Goal: Task Accomplishment & Management: Complete application form

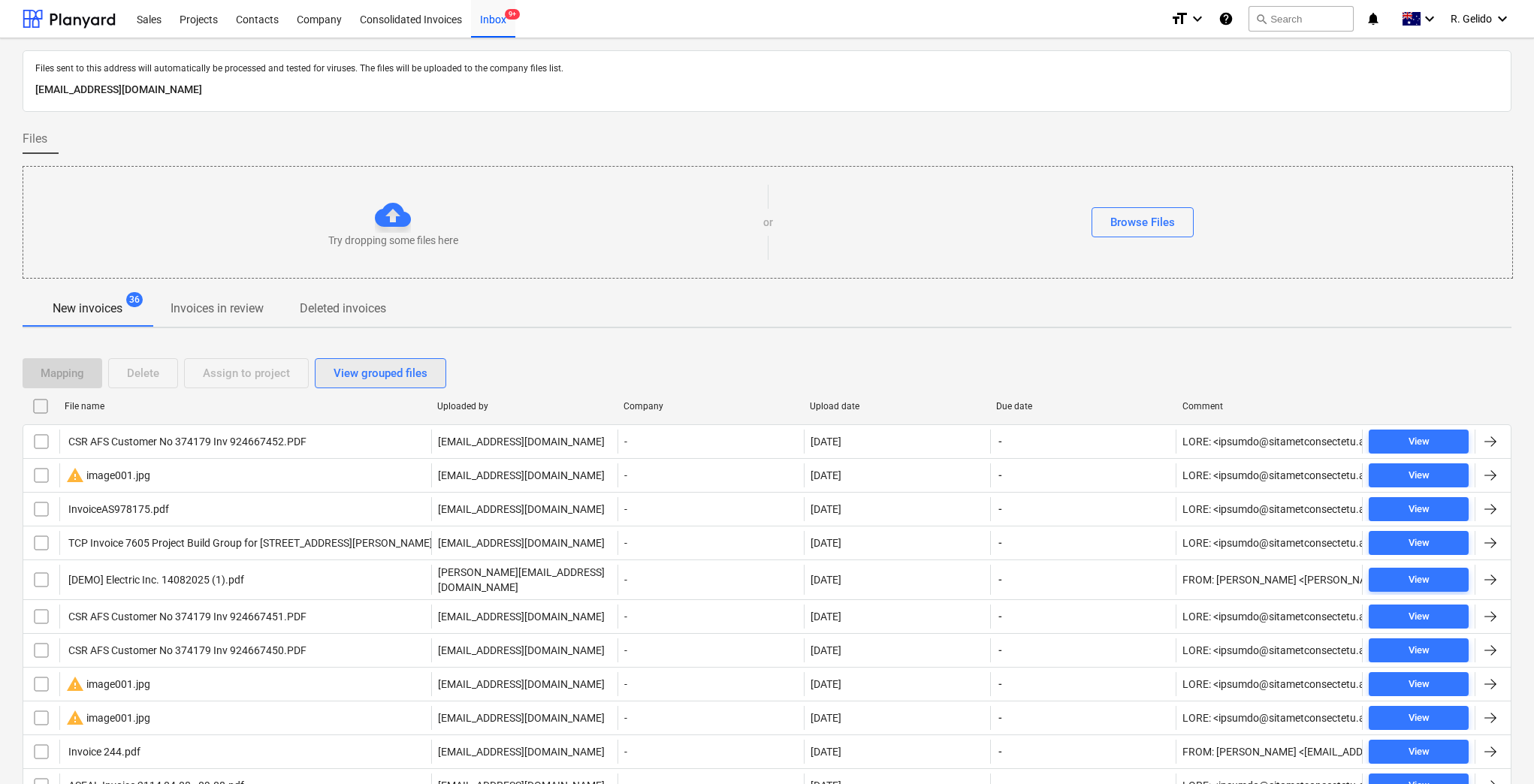
scroll to position [104, 0]
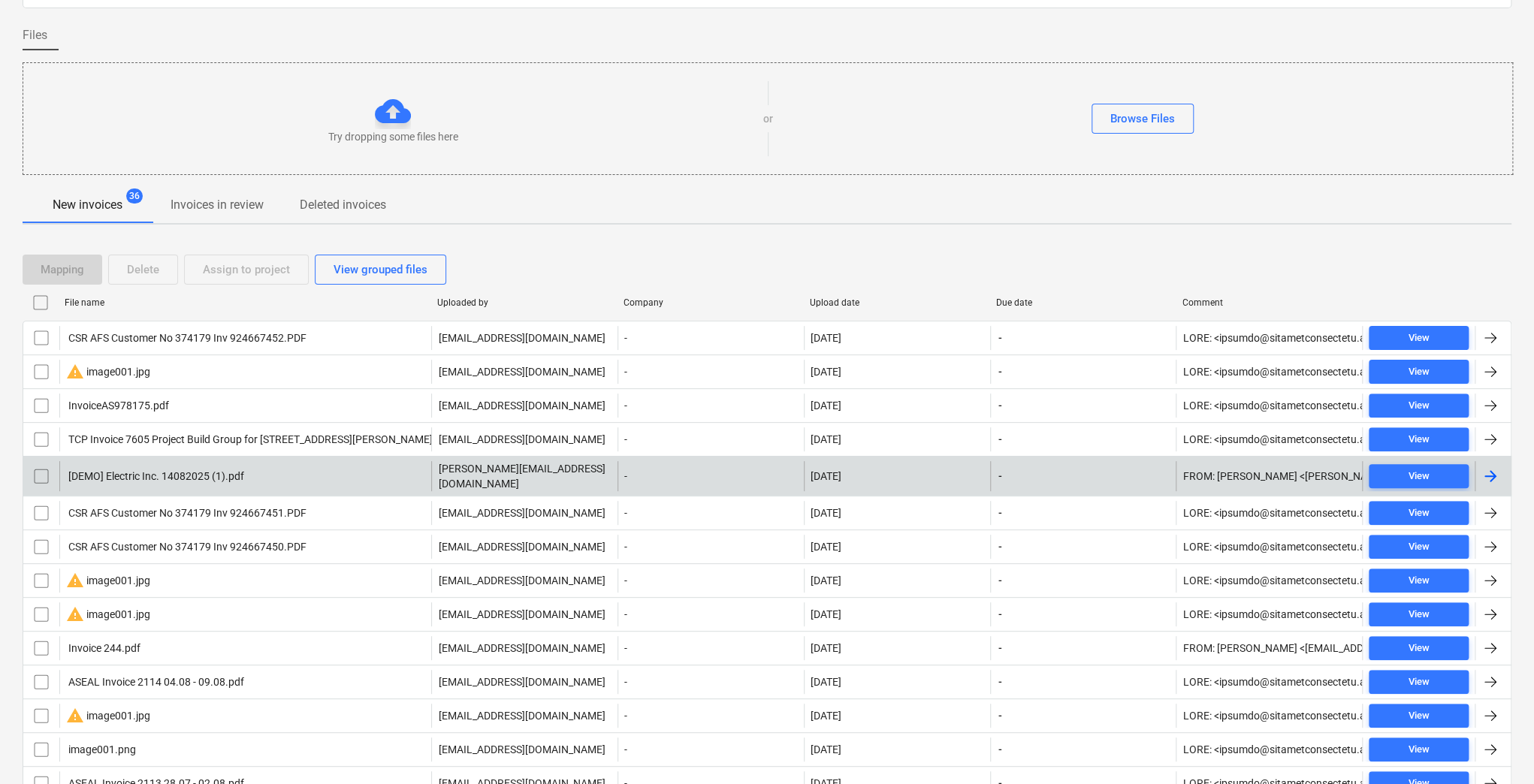
click at [36, 473] on input "checkbox" at bounding box center [41, 476] width 24 height 24
click at [151, 273] on div "Delete" at bounding box center [143, 270] width 33 height 20
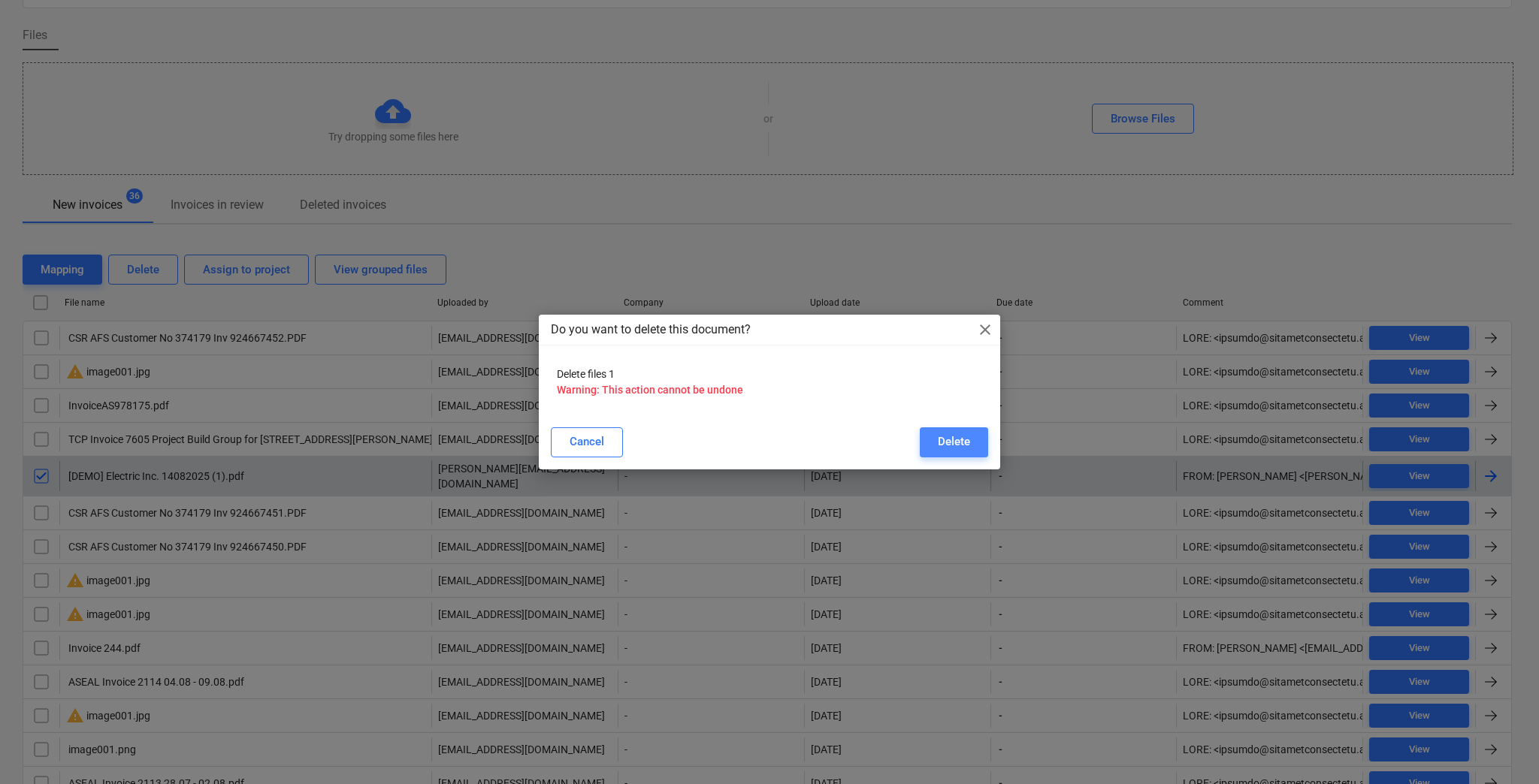
click at [951, 453] on button "Delete" at bounding box center [954, 442] width 68 height 30
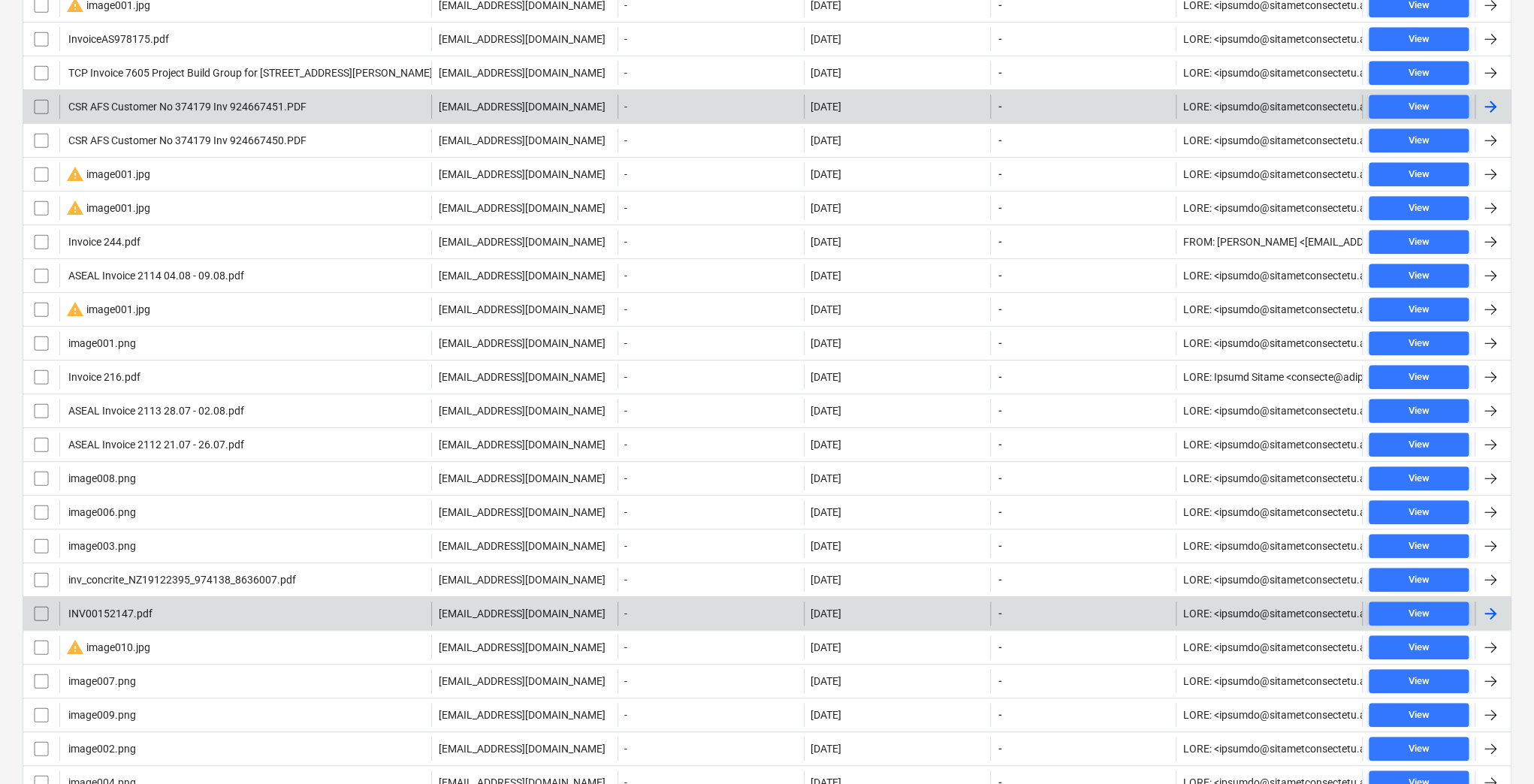
scroll to position [70, 0]
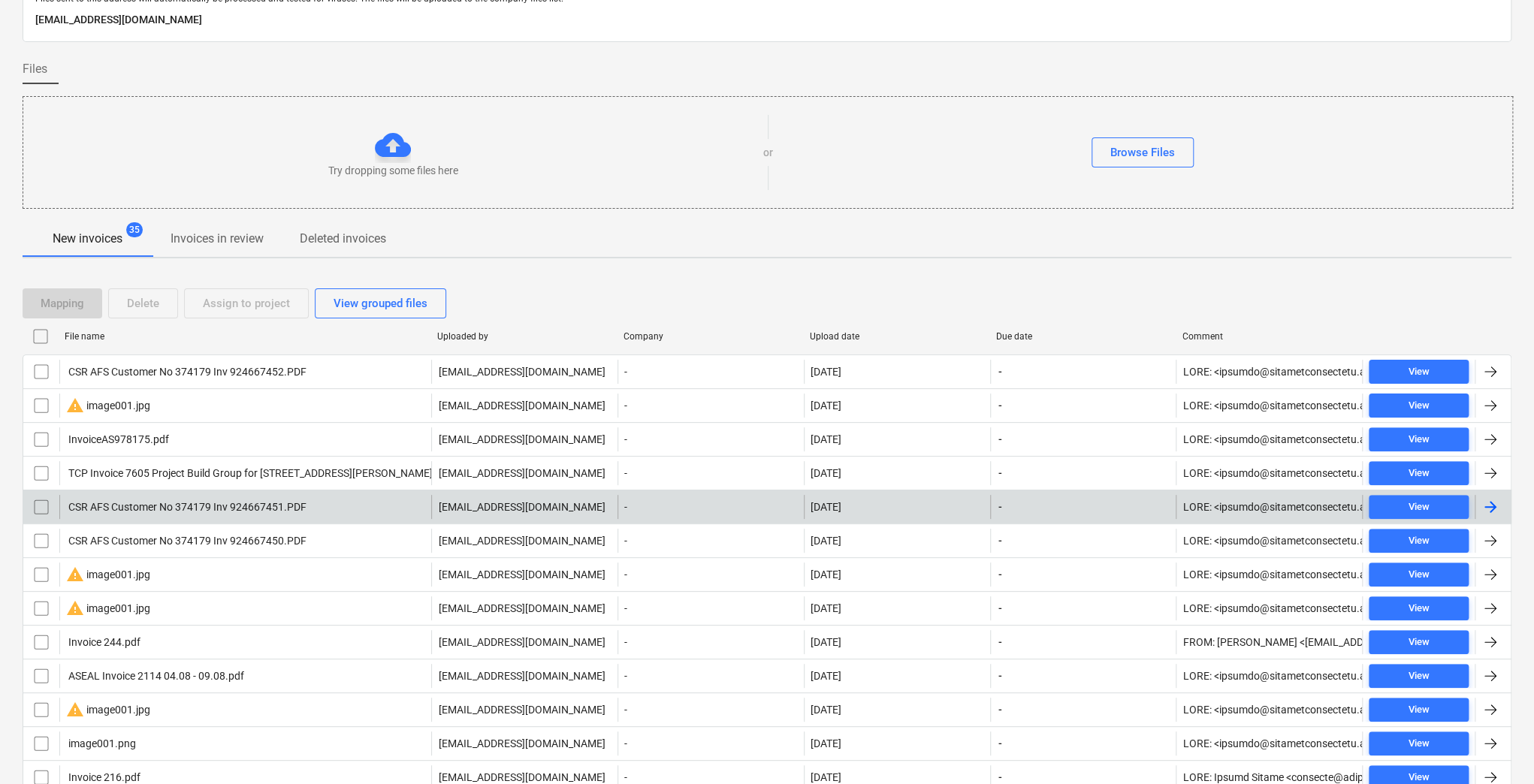
click at [237, 247] on span "Invoices in review" at bounding box center [216, 239] width 129 height 27
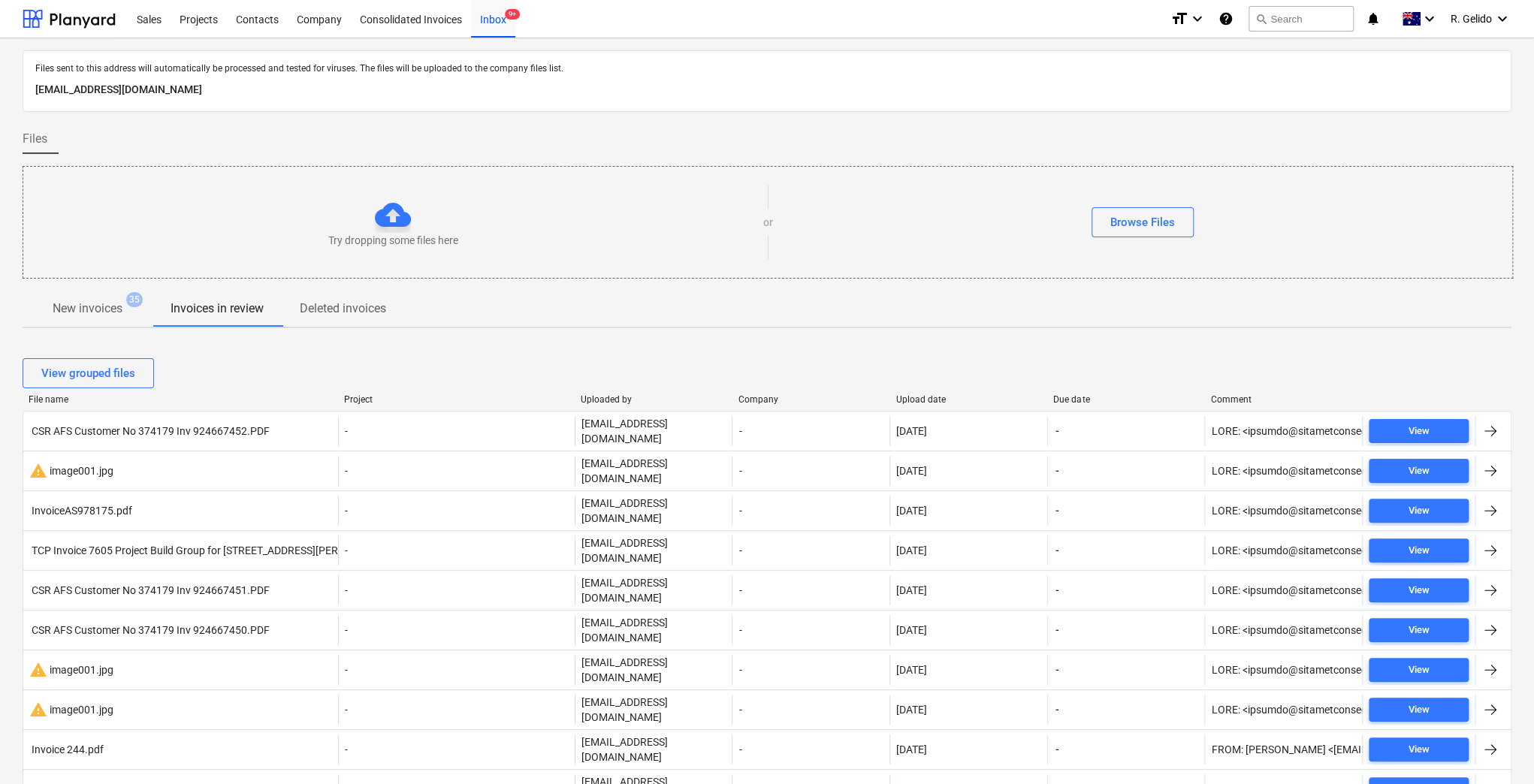
click at [91, 301] on p "New invoices" at bounding box center [87, 308] width 70 height 18
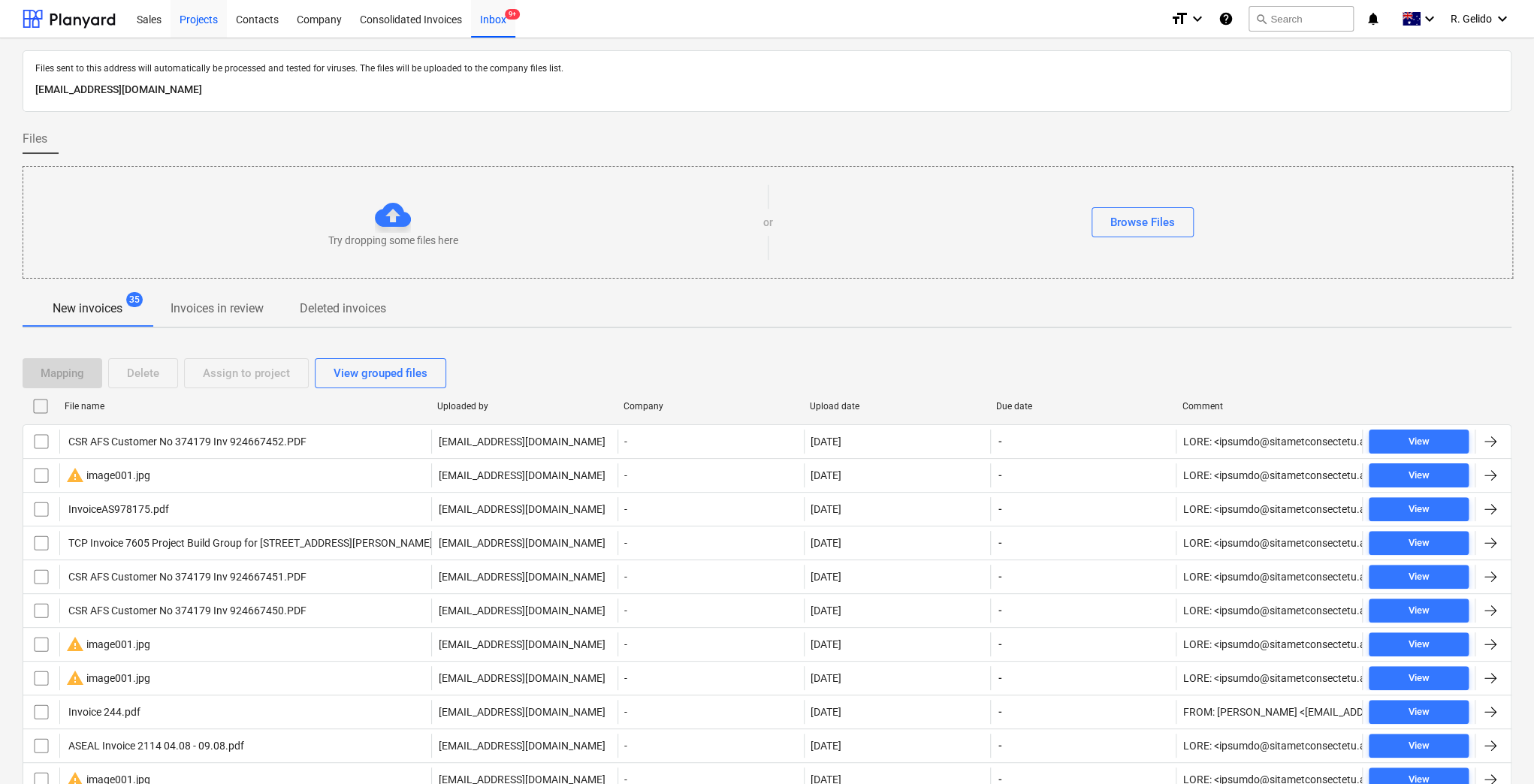
click at [200, 7] on div "Projects" at bounding box center [198, 18] width 56 height 38
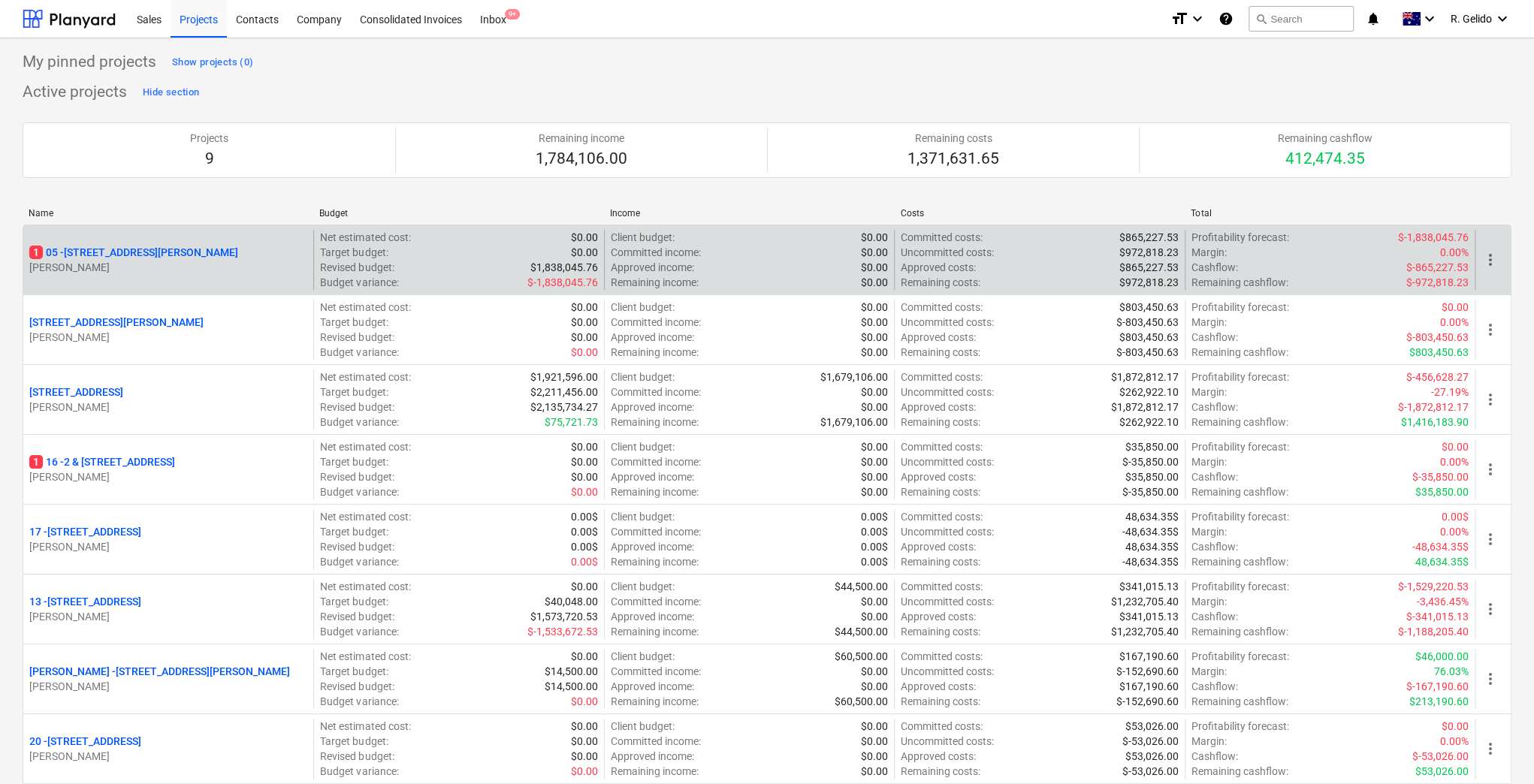
click at [147, 254] on p "1 05 - 3 Emmerick Street, Lilyfield" at bounding box center [133, 252] width 208 height 15
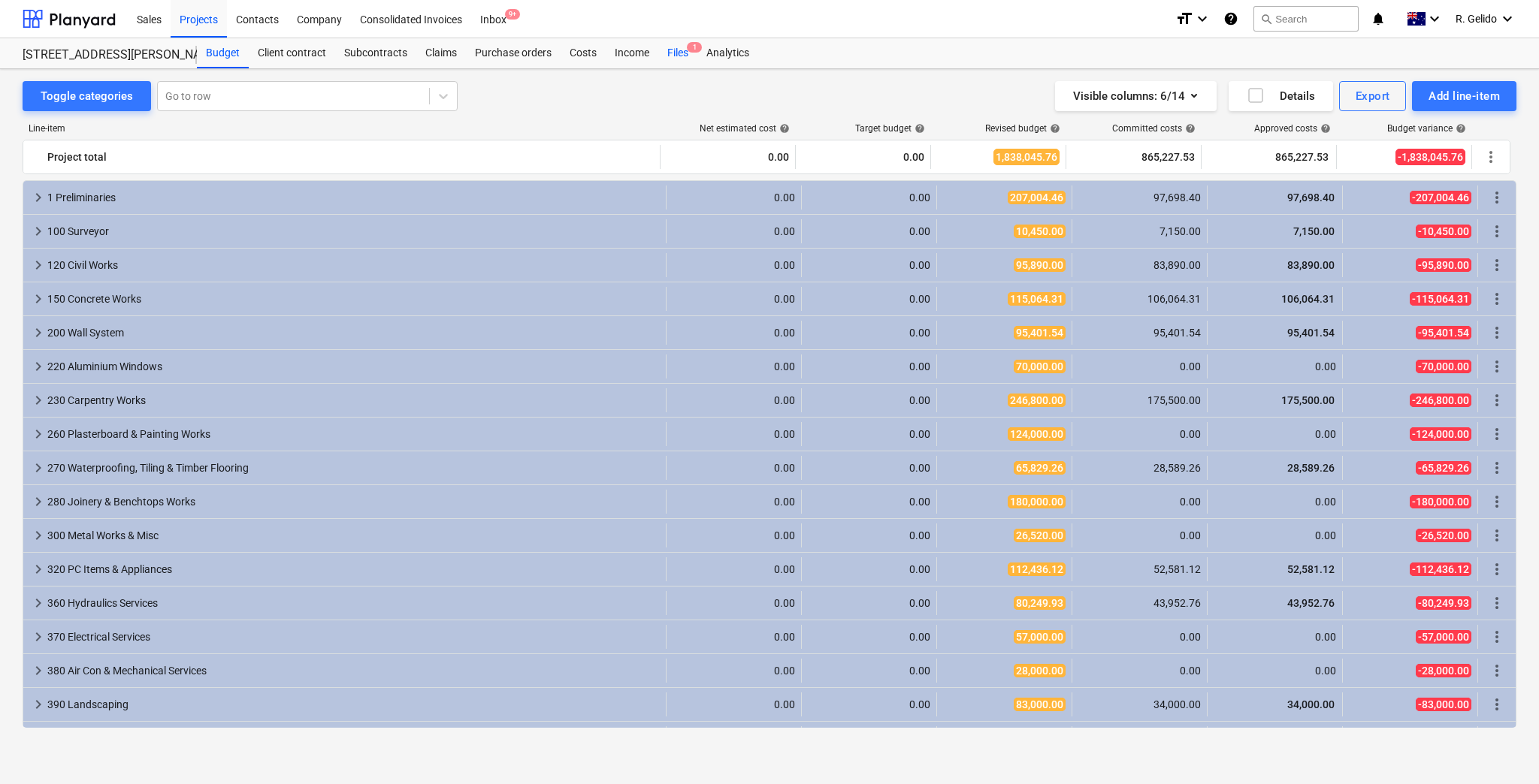
click at [680, 49] on div "Files 1" at bounding box center [677, 53] width 39 height 30
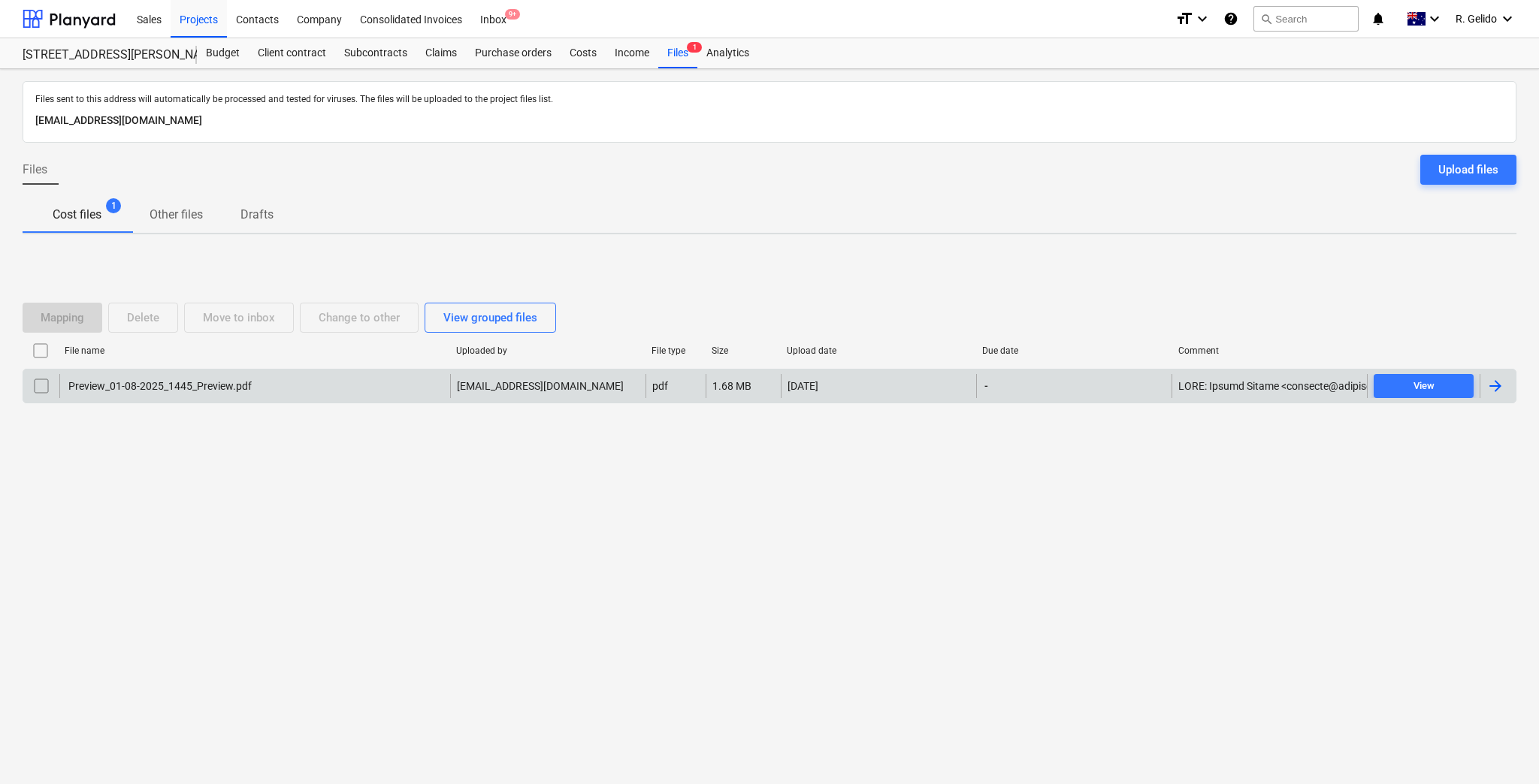
click at [337, 392] on div "Preview_01-08-2025_1445_Preview.pdf" at bounding box center [255, 386] width 391 height 24
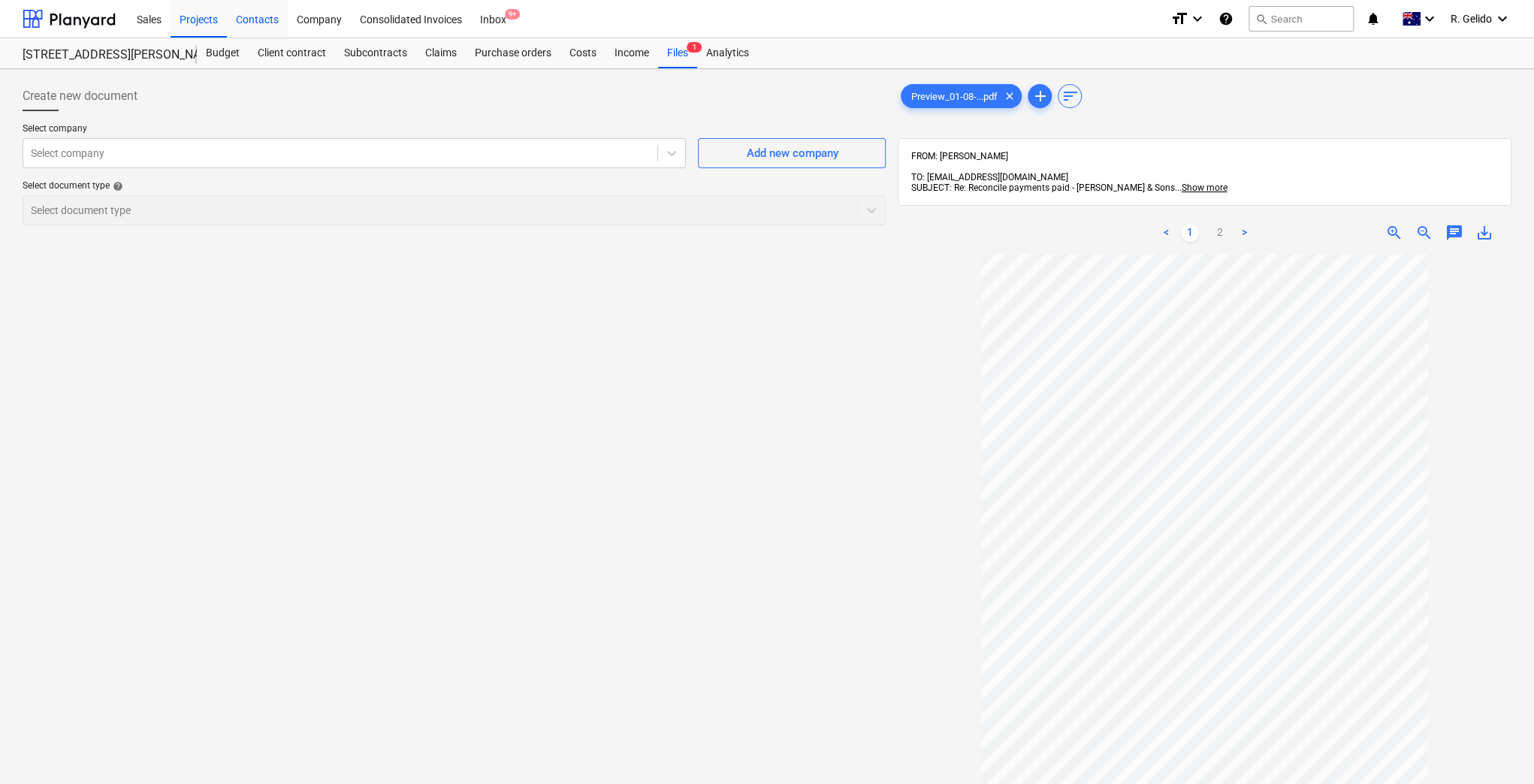
click at [258, 21] on div "Contacts" at bounding box center [257, 18] width 61 height 38
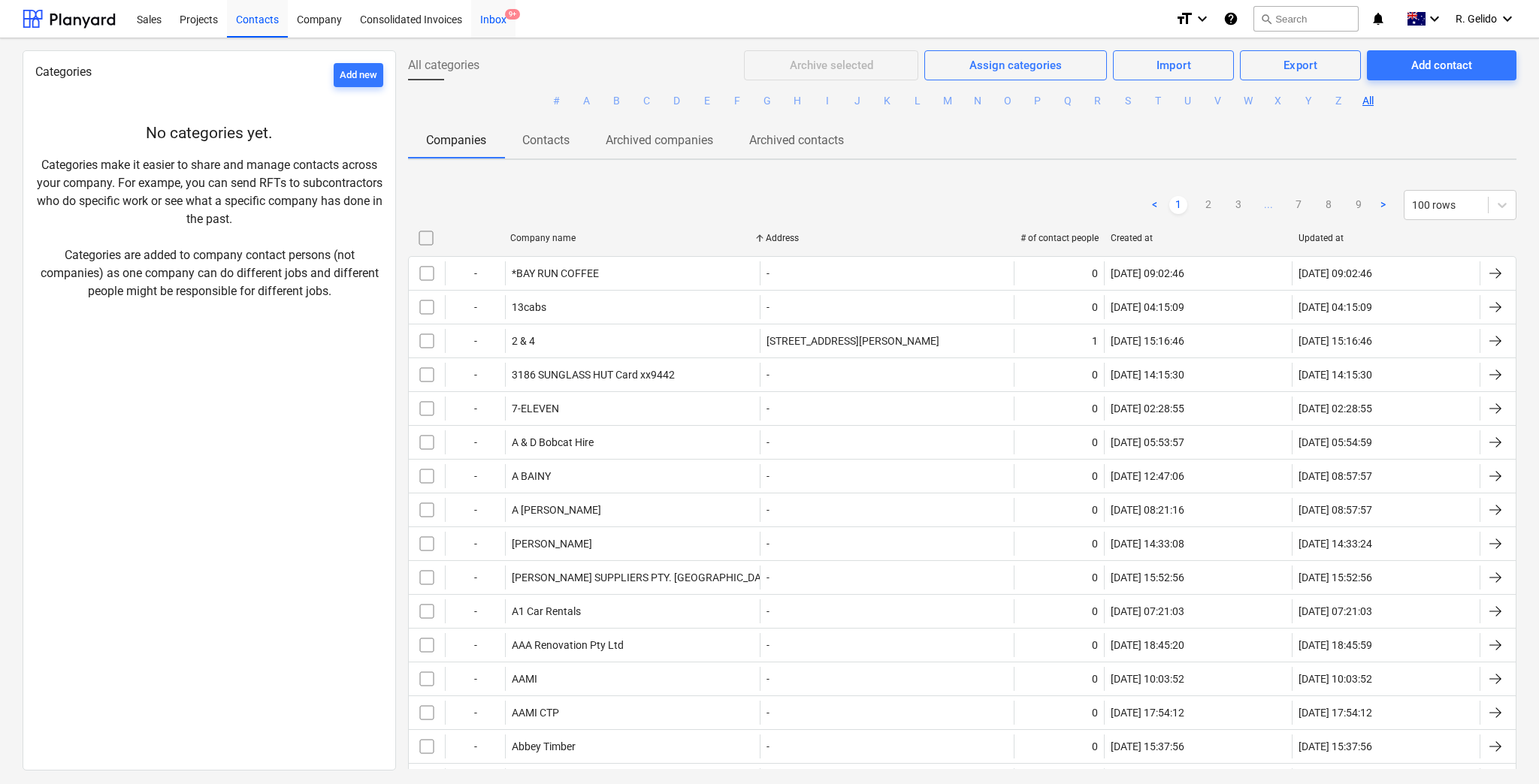
click at [496, 25] on div "Inbox 9+" at bounding box center [493, 18] width 44 height 38
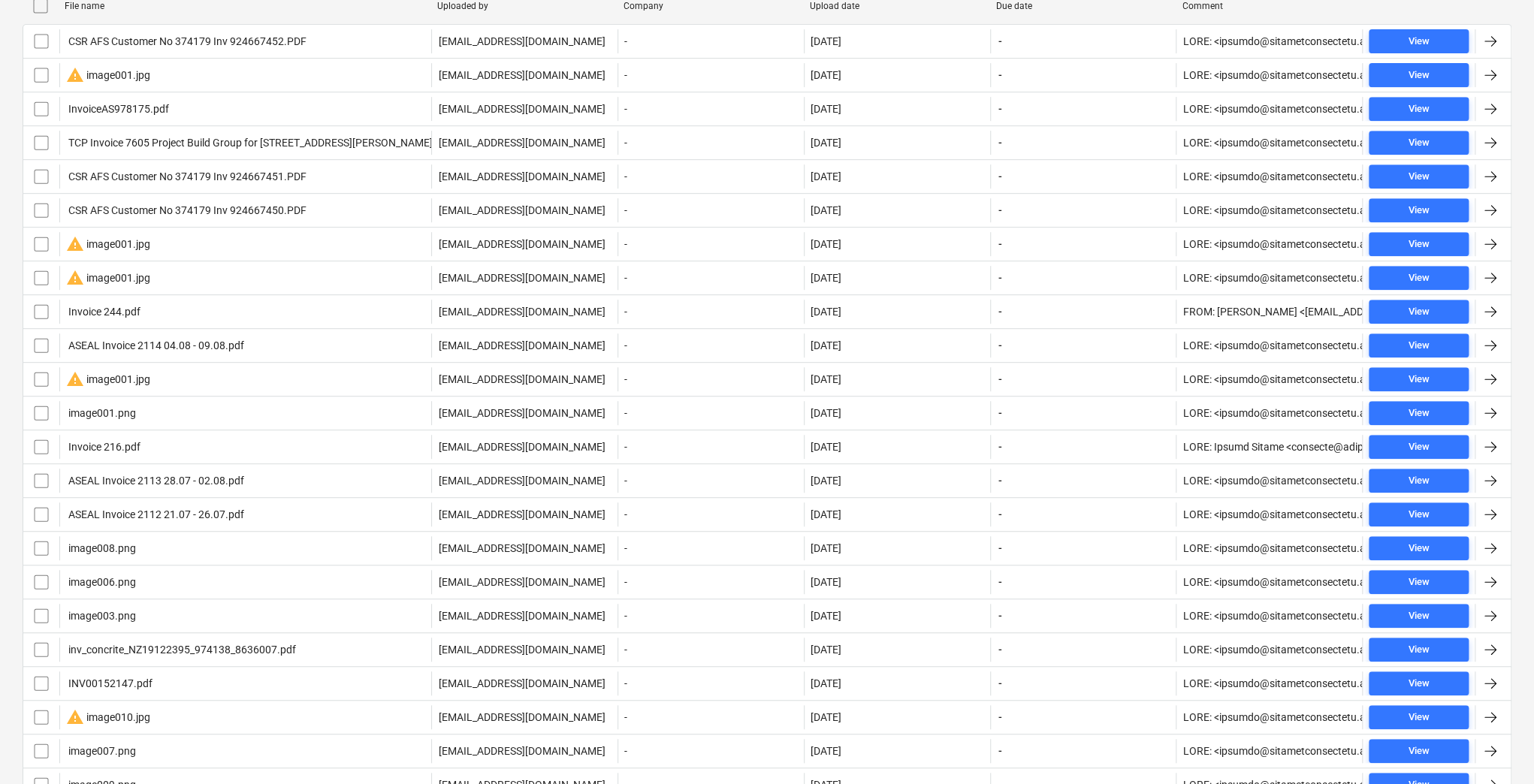
scroll to position [871, 0]
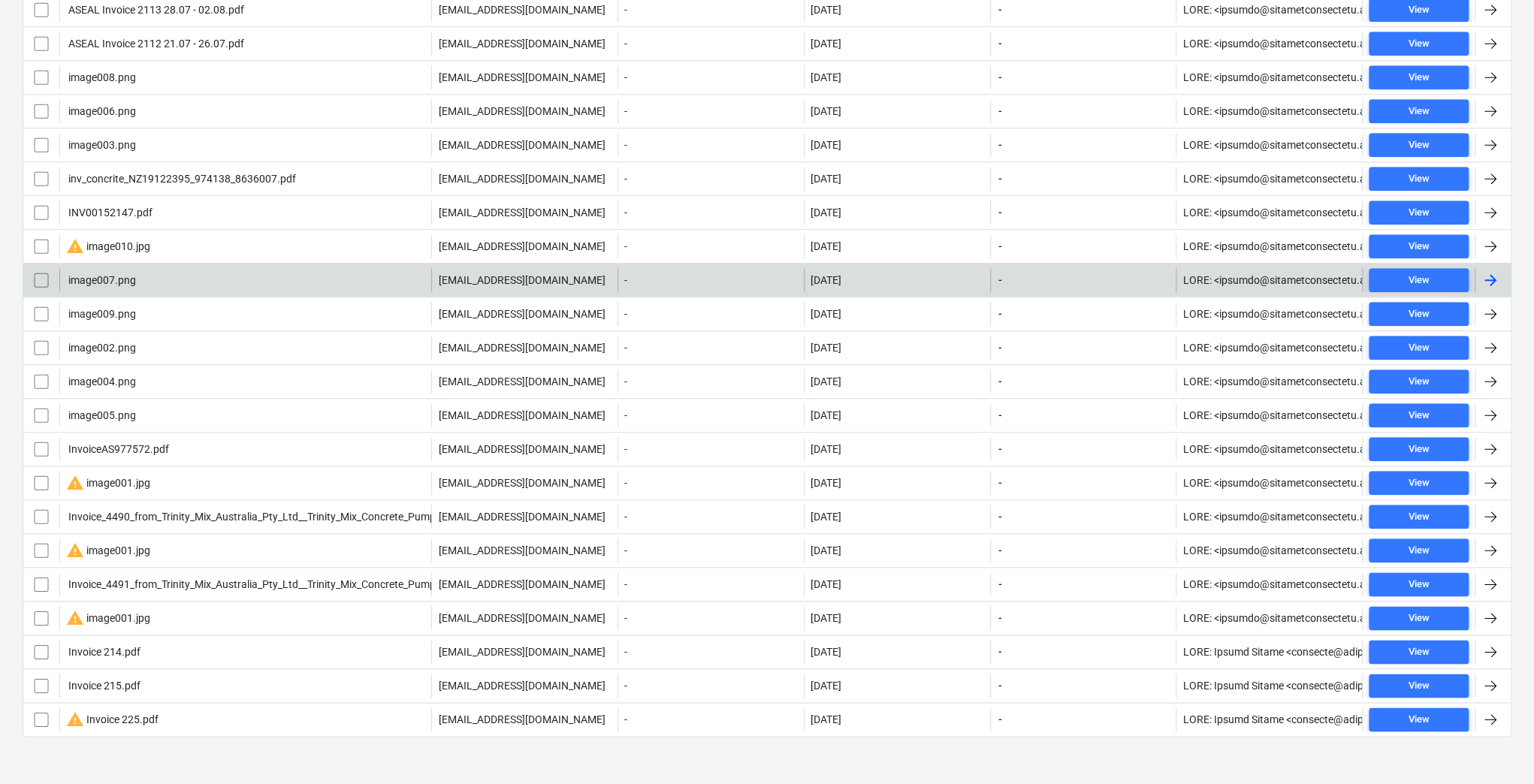
click at [258, 277] on div "image007.png" at bounding box center [245, 280] width 372 height 24
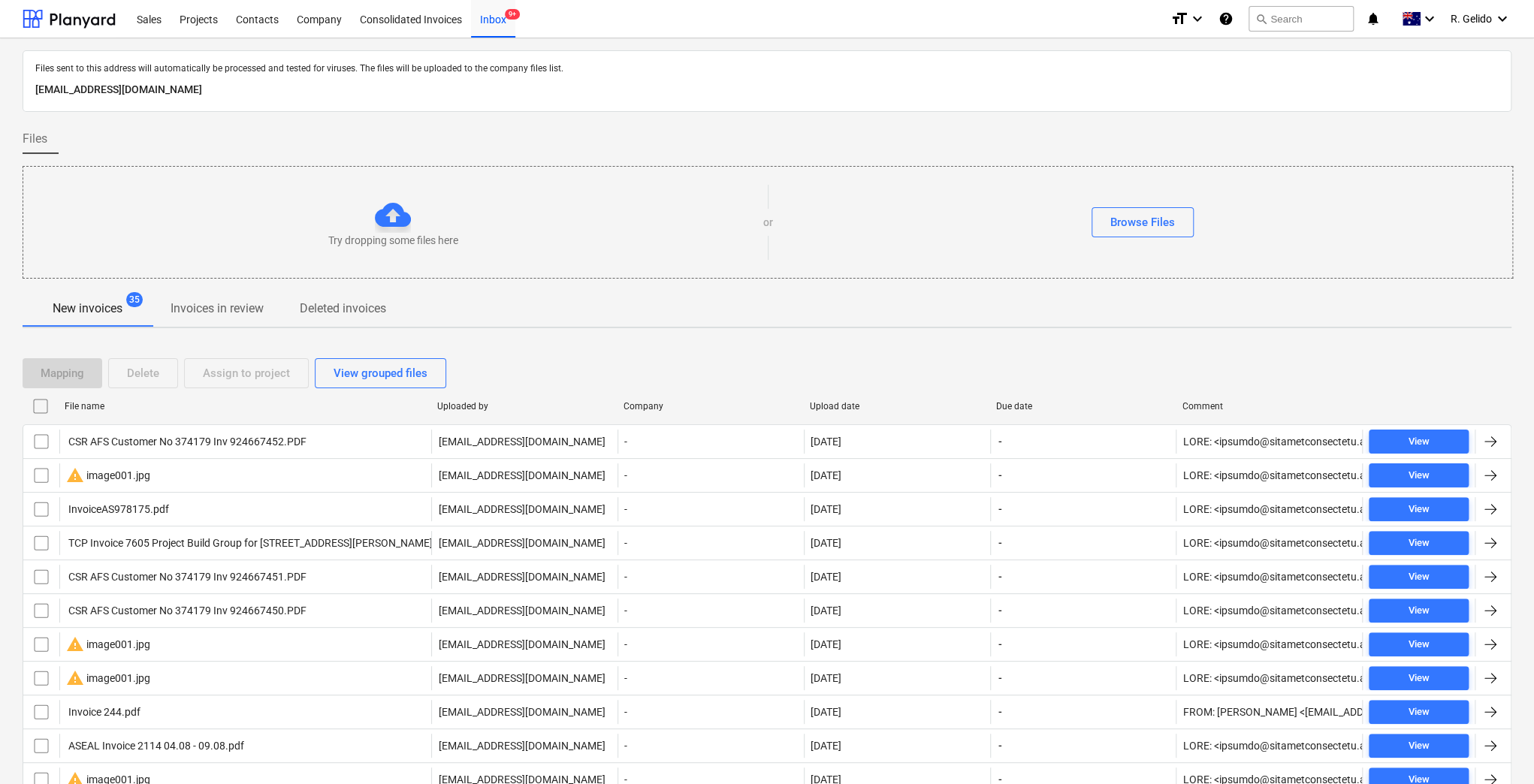
scroll to position [871, 0]
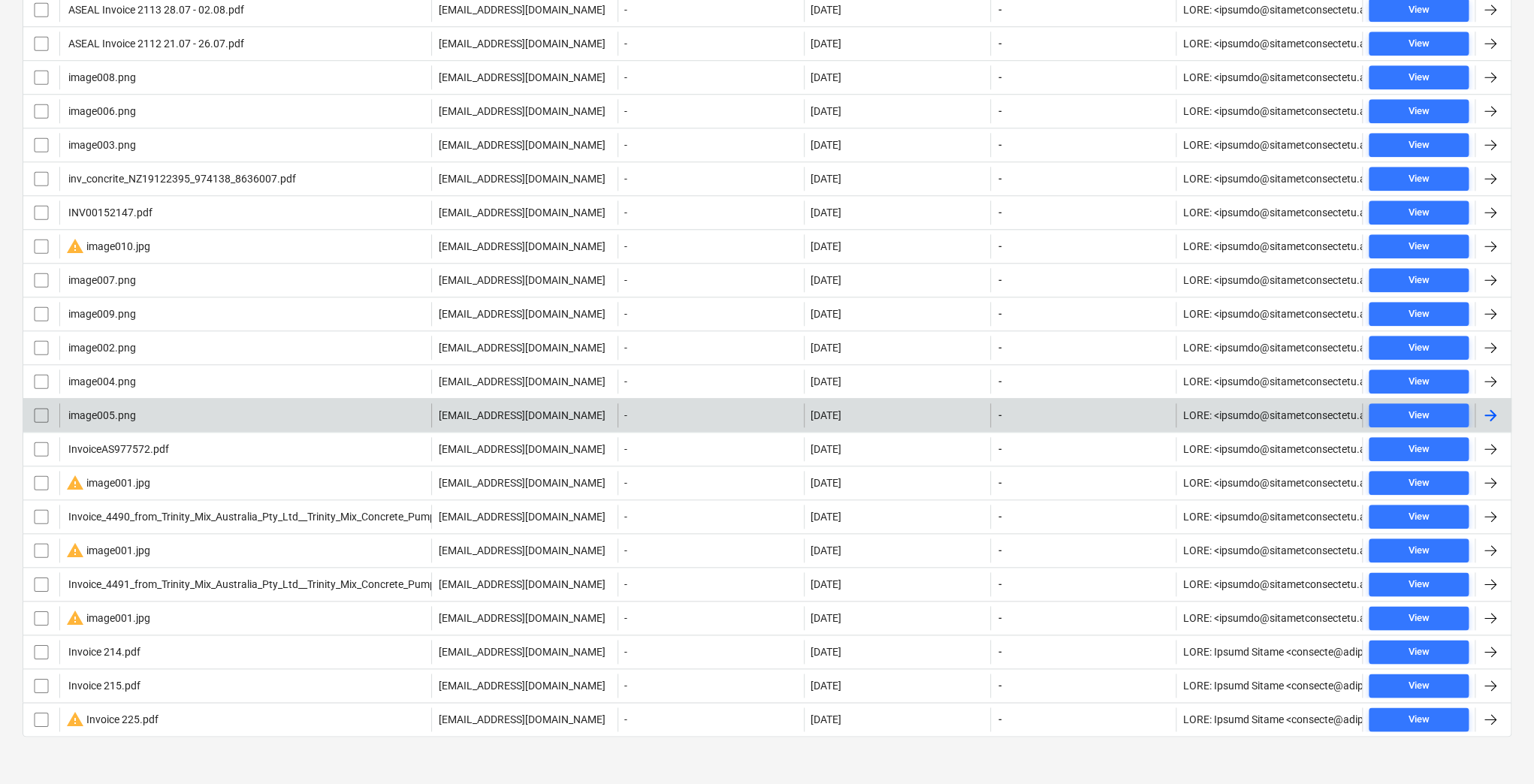
click at [159, 409] on div "image005.png" at bounding box center [245, 415] width 372 height 24
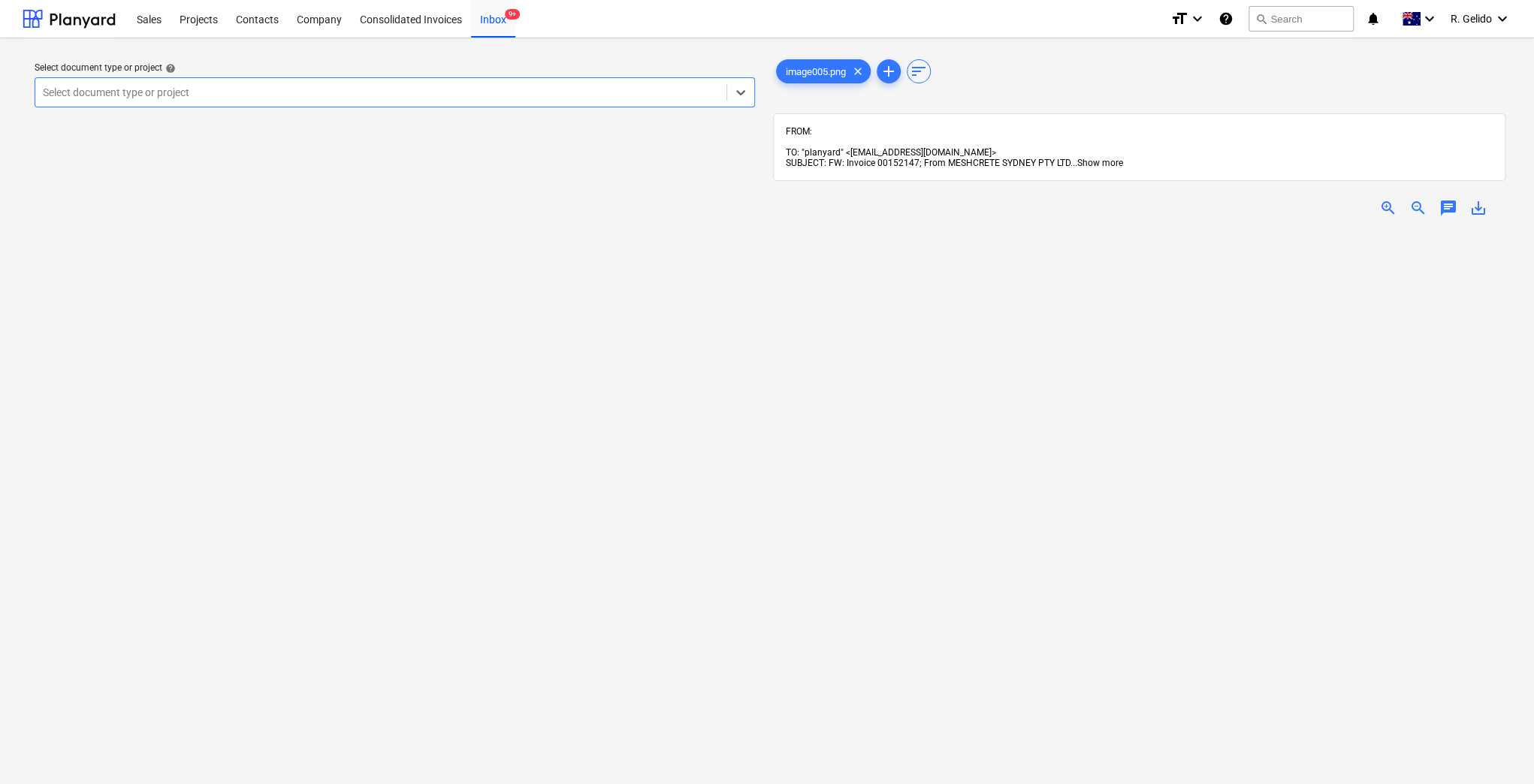
click at [1097, 158] on span "Show more" at bounding box center [1100, 163] width 46 height 10
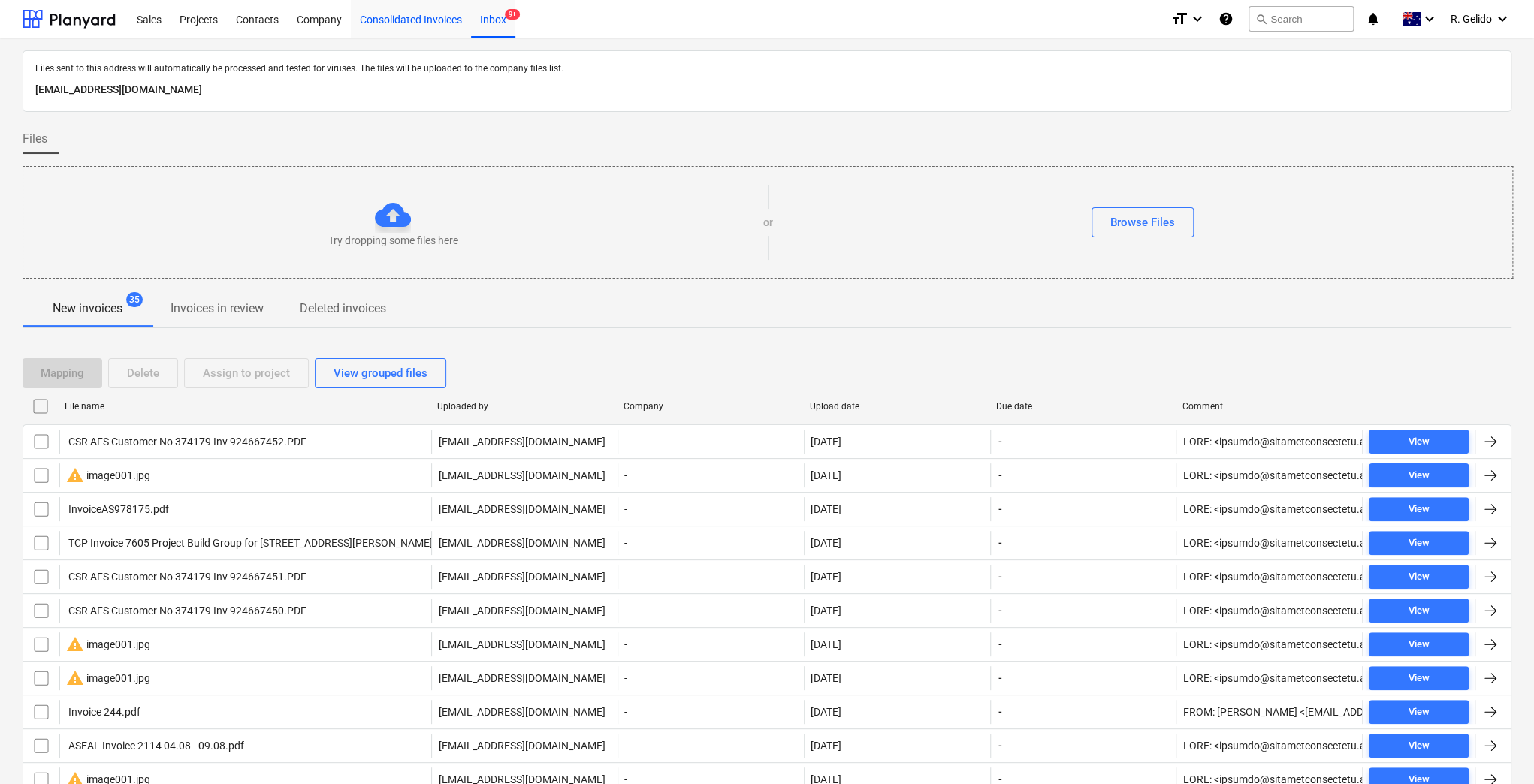
scroll to position [871, 0]
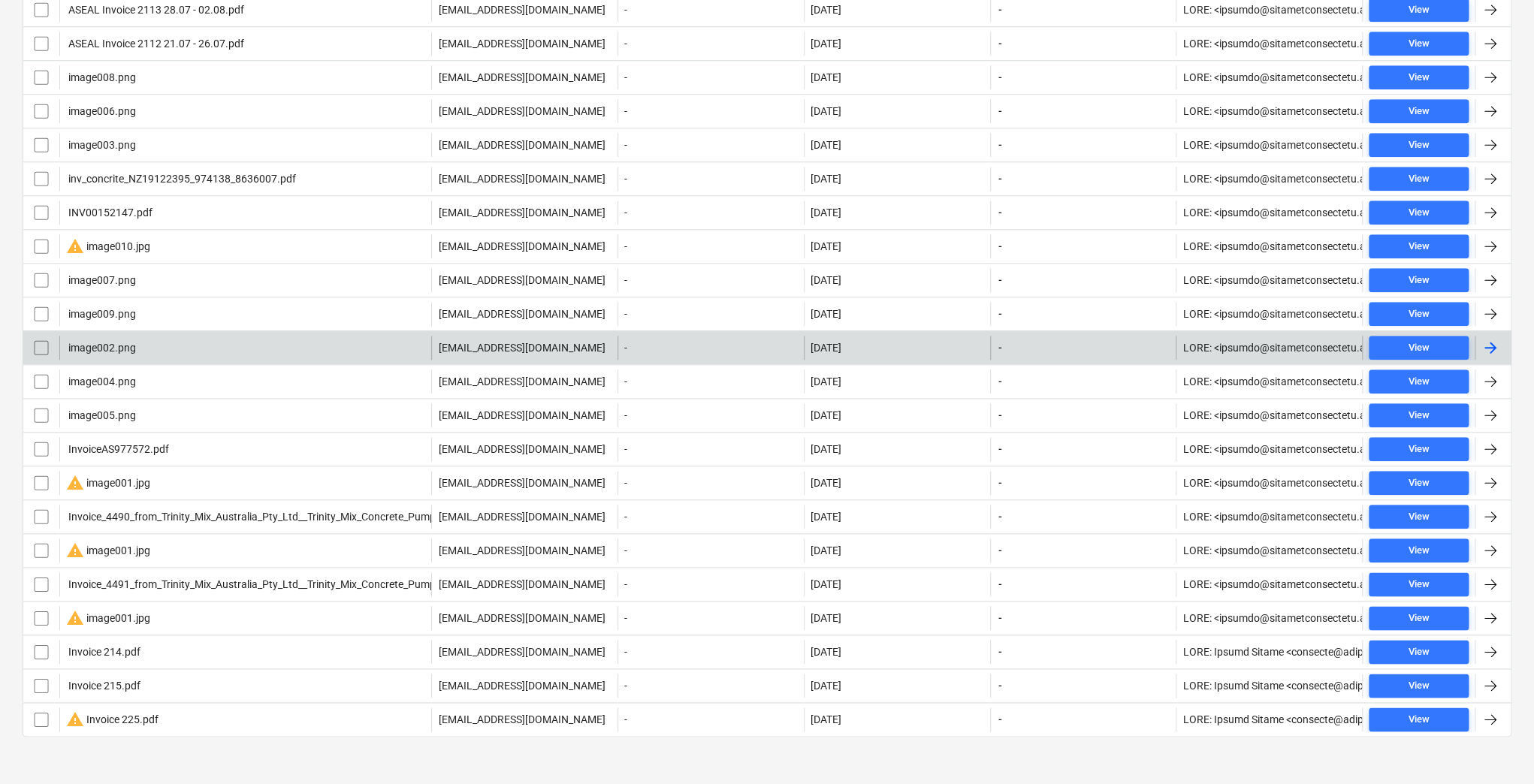
click at [186, 340] on div "image002.png" at bounding box center [245, 348] width 372 height 24
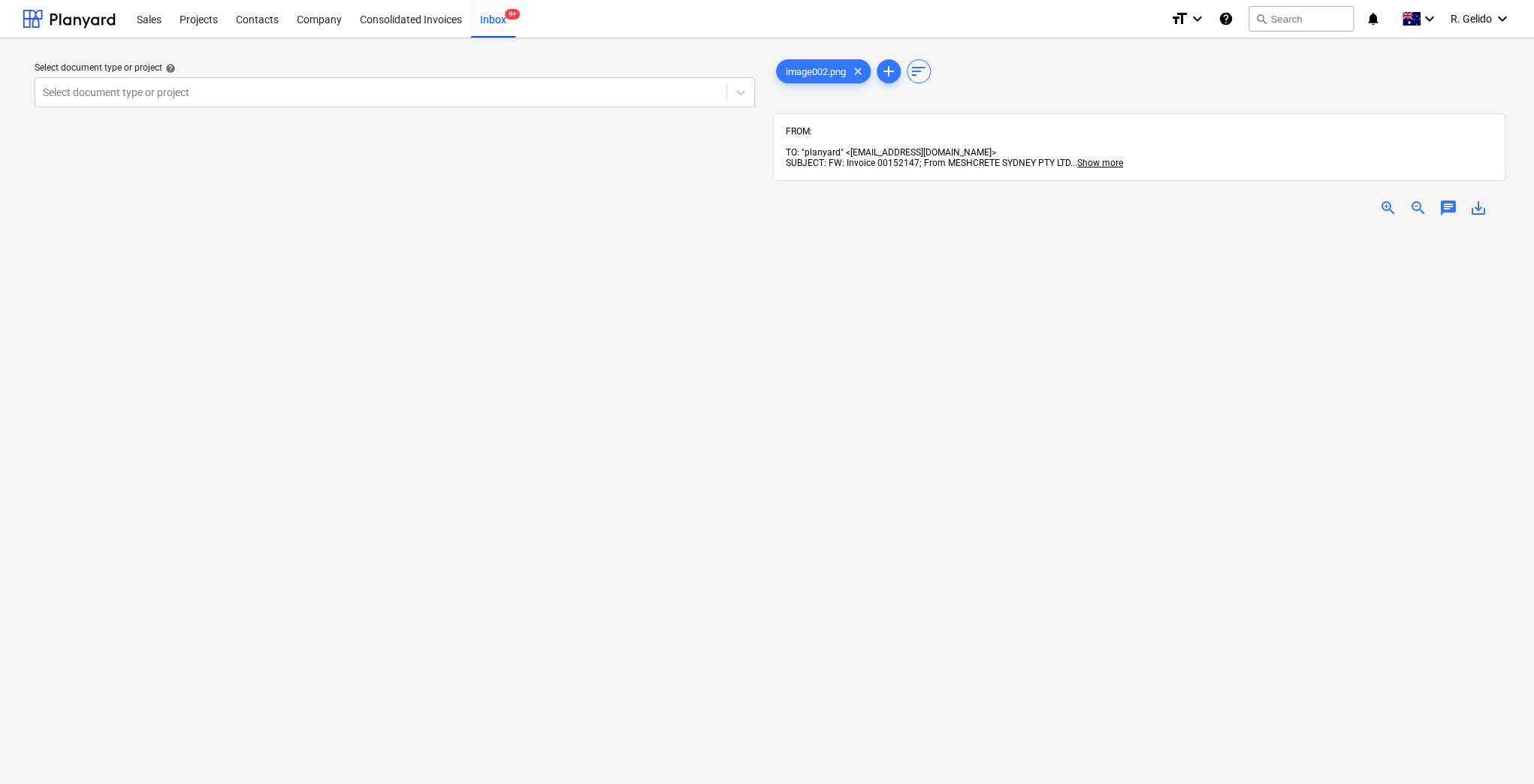
click at [469, 65] on div "Select document type or project help" at bounding box center [395, 68] width 721 height 12
click at [895, 158] on span "SUBJECT: FW: Invoice 00152147; From MESHCRETE SYDNEY PTY LTD" at bounding box center [928, 163] width 285 height 10
click at [1103, 158] on span "Show more" at bounding box center [1100, 163] width 46 height 10
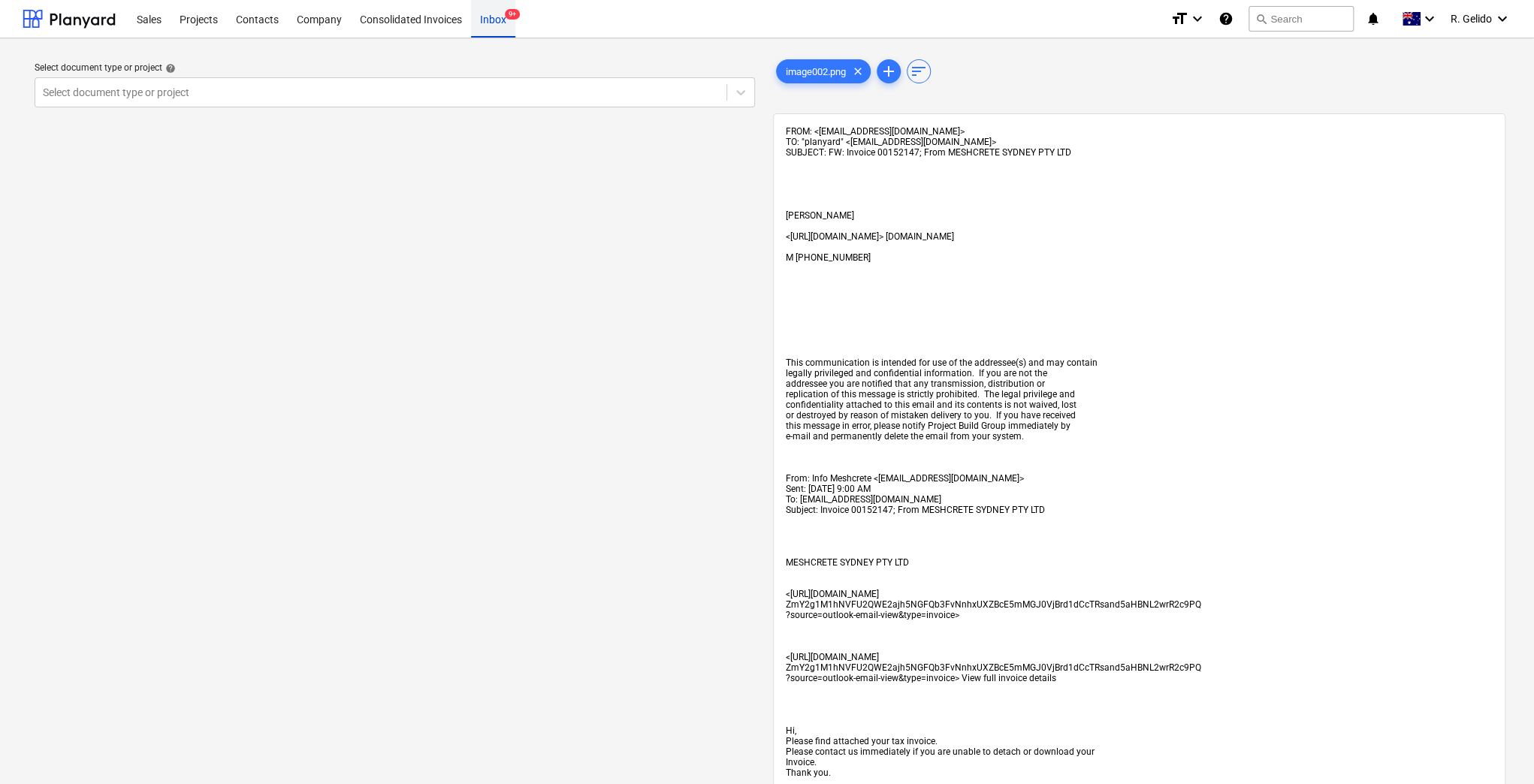
click at [510, 20] on span "9+" at bounding box center [512, 13] width 15 height 10
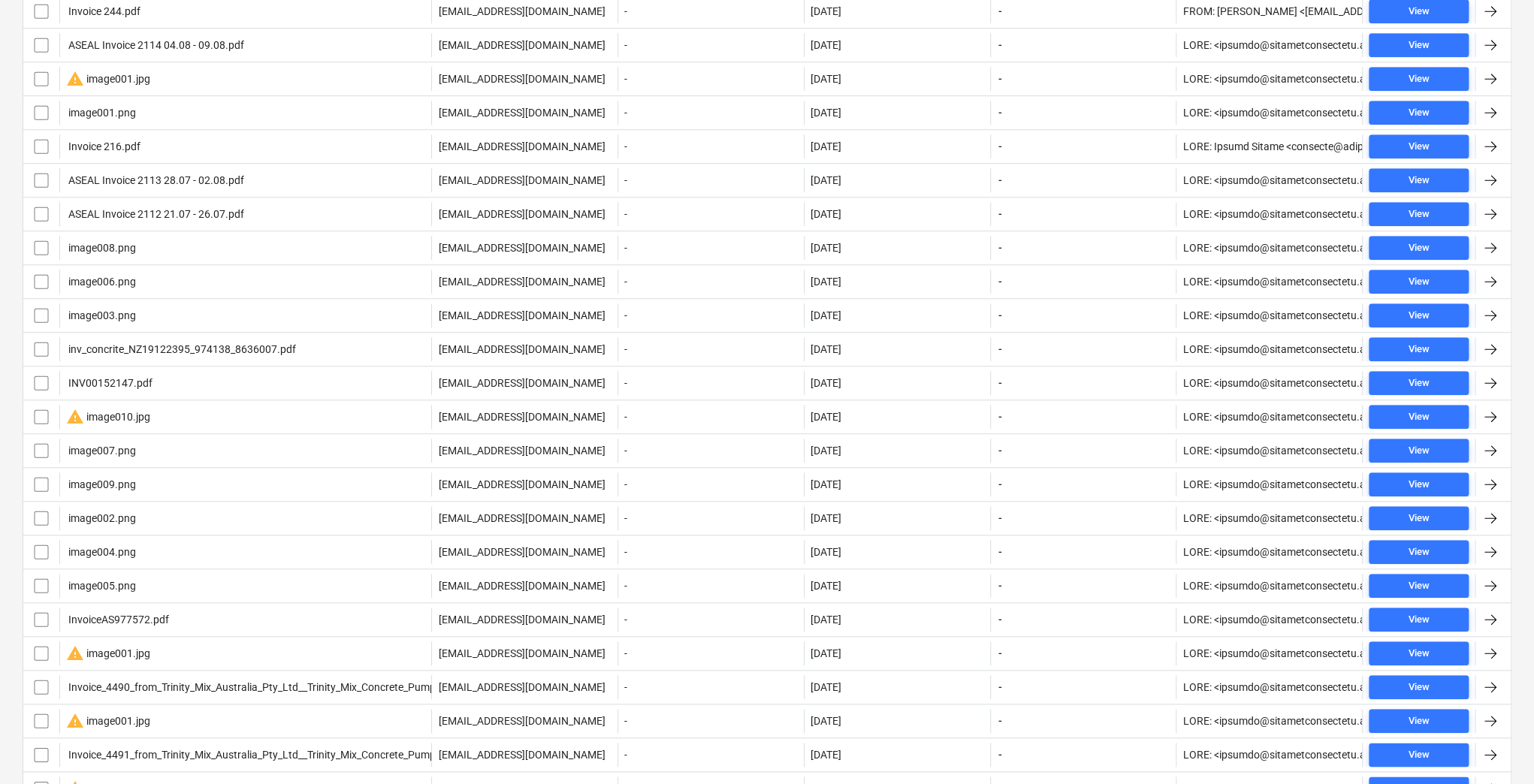
scroll to position [300, 0]
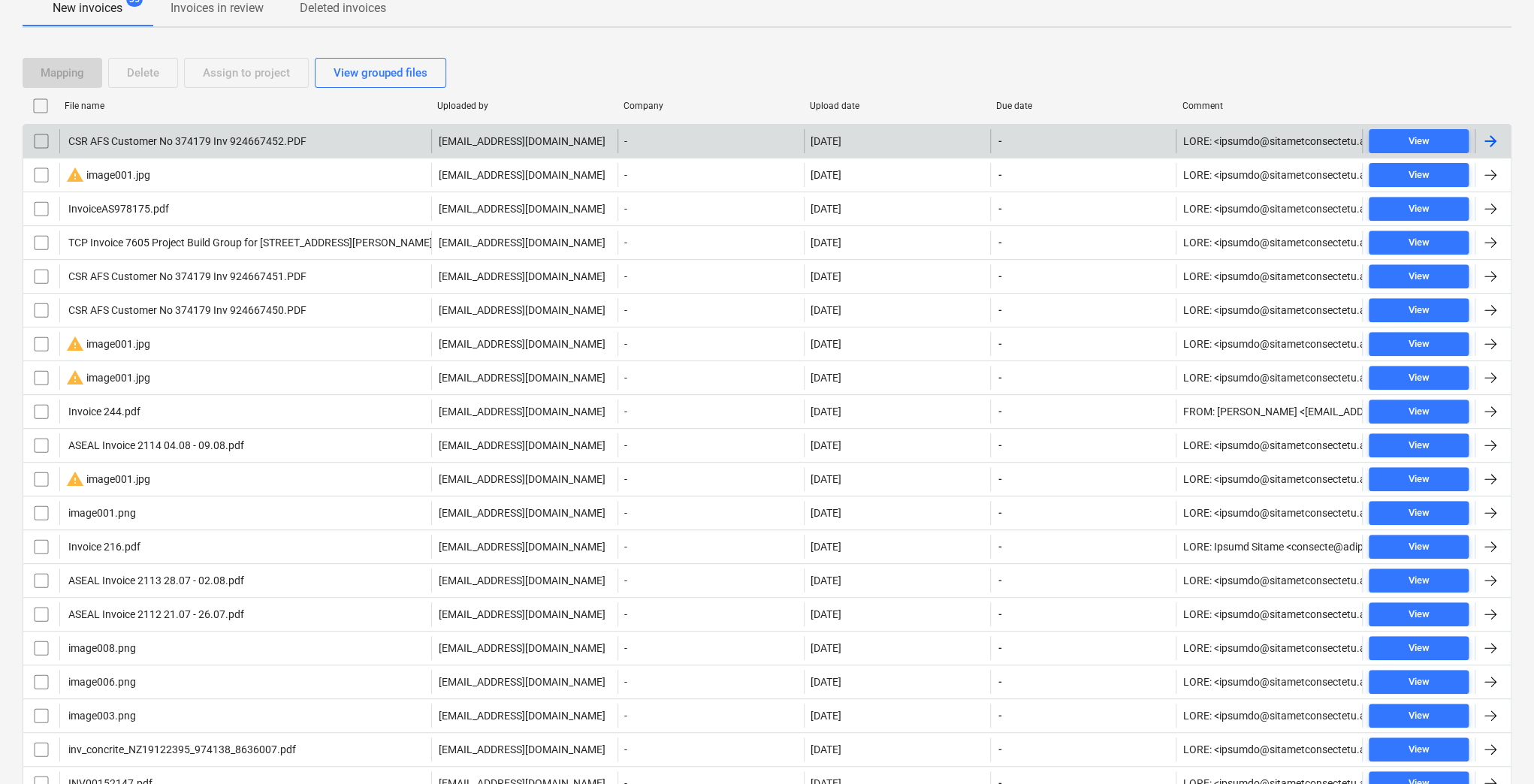
click at [334, 147] on div "CSR AFS Customer No 374179 Inv 924667452.PDF" at bounding box center [245, 141] width 372 height 24
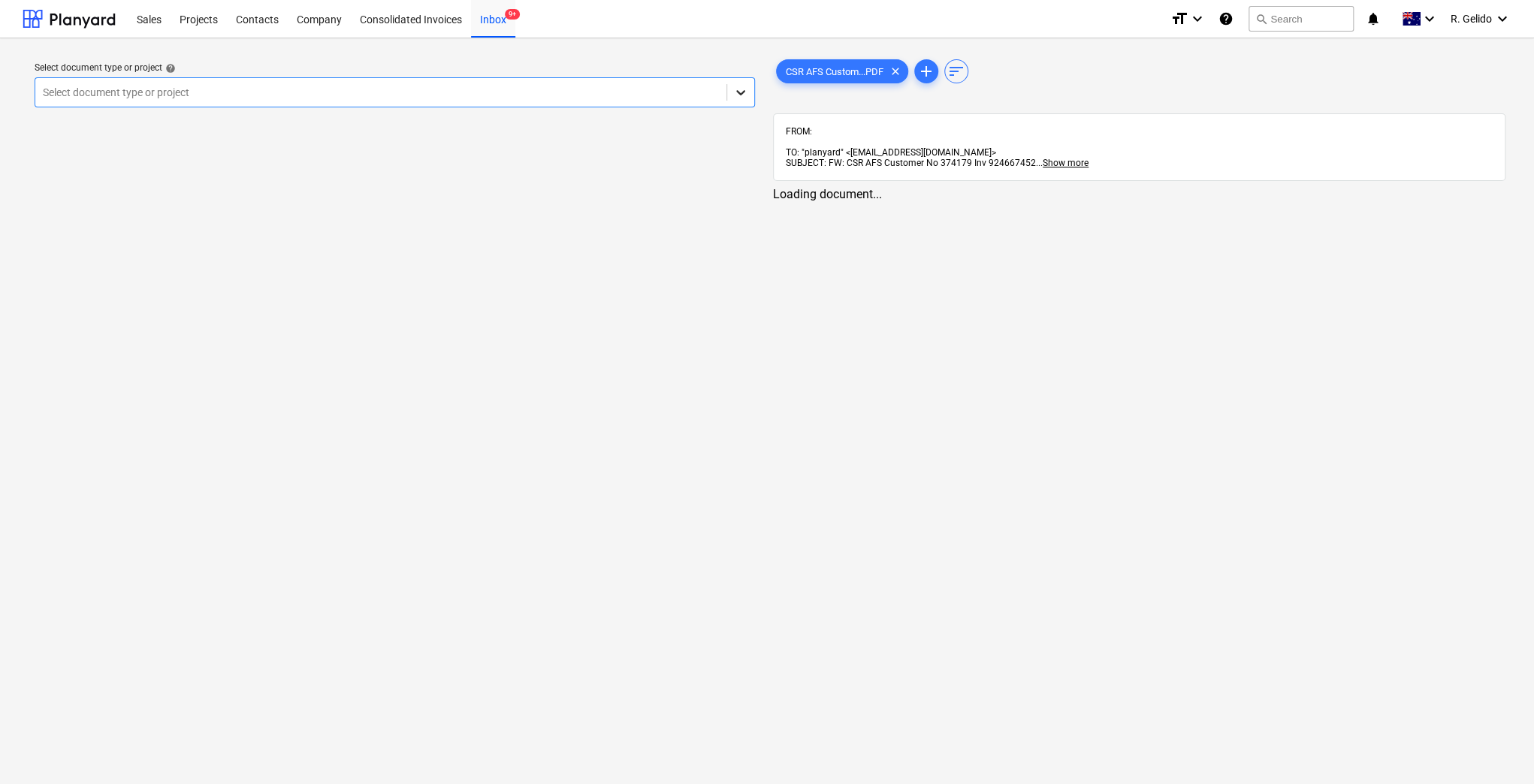
click at [748, 94] on icon at bounding box center [740, 92] width 15 height 15
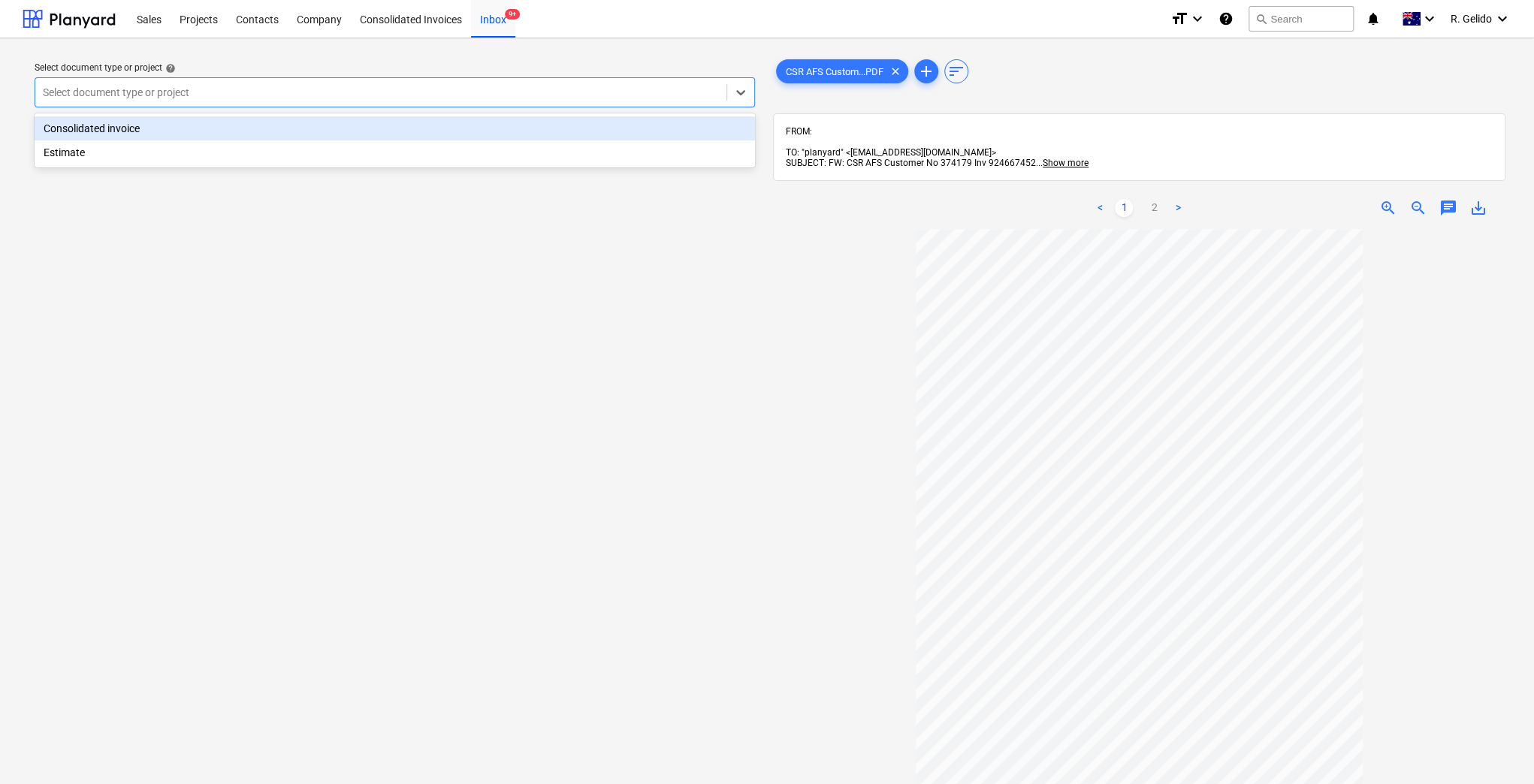
click at [149, 127] on div "Consolidated invoice" at bounding box center [395, 128] width 721 height 24
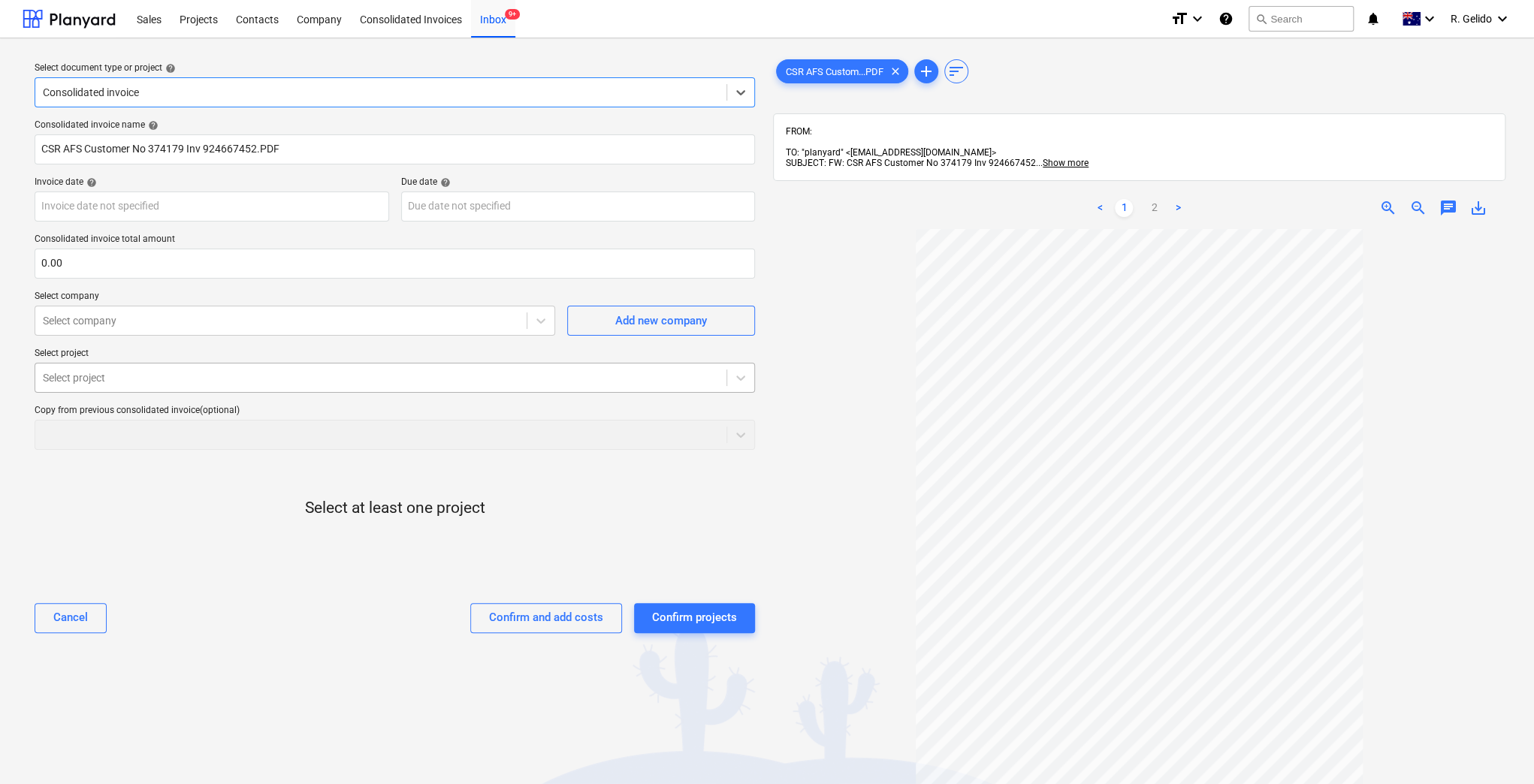
click at [472, 377] on div at bounding box center [381, 377] width 676 height 15
click at [738, 377] on icon at bounding box center [740, 378] width 9 height 6
click at [264, 484] on div "Select at least one project" at bounding box center [395, 521] width 721 height 117
click at [730, 365] on div at bounding box center [740, 378] width 27 height 27
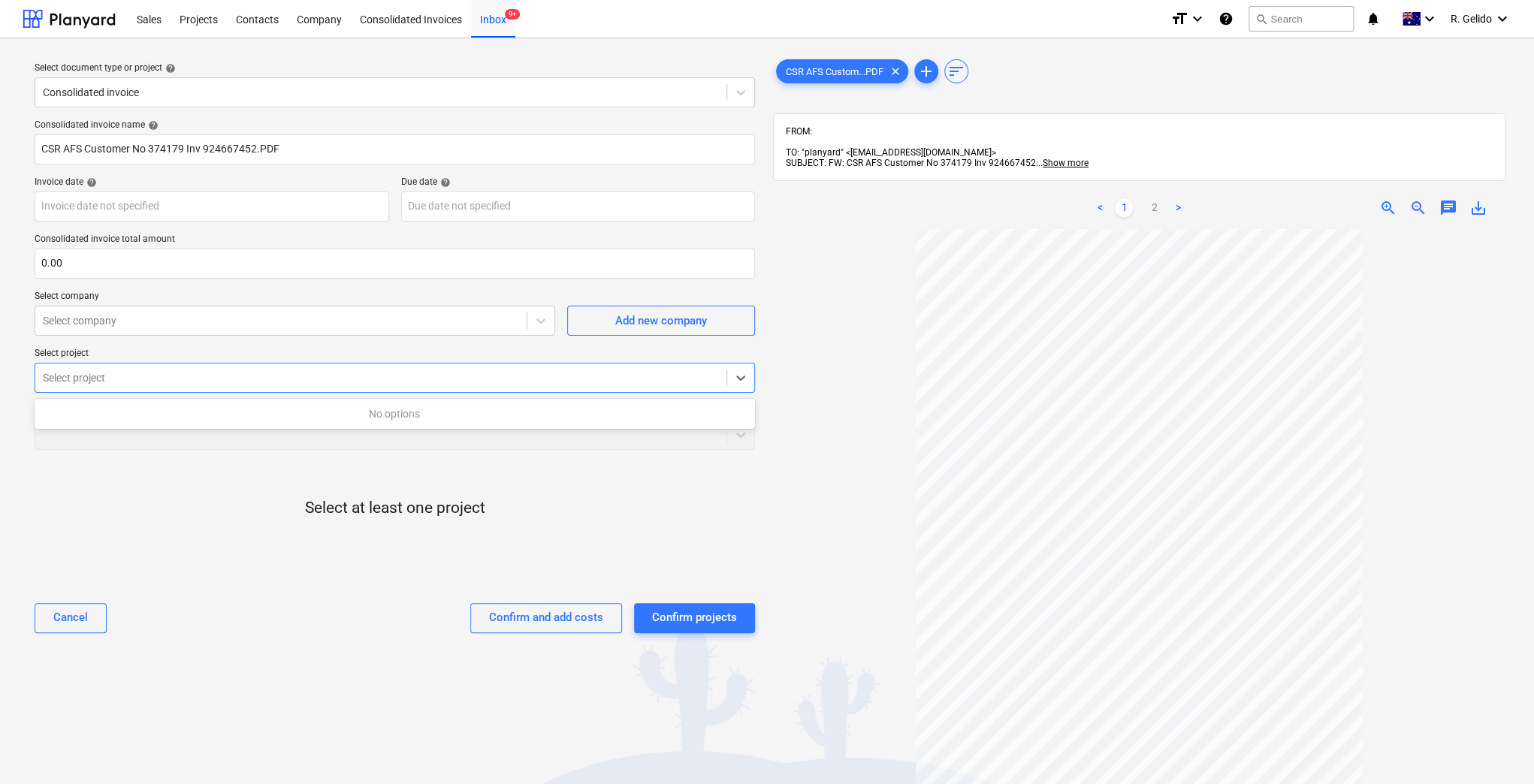
click at [809, 369] on div at bounding box center [1139, 600] width 733 height 742
click at [161, 156] on input "CSR AFS Customer No 374179 Inv 924667452.PDF" at bounding box center [395, 150] width 721 height 30
click at [205, 381] on div at bounding box center [381, 377] width 676 height 15
click at [298, 421] on div "No options" at bounding box center [395, 414] width 721 height 24
click at [745, 376] on icon at bounding box center [740, 377] width 15 height 15
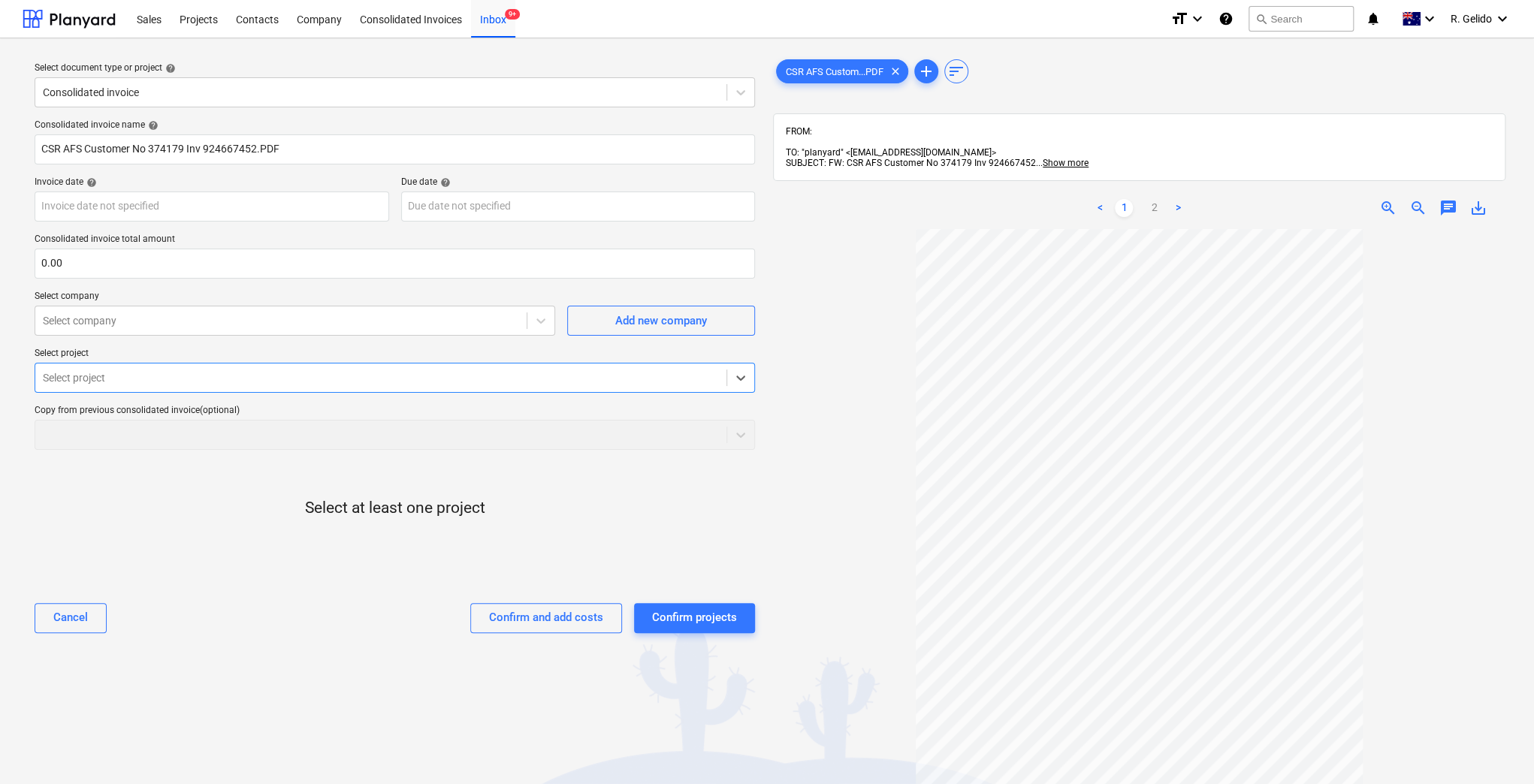
click at [400, 369] on div "Select project" at bounding box center [381, 377] width 691 height 21
click at [352, 415] on div "No options" at bounding box center [395, 414] width 721 height 24
click at [361, 377] on div at bounding box center [381, 377] width 676 height 15
type input "d"
click at [851, 342] on div at bounding box center [1139, 600] width 733 height 742
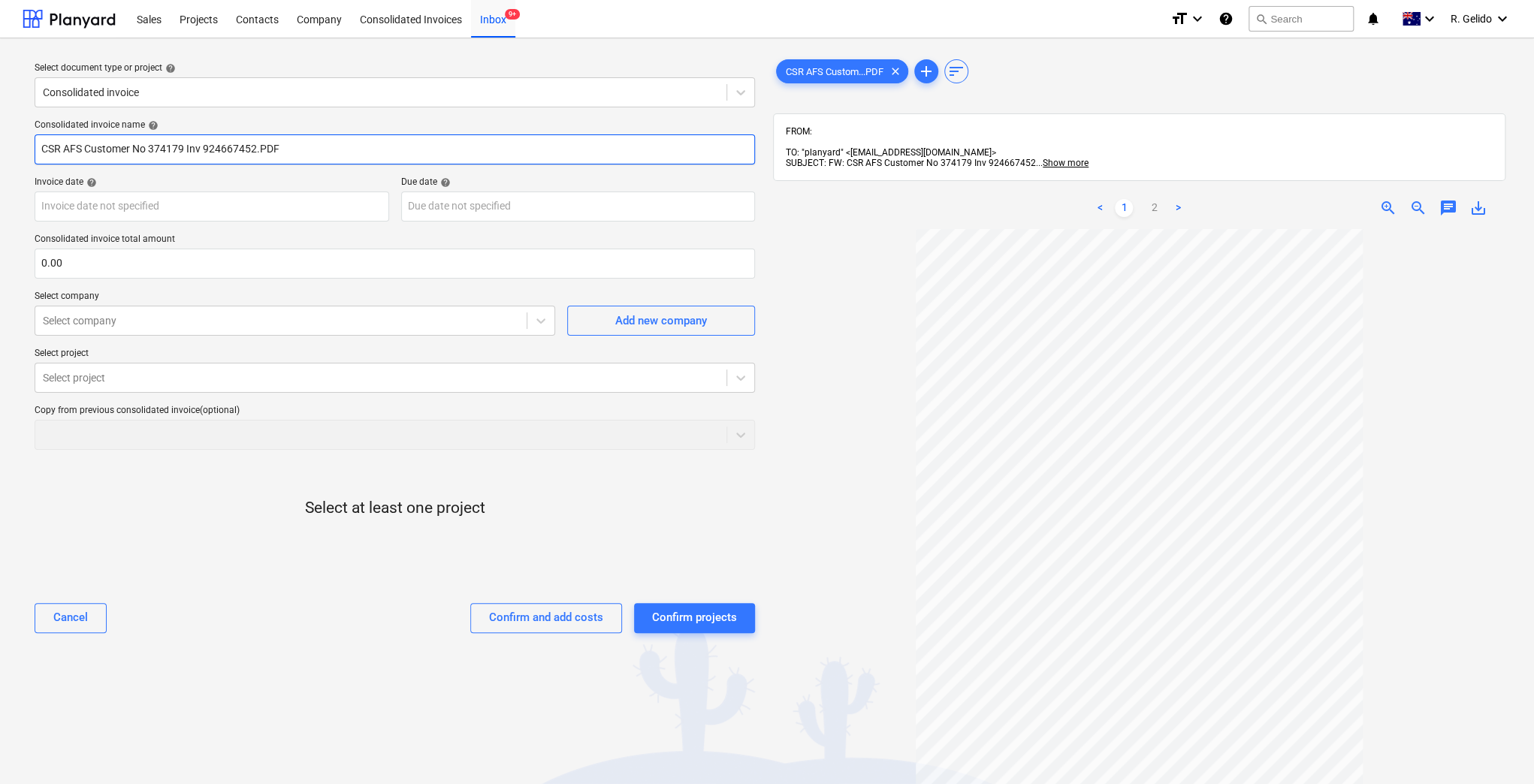
click at [247, 156] on input "CSR AFS Customer No 374179 Inv 924667452.PDF" at bounding box center [395, 150] width 721 height 30
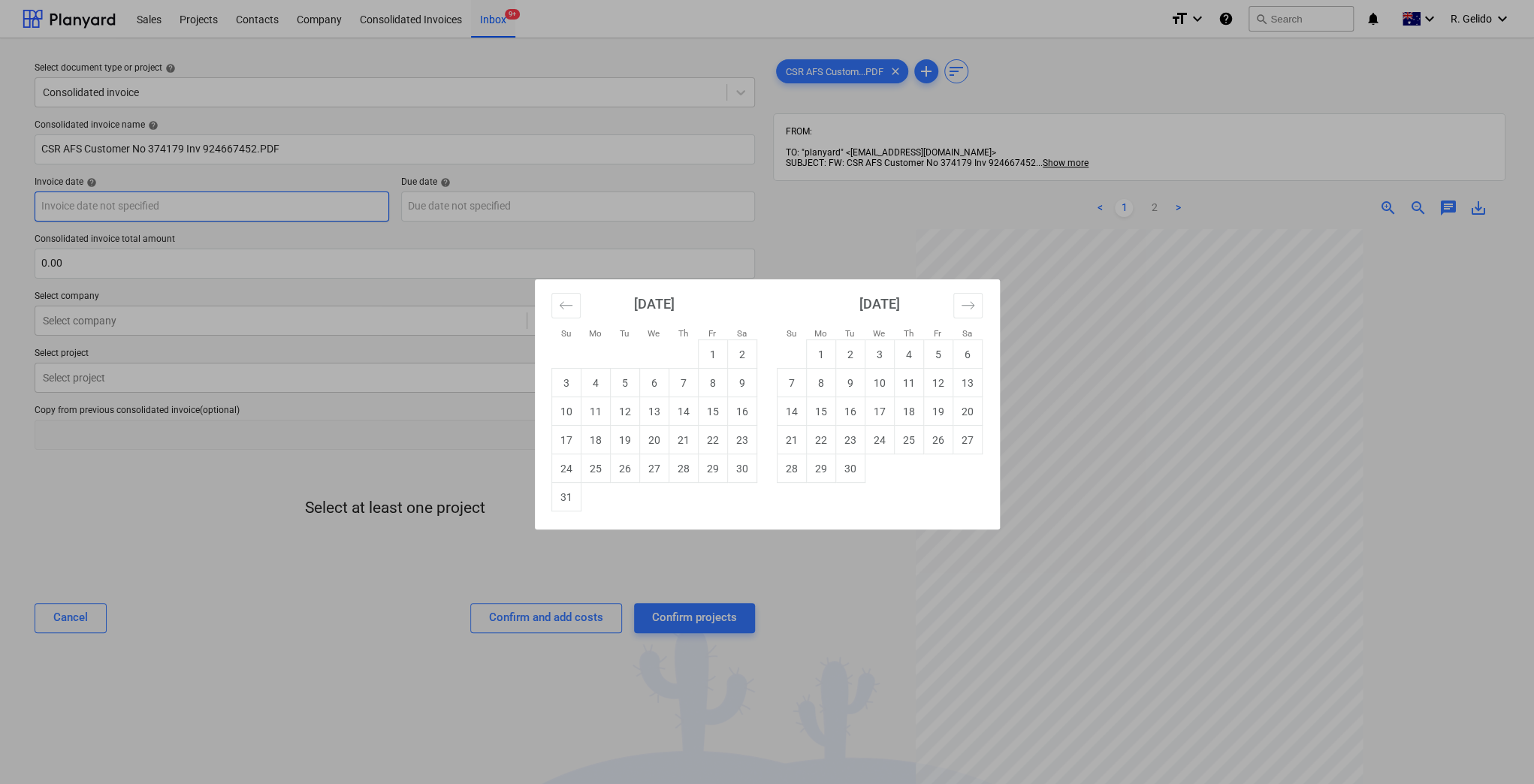
click at [154, 212] on body "Sales Projects Contacts Company Consolidated Invoices Inbox 9+ format_size keyb…" at bounding box center [767, 392] width 1534 height 784
click at [339, 511] on div "Su Mo Tu We Th Fr Sa Su Mo Tu We Th Fr Sa July 2025 1 2 3 4 5 6 7 8 9 10 11 12 …" at bounding box center [767, 392] width 1534 height 784
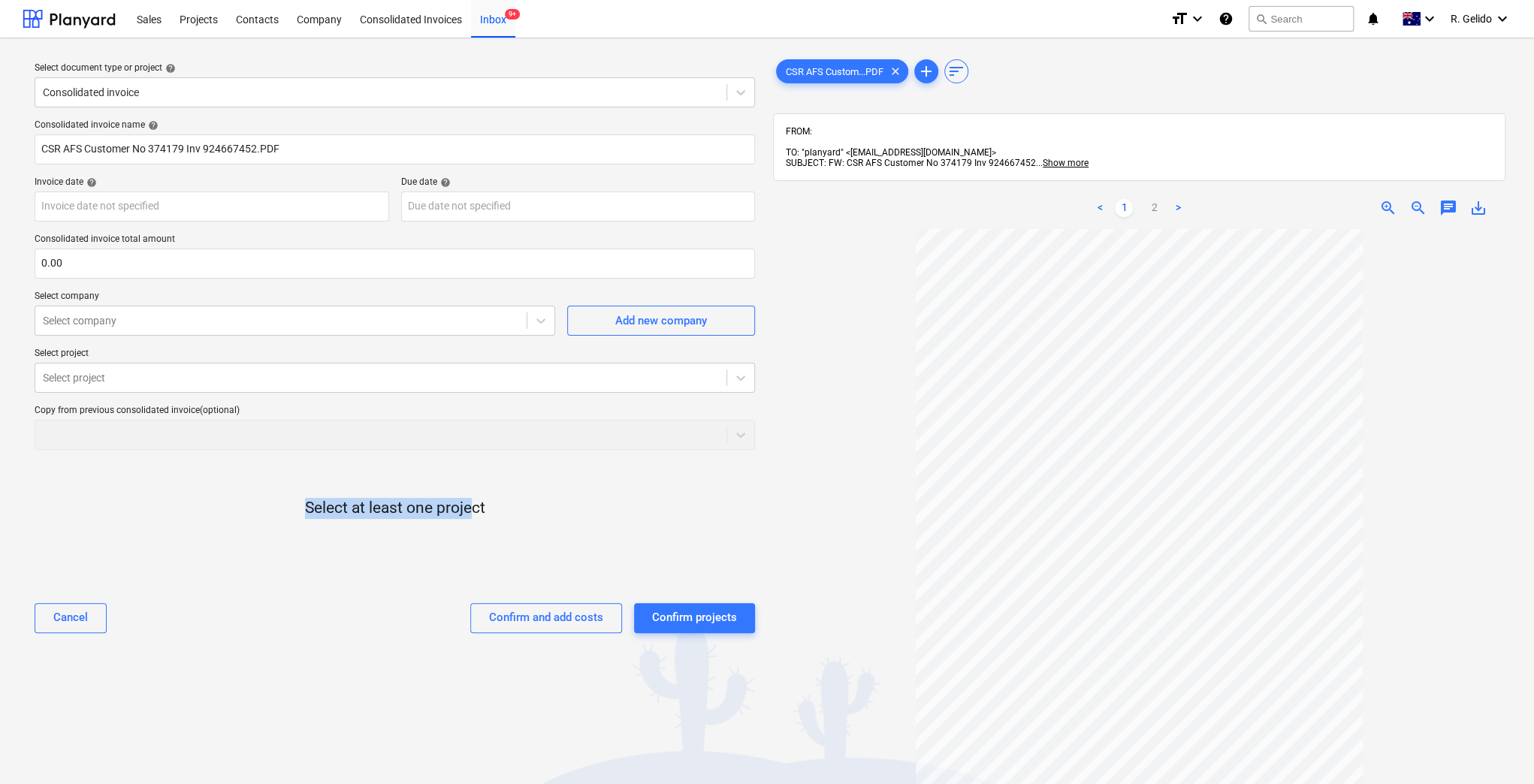
drag, startPoint x: 294, startPoint y: 501, endPoint x: 473, endPoint y: 509, distance: 179.2
click at [473, 509] on div "Select at least one project" at bounding box center [395, 521] width 721 height 117
click at [486, 511] on div "Select at least one project" at bounding box center [395, 521] width 721 height 117
click at [739, 440] on div "Copy from previous consolidated invoice (optional)" at bounding box center [395, 427] width 721 height 45
click at [319, 423] on div "Copy from previous consolidated invoice (optional)" at bounding box center [395, 427] width 721 height 45
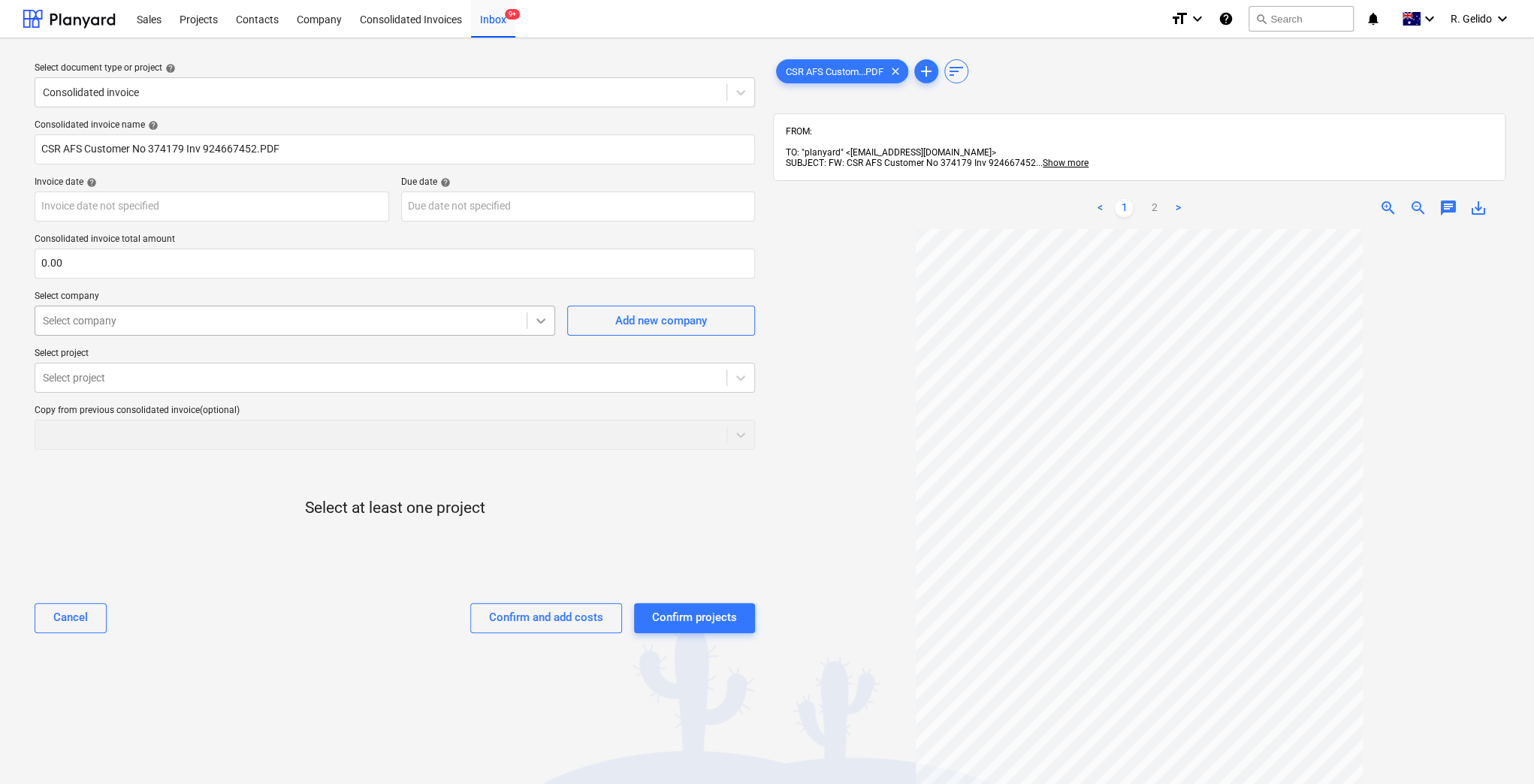
click at [549, 316] on div at bounding box center [541, 321] width 27 height 27
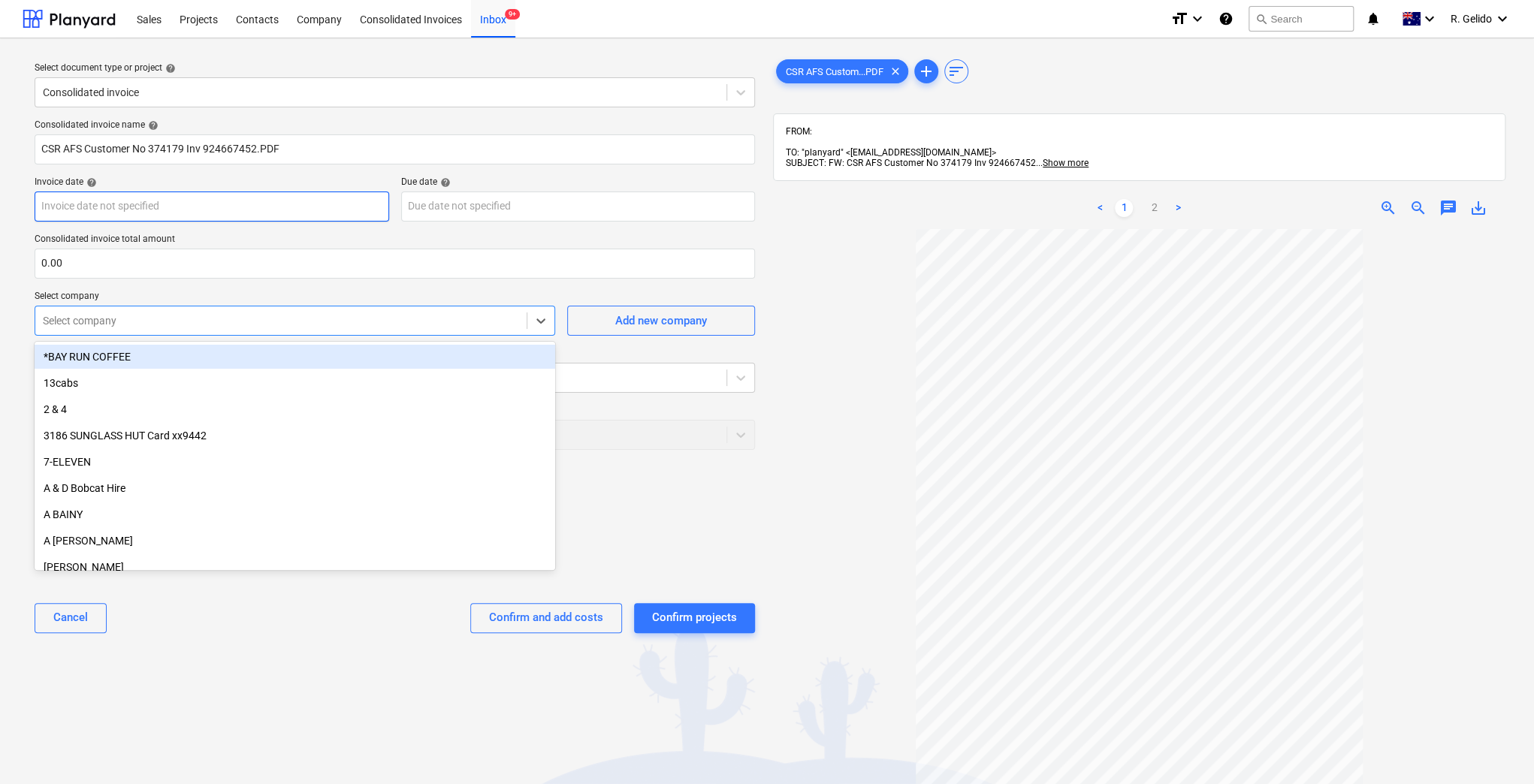
click at [139, 195] on body "Sales Projects Contacts Company Consolidated Invoices Inbox 9+ format_size keyb…" at bounding box center [767, 392] width 1534 height 784
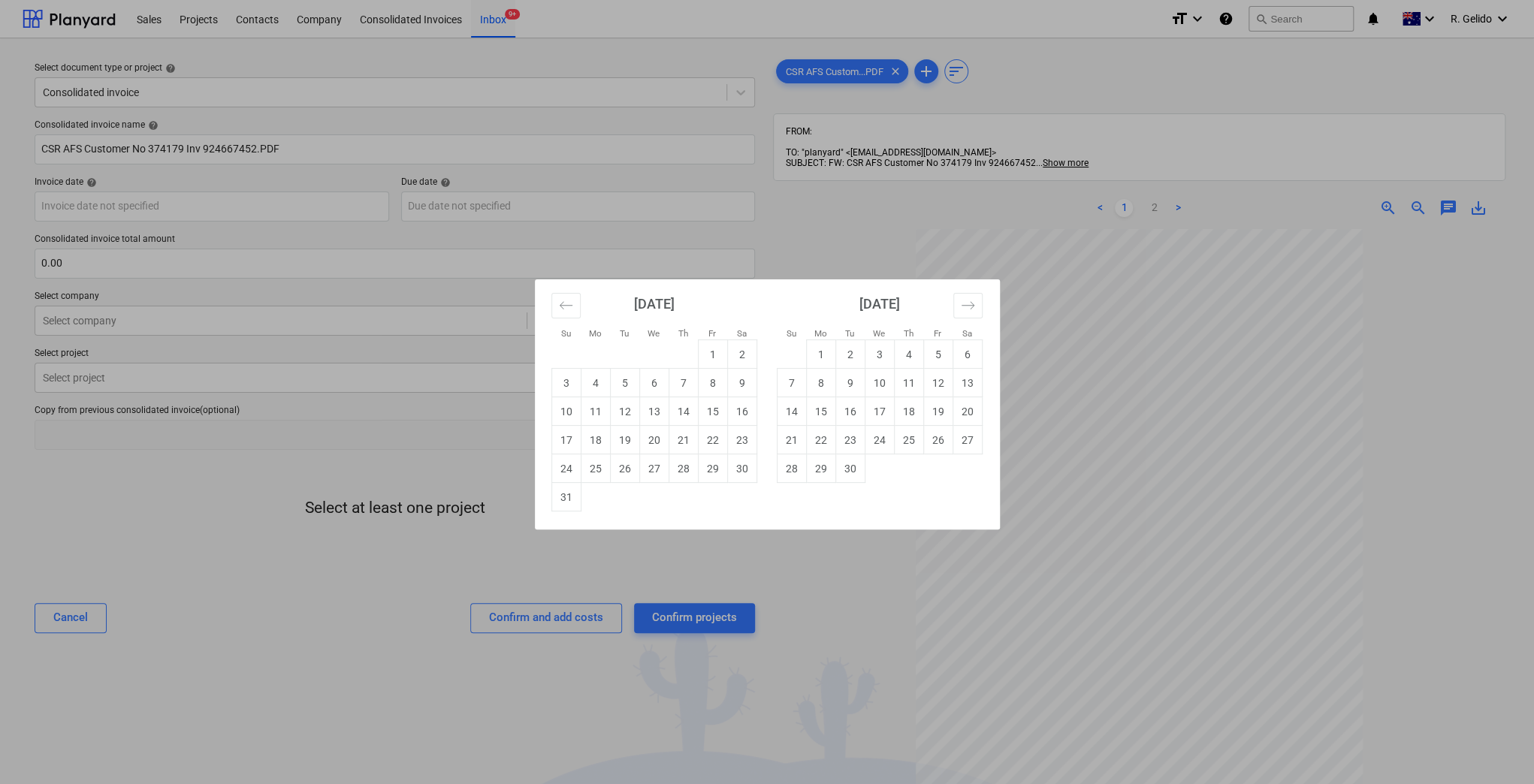
click at [251, 541] on div "Su Mo Tu We Th Fr Sa Su Mo Tu We Th Fr Sa July 2025 1 2 3 4 5 6 7 8 9 10 11 12 …" at bounding box center [767, 392] width 1534 height 784
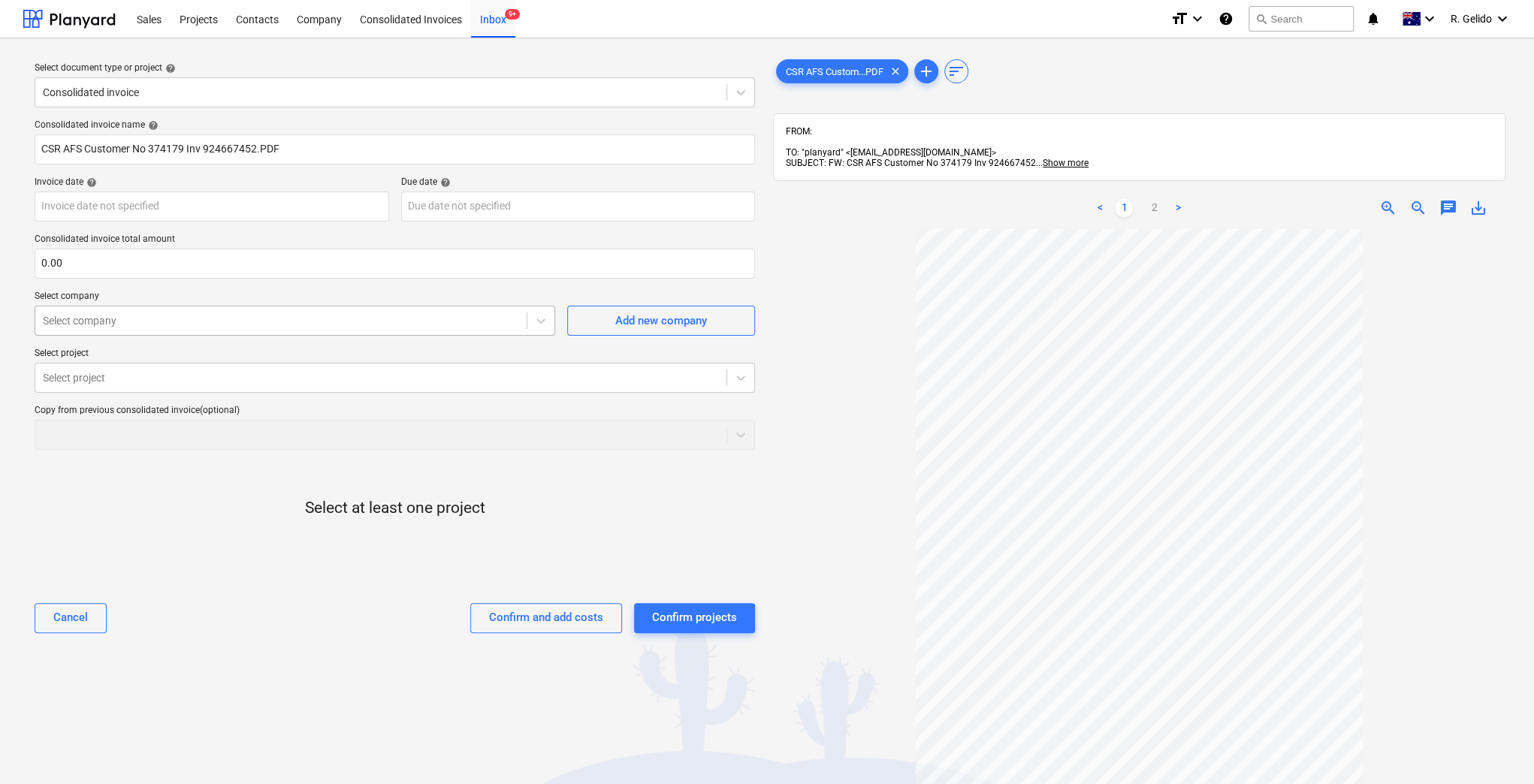
click at [105, 319] on div at bounding box center [281, 320] width 476 height 15
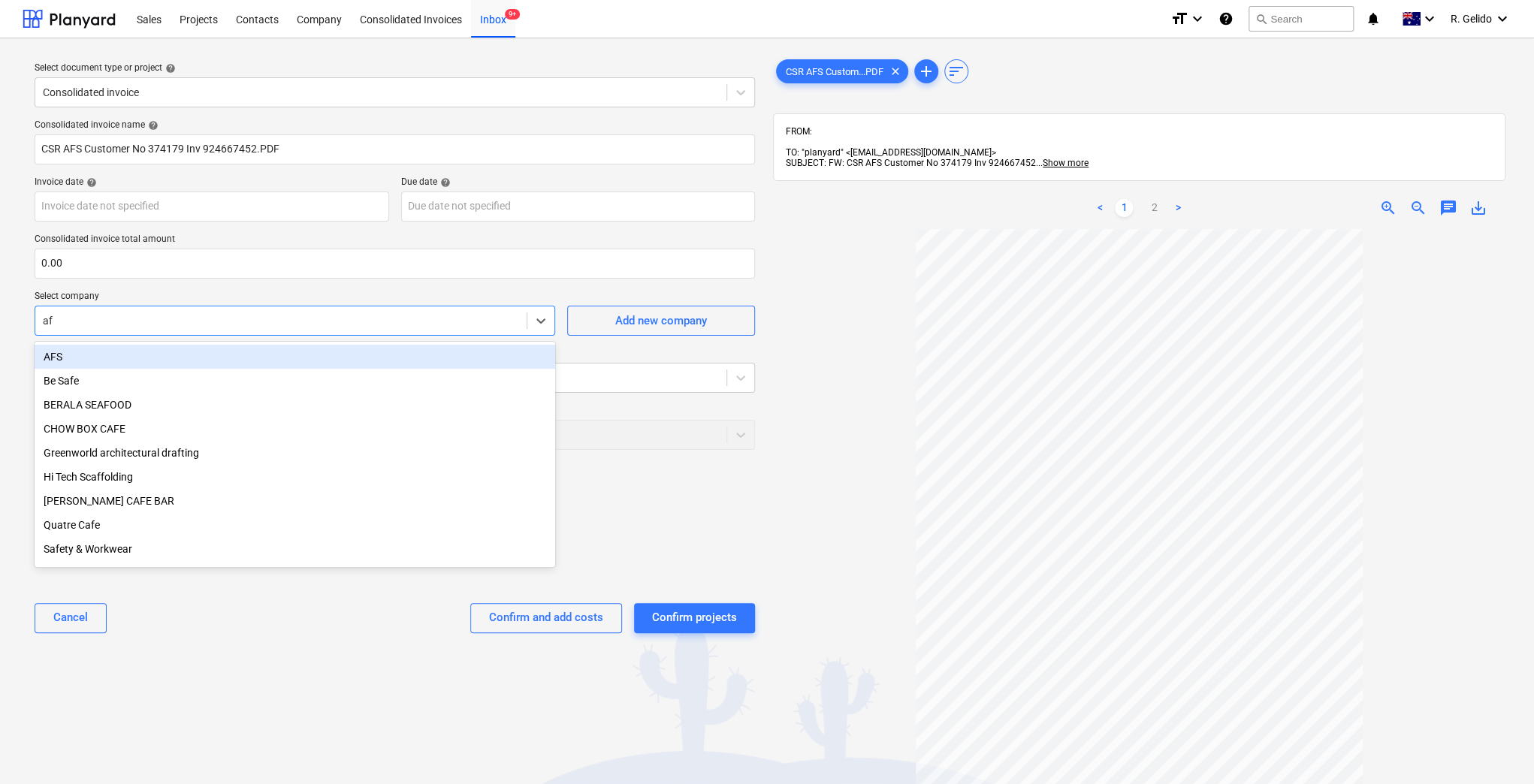
type input "afs"
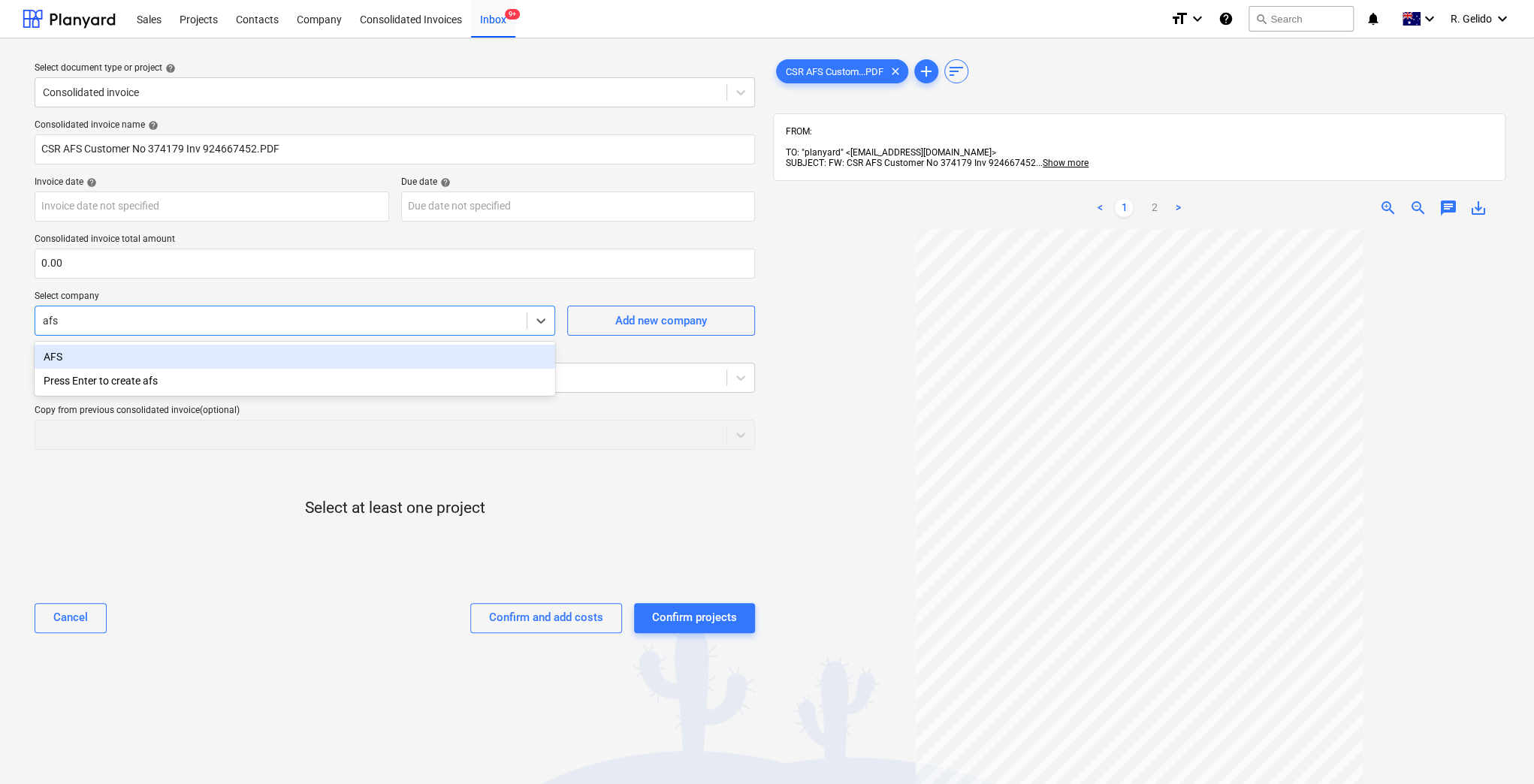
click at [124, 354] on div "AFS" at bounding box center [295, 357] width 521 height 24
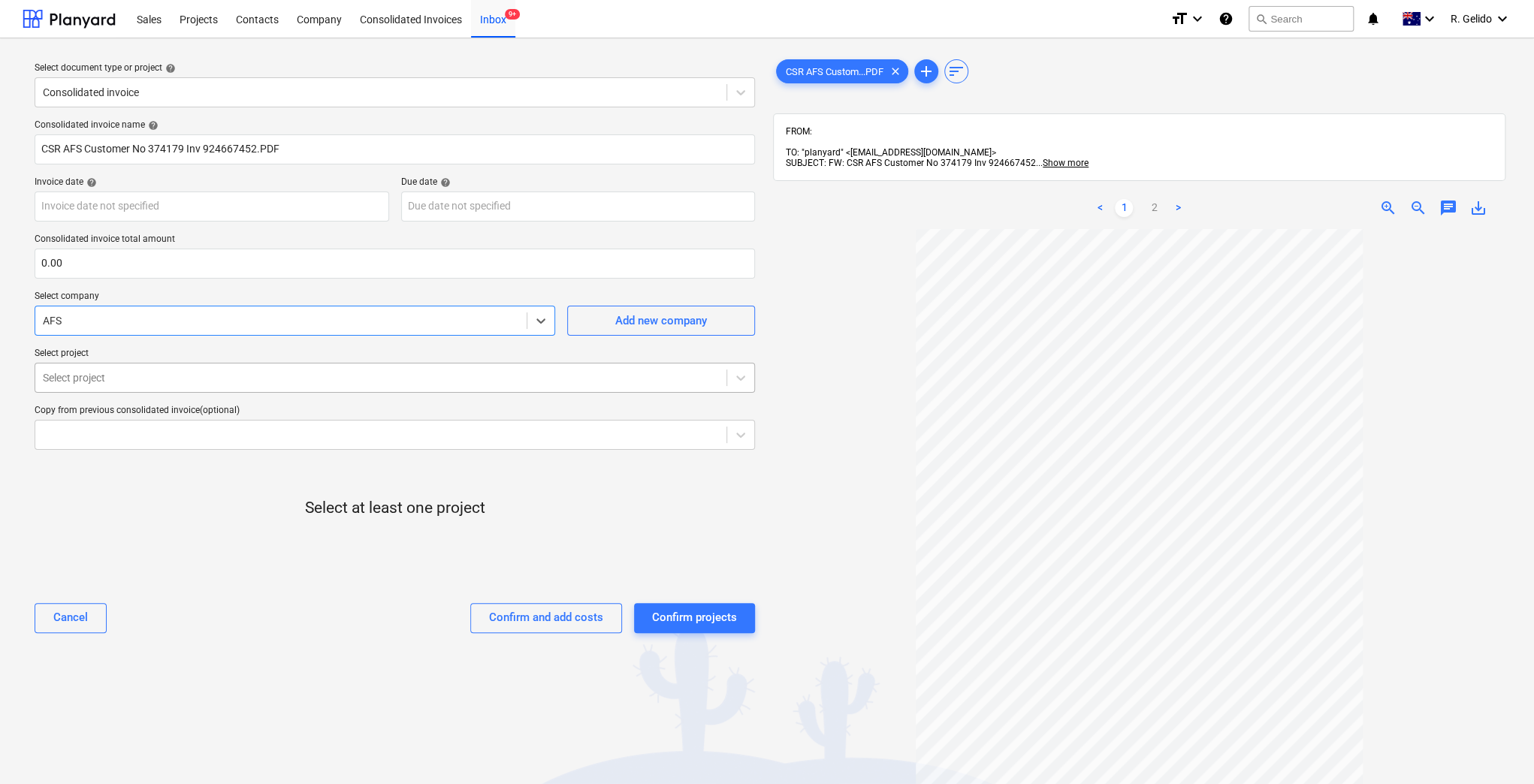
click at [383, 376] on div at bounding box center [381, 377] width 676 height 15
click at [741, 370] on icon at bounding box center [740, 377] width 15 height 15
click at [740, 385] on div at bounding box center [740, 378] width 27 height 27
click at [254, 484] on div "Select at least one project" at bounding box center [395, 521] width 721 height 117
click at [194, 433] on div at bounding box center [381, 434] width 676 height 15
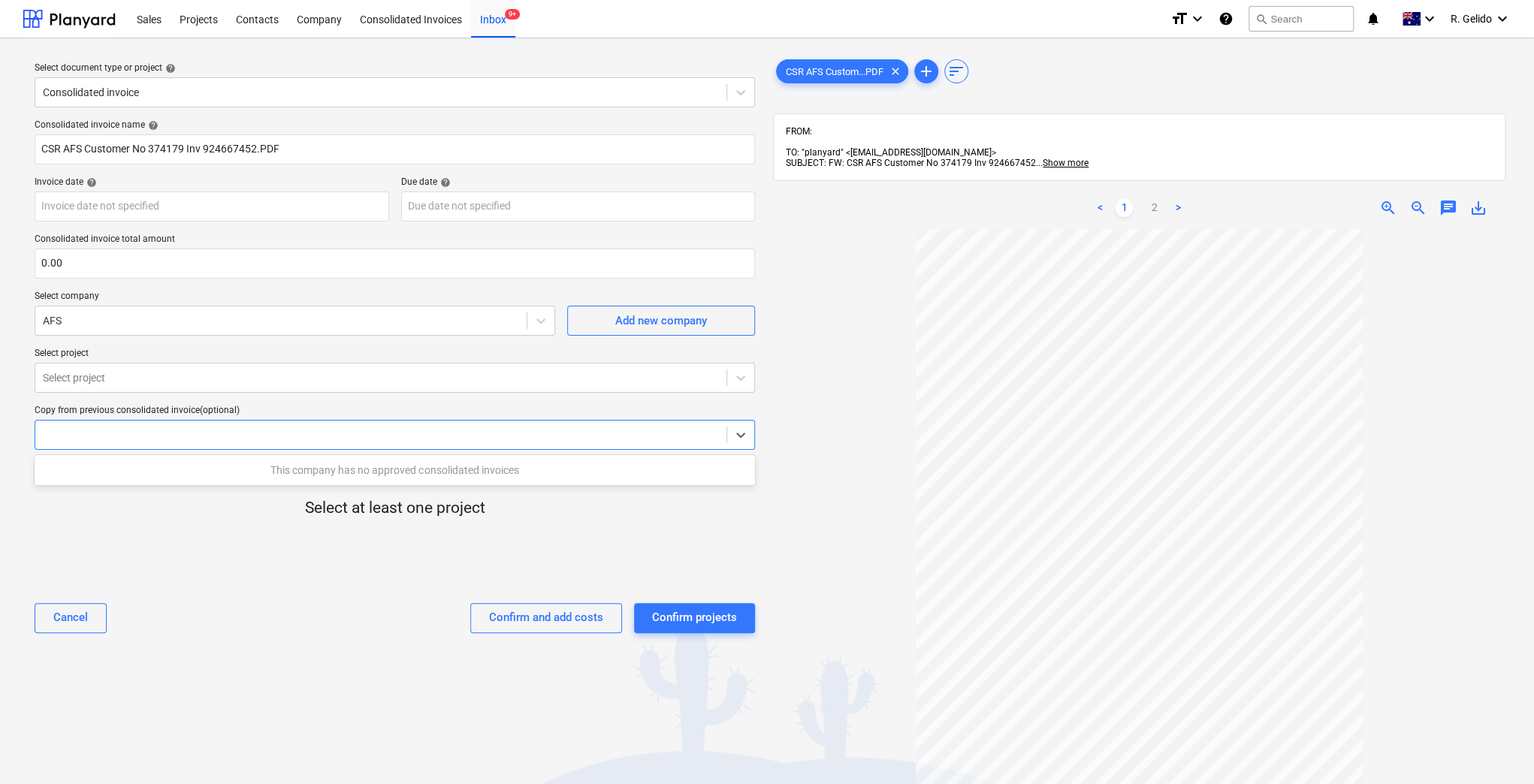
drag, startPoint x: 522, startPoint y: 471, endPoint x: 282, endPoint y: 468, distance: 240.0
click at [282, 468] on div "This company has no approved consolidated invoices" at bounding box center [395, 470] width 721 height 24
click at [319, 94] on div at bounding box center [381, 92] width 676 height 15
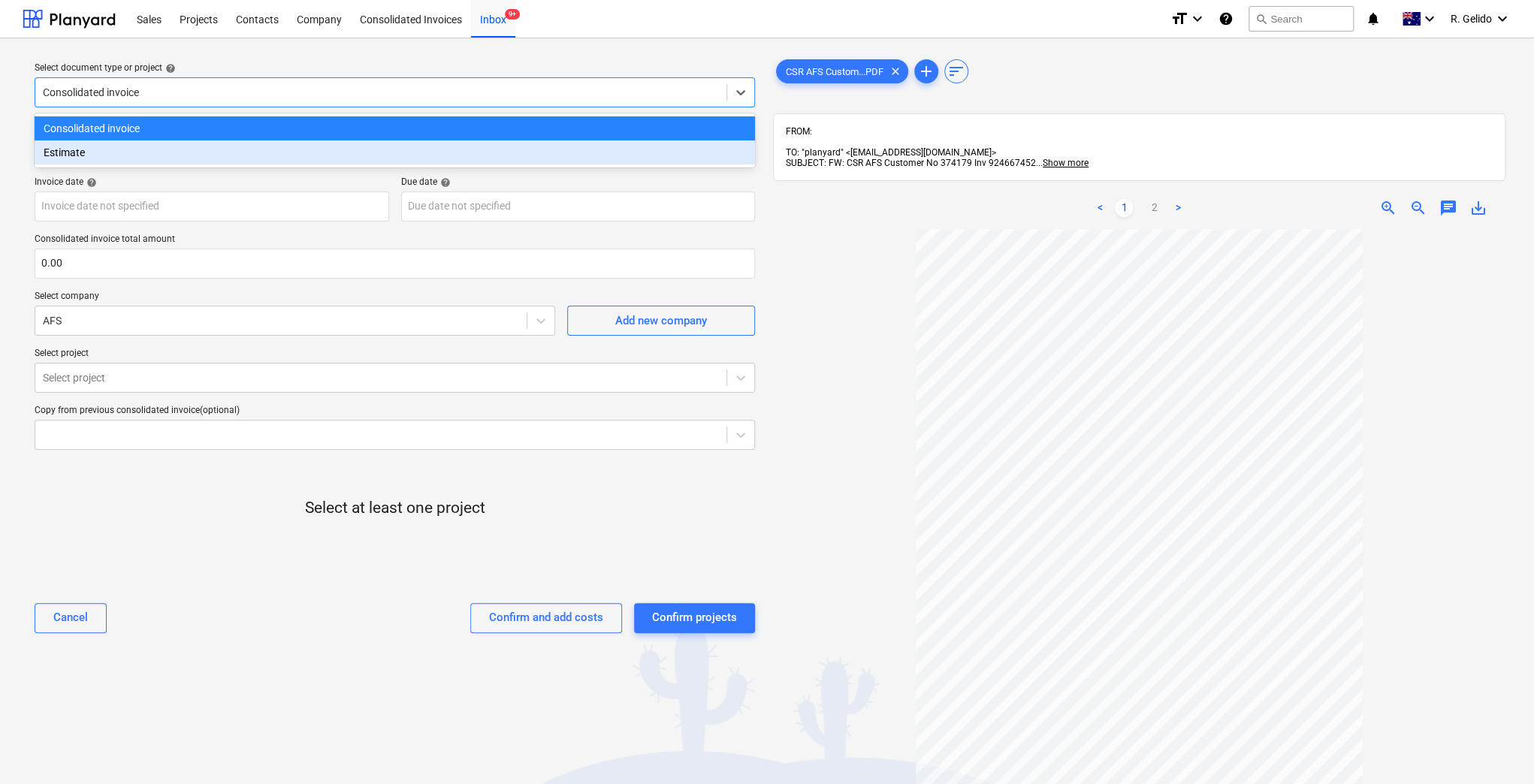
click at [222, 150] on div "Estimate" at bounding box center [395, 152] width 721 height 24
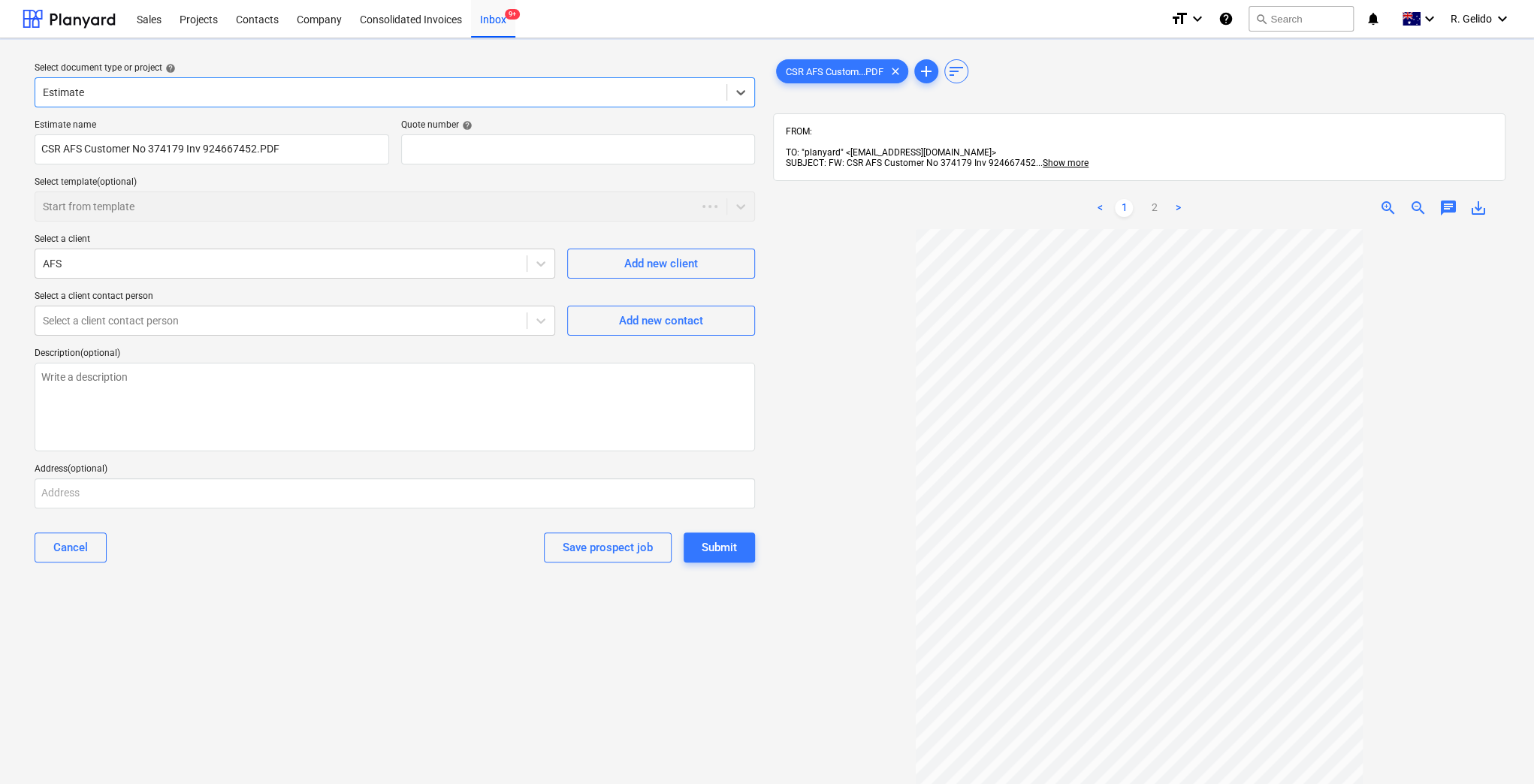
type textarea "x"
type input "QU-0004"
type textarea "x"
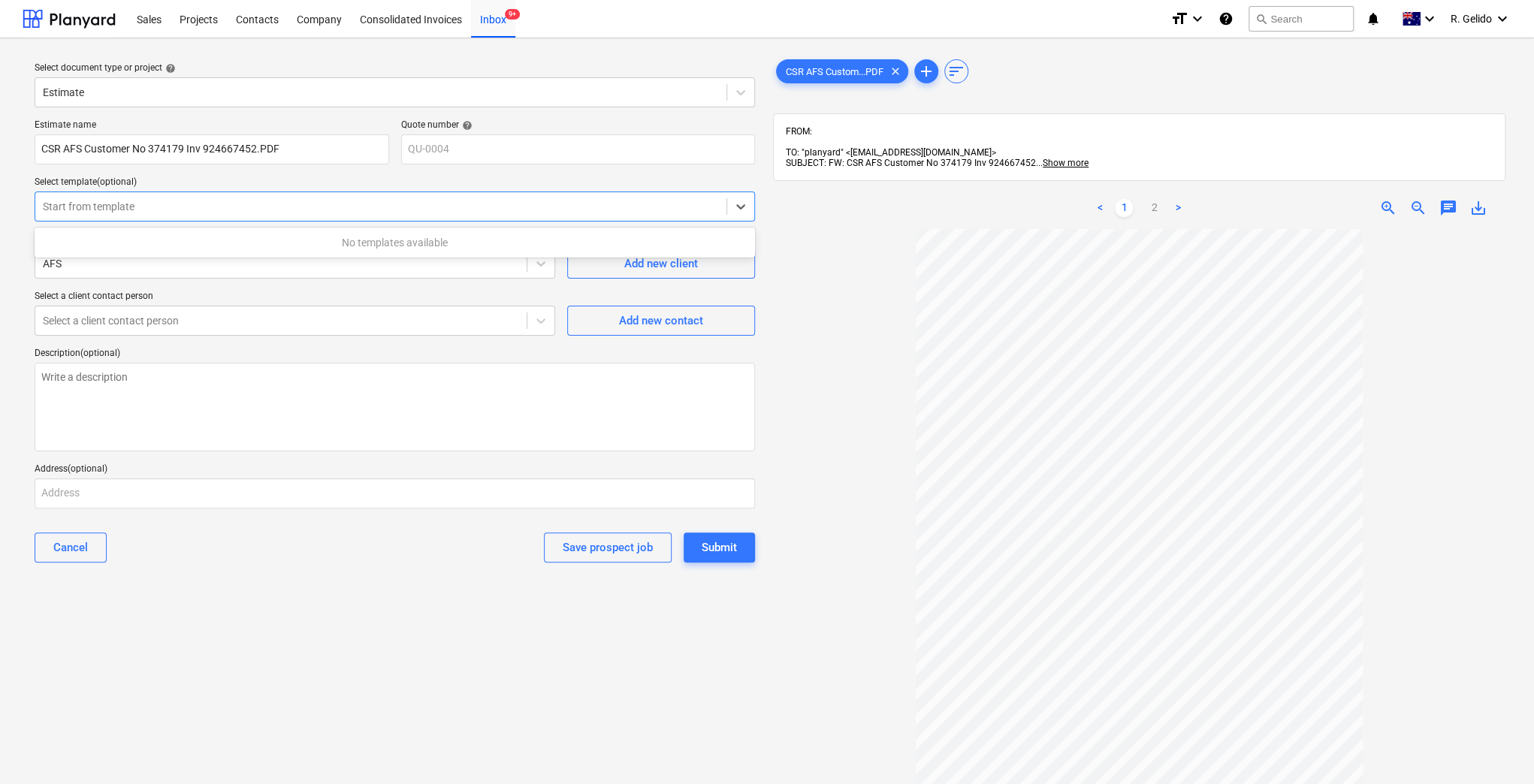
click at [236, 202] on div at bounding box center [381, 206] width 676 height 15
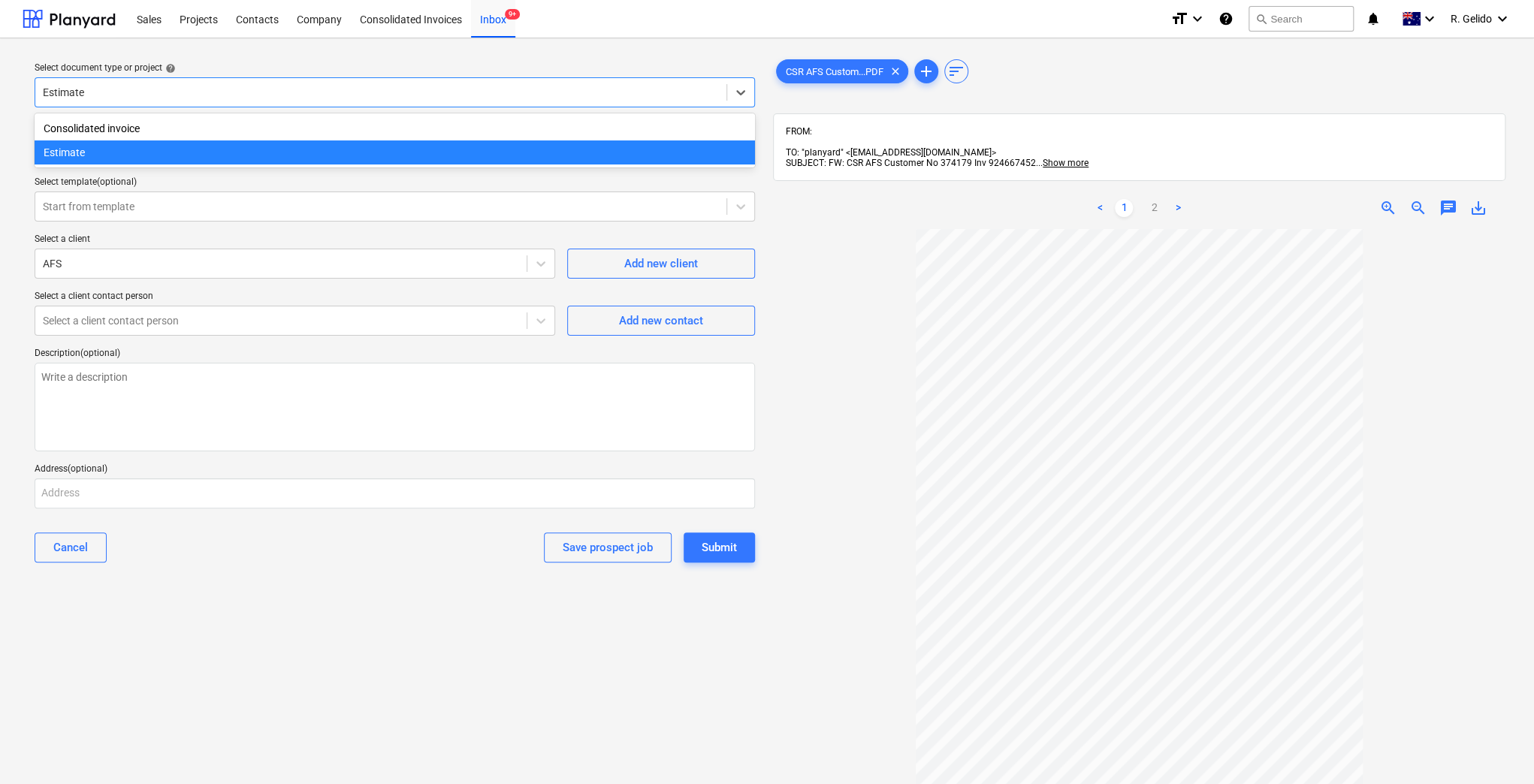
click at [307, 92] on div at bounding box center [381, 92] width 676 height 15
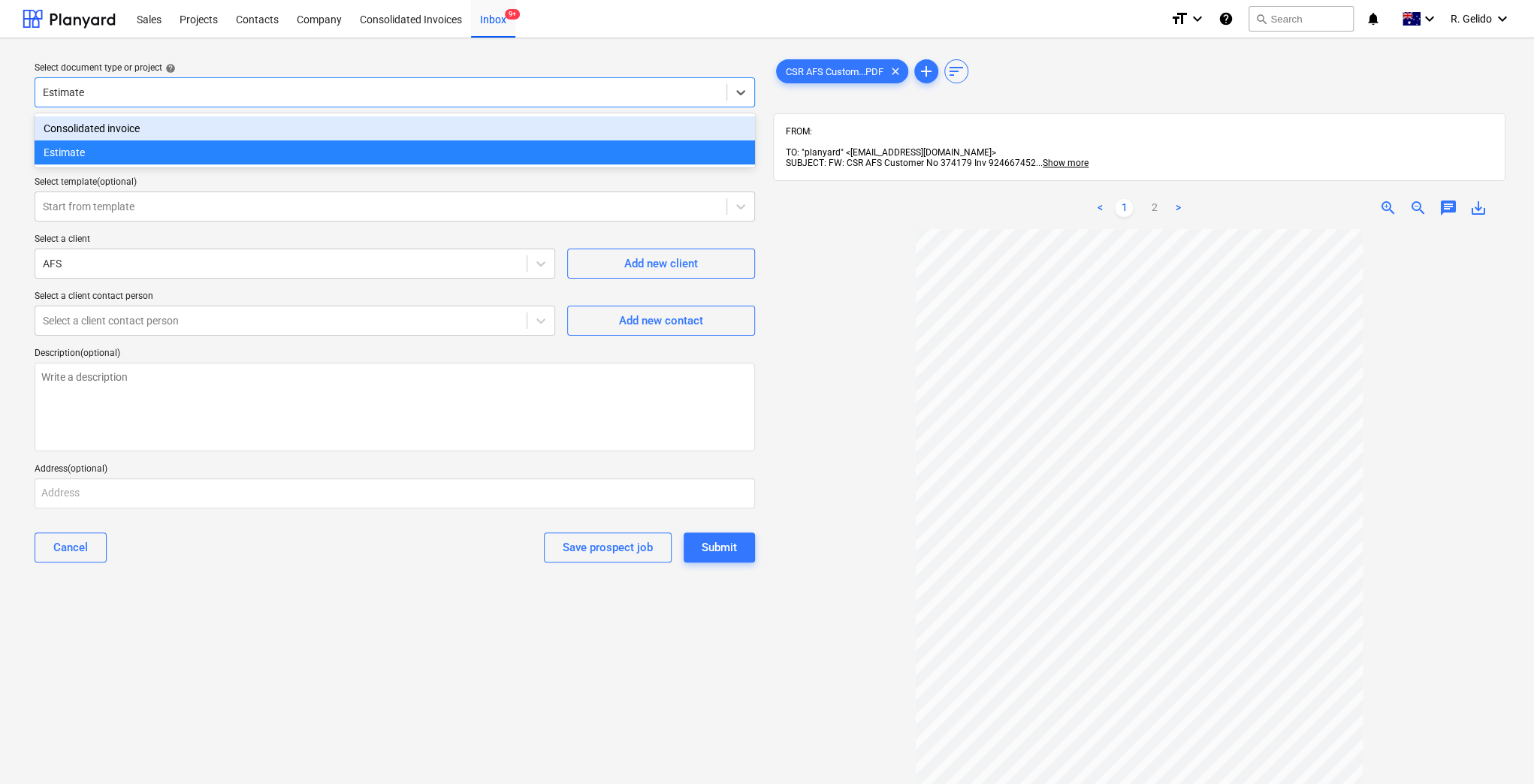
click at [255, 117] on div "Consolidated invoice" at bounding box center [395, 128] width 721 height 24
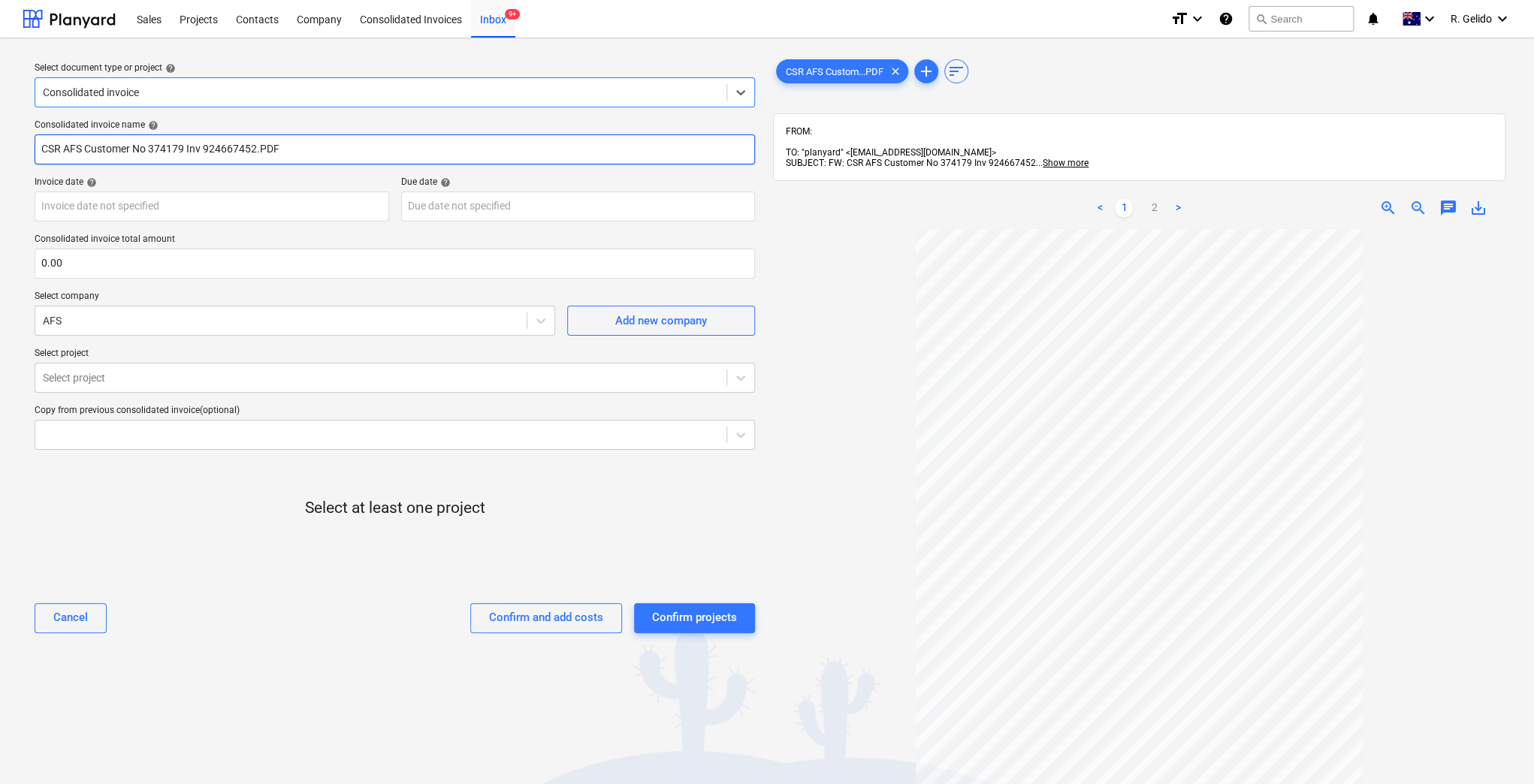
click at [224, 150] on input "CSR AFS Customer No 374179 Inv 924667452.PDF" at bounding box center [395, 150] width 721 height 30
click at [147, 203] on body "Sales Projects Contacts Company Consolidated Invoices Inbox 9+ format_size keyb…" at bounding box center [767, 392] width 1534 height 784
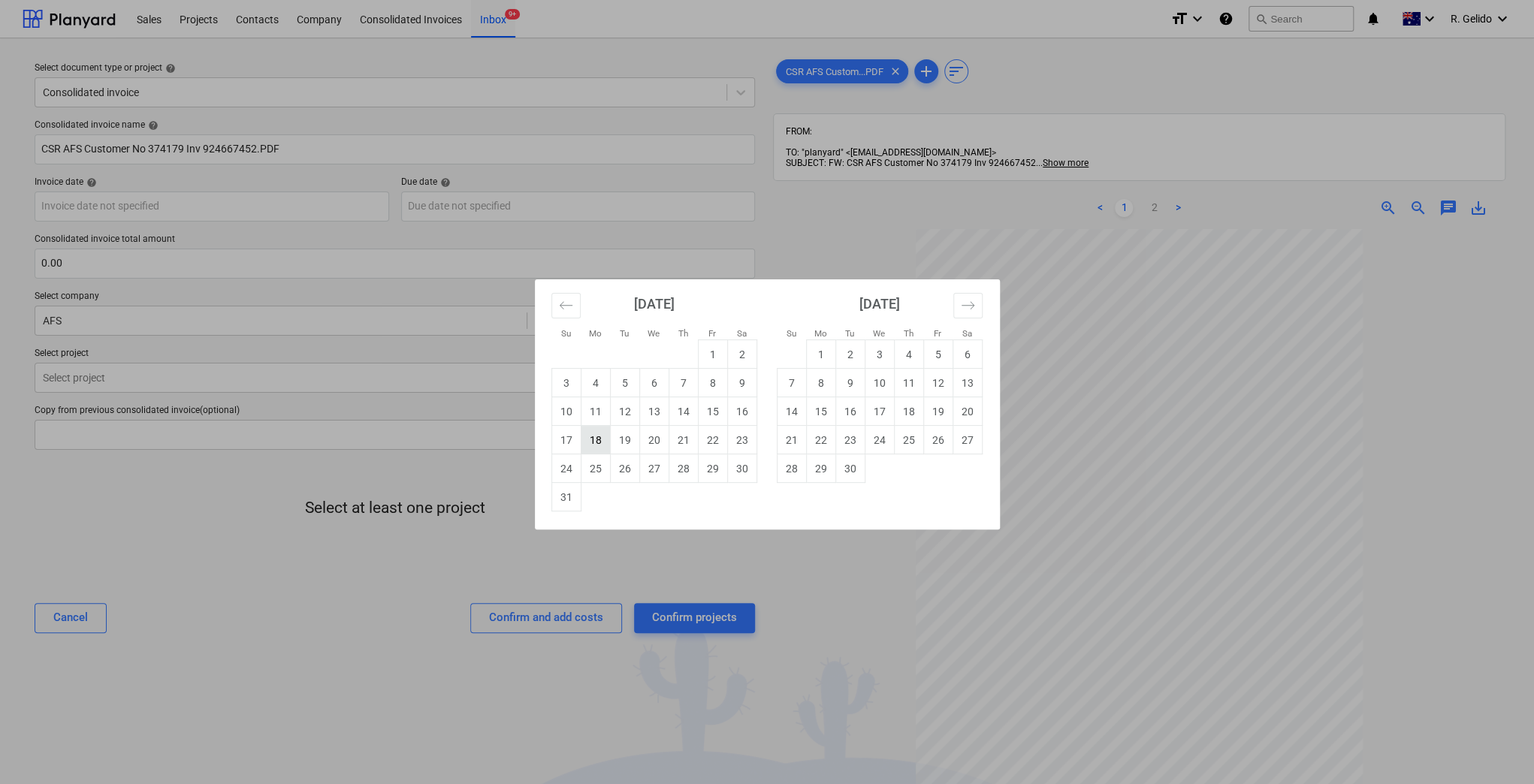
click at [592, 435] on td "18" at bounding box center [595, 440] width 29 height 29
type input "18 Aug 2025"
click at [454, 210] on body "Sales Projects Contacts Company Consolidated Invoices Inbox 9+ format_size keyb…" at bounding box center [767, 392] width 1534 height 784
click at [854, 468] on td "30" at bounding box center [850, 468] width 29 height 29
type input "30 Sep 2025"
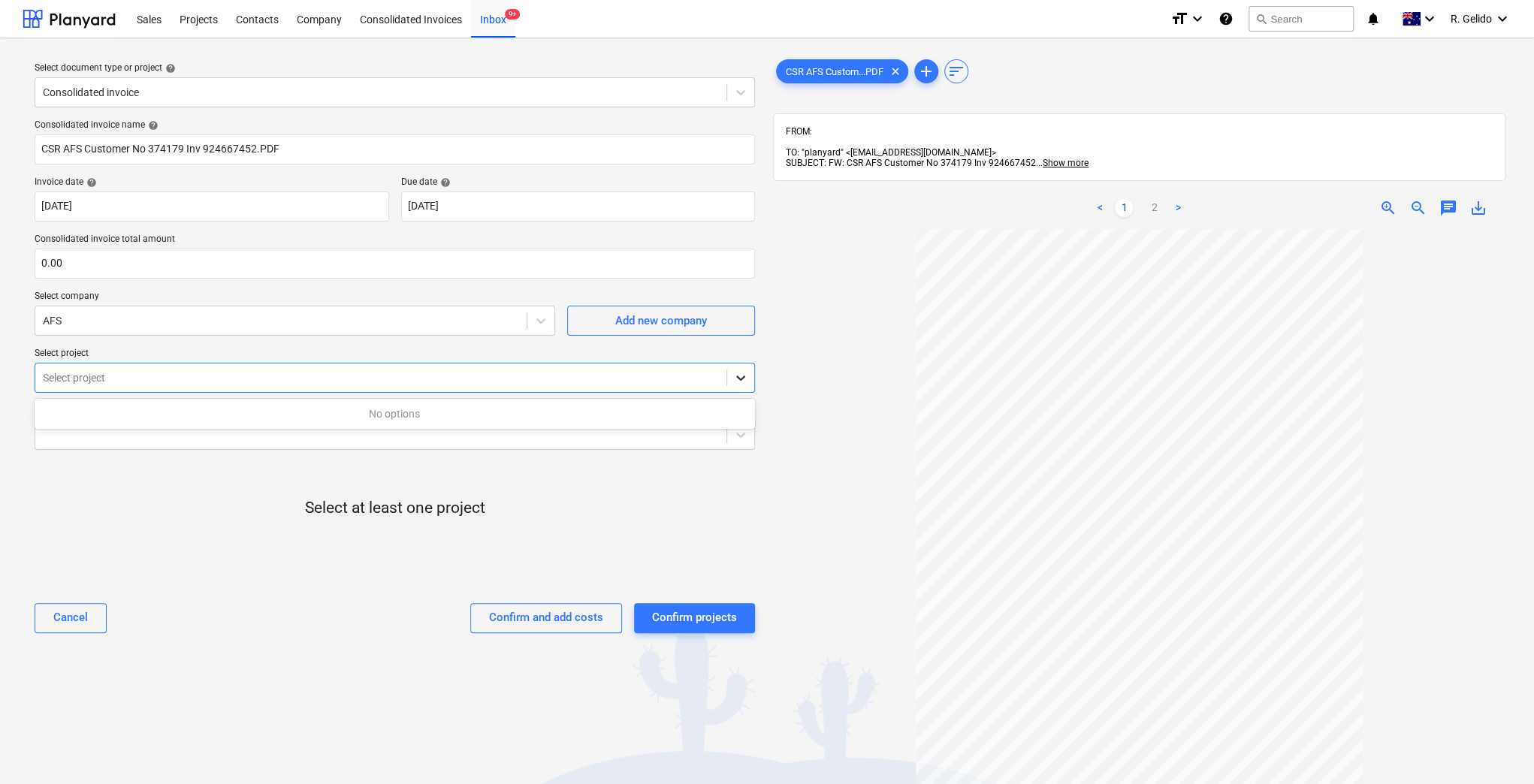
click at [733, 380] on icon at bounding box center [740, 377] width 15 height 15
click at [486, 429] on div "No options" at bounding box center [395, 414] width 721 height 30
drag, startPoint x: 430, startPoint y: 476, endPoint x: 421, endPoint y: 470, distance: 10.8
click at [427, 476] on div "Select at least one project" at bounding box center [395, 521] width 721 height 117
click at [151, 378] on div at bounding box center [381, 377] width 676 height 15
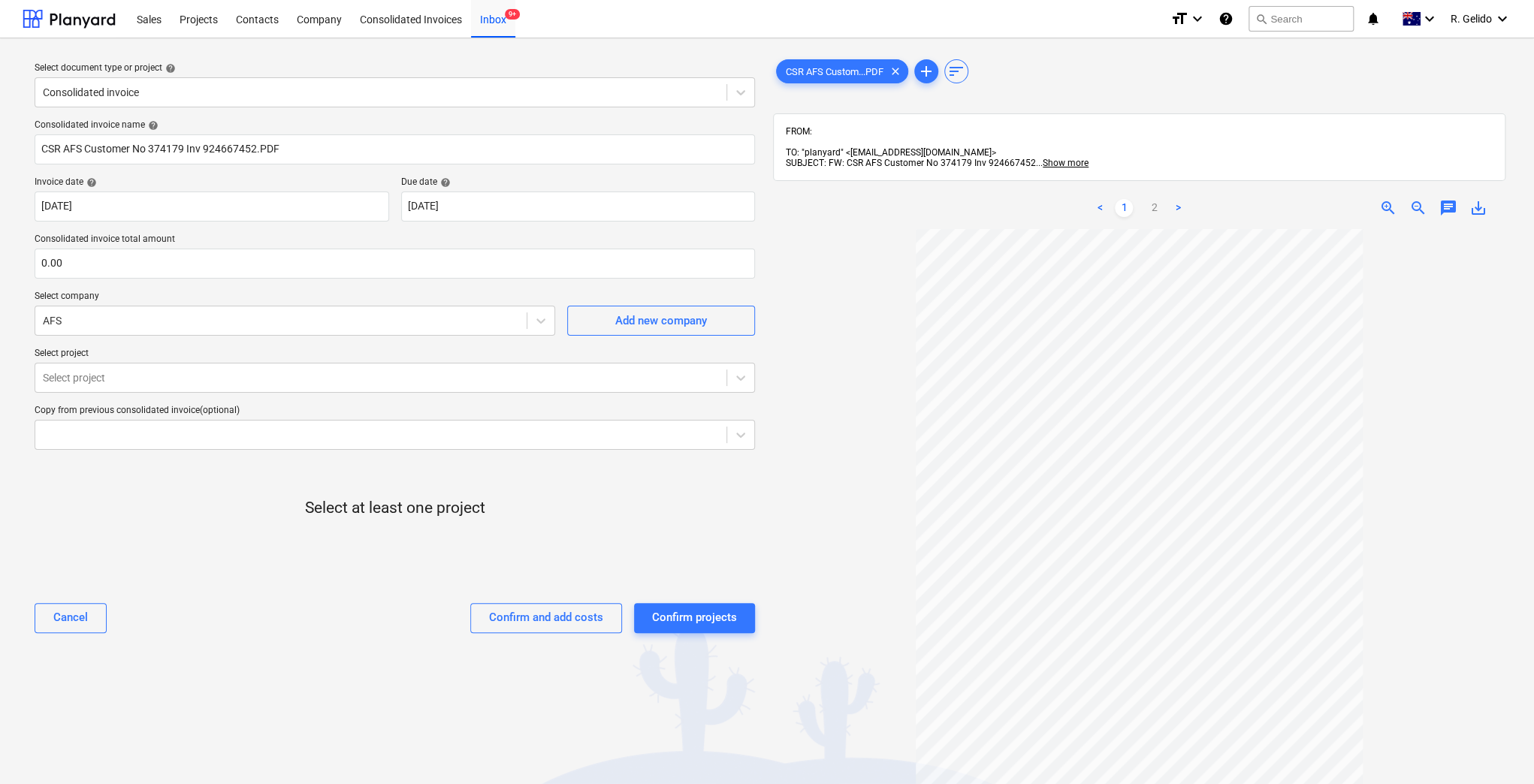
click at [342, 509] on p "Select at least one project" at bounding box center [395, 508] width 180 height 21
click at [694, 615] on div "Confirm projects" at bounding box center [694, 618] width 85 height 20
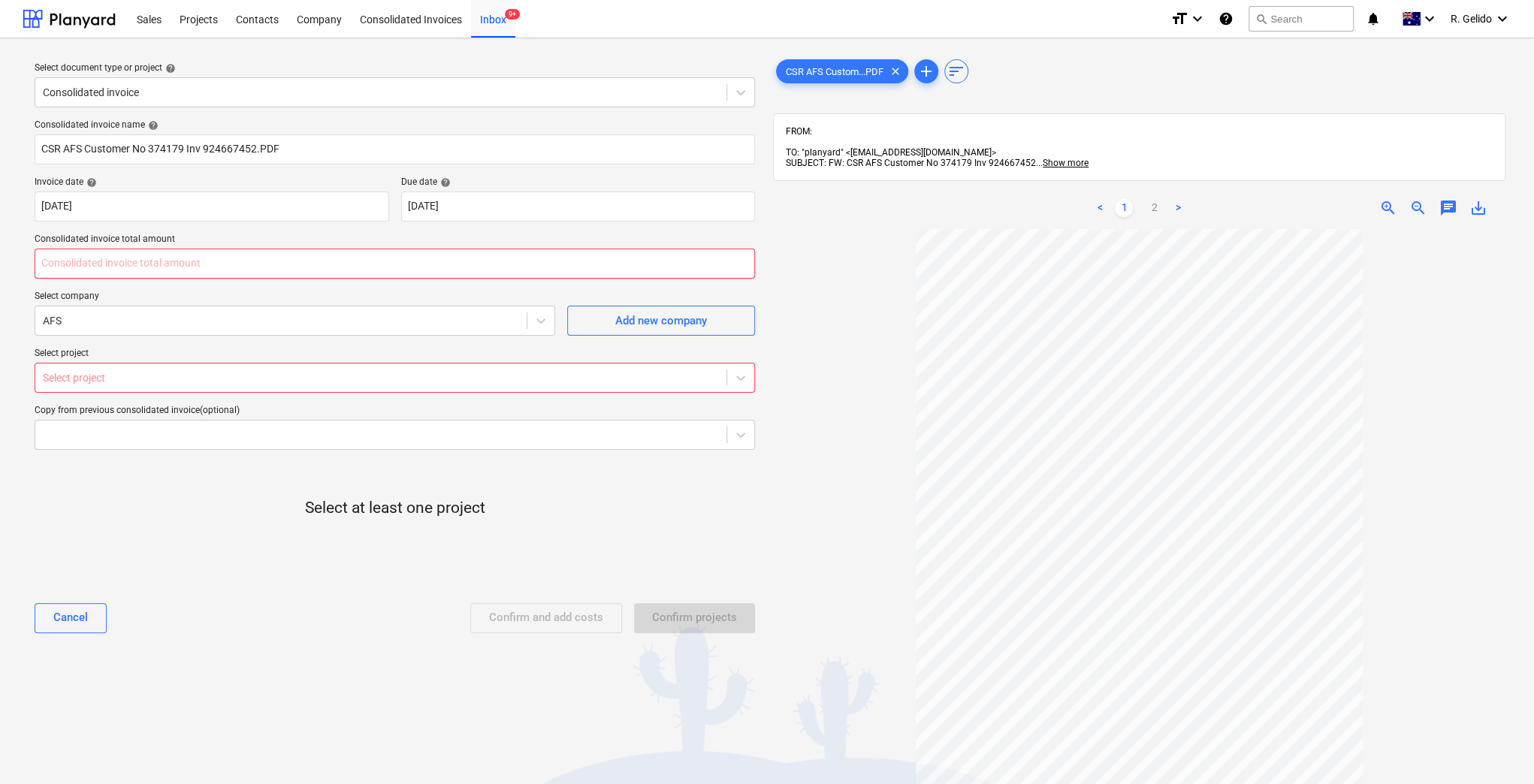
click at [197, 251] on input "text" at bounding box center [395, 264] width 721 height 30
type input "0.00"
click at [736, 381] on icon at bounding box center [740, 377] width 15 height 15
click at [386, 519] on div at bounding box center [395, 534] width 721 height 30
click at [285, 266] on input "text" at bounding box center [395, 264] width 721 height 30
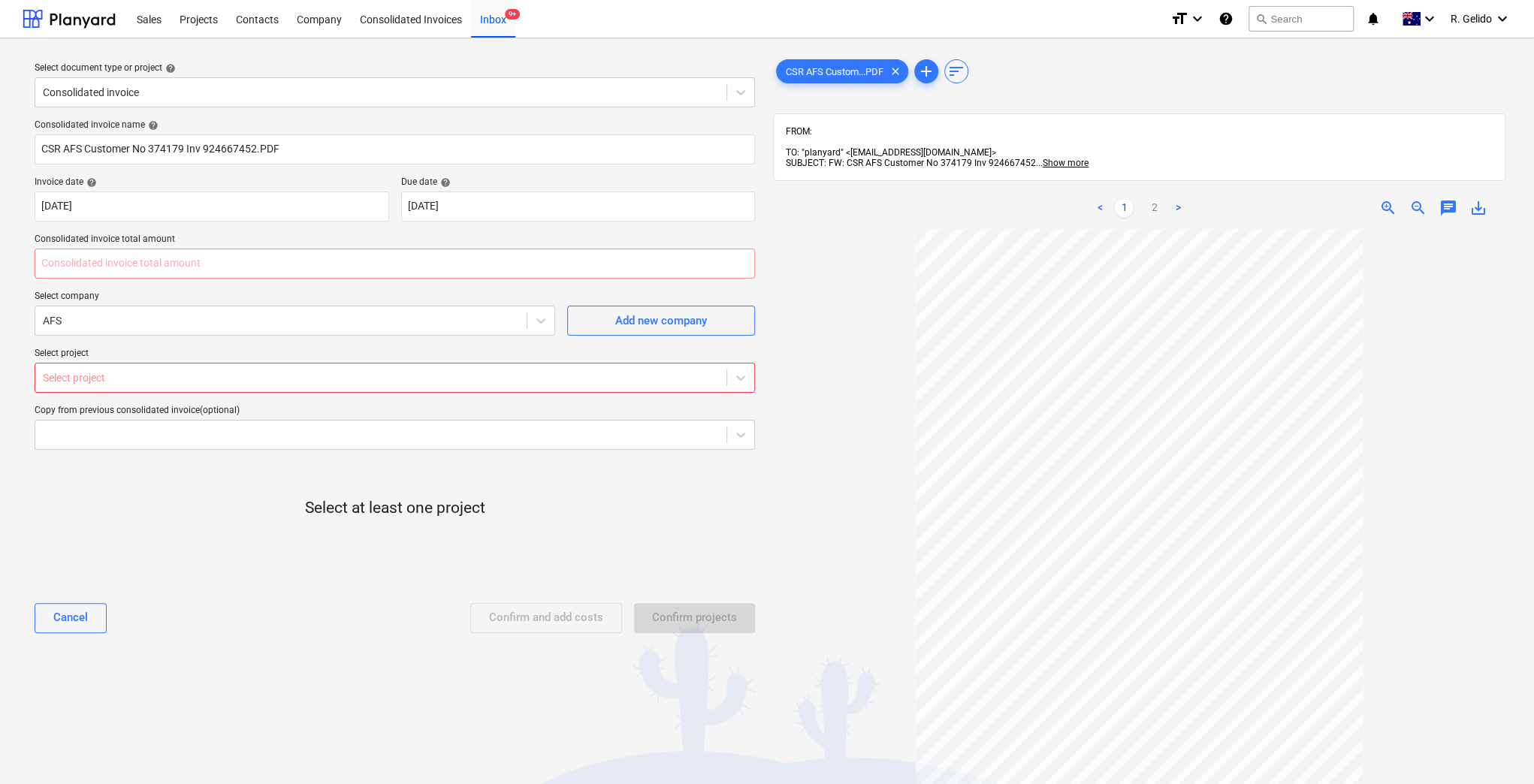
type input "0.00"
click at [219, 571] on div at bounding box center [395, 564] width 721 height 30
click at [849, 319] on div at bounding box center [1139, 600] width 733 height 742
click at [1409, 377] on div at bounding box center [1139, 600] width 733 height 742
click at [94, 275] on input "text" at bounding box center [395, 264] width 721 height 30
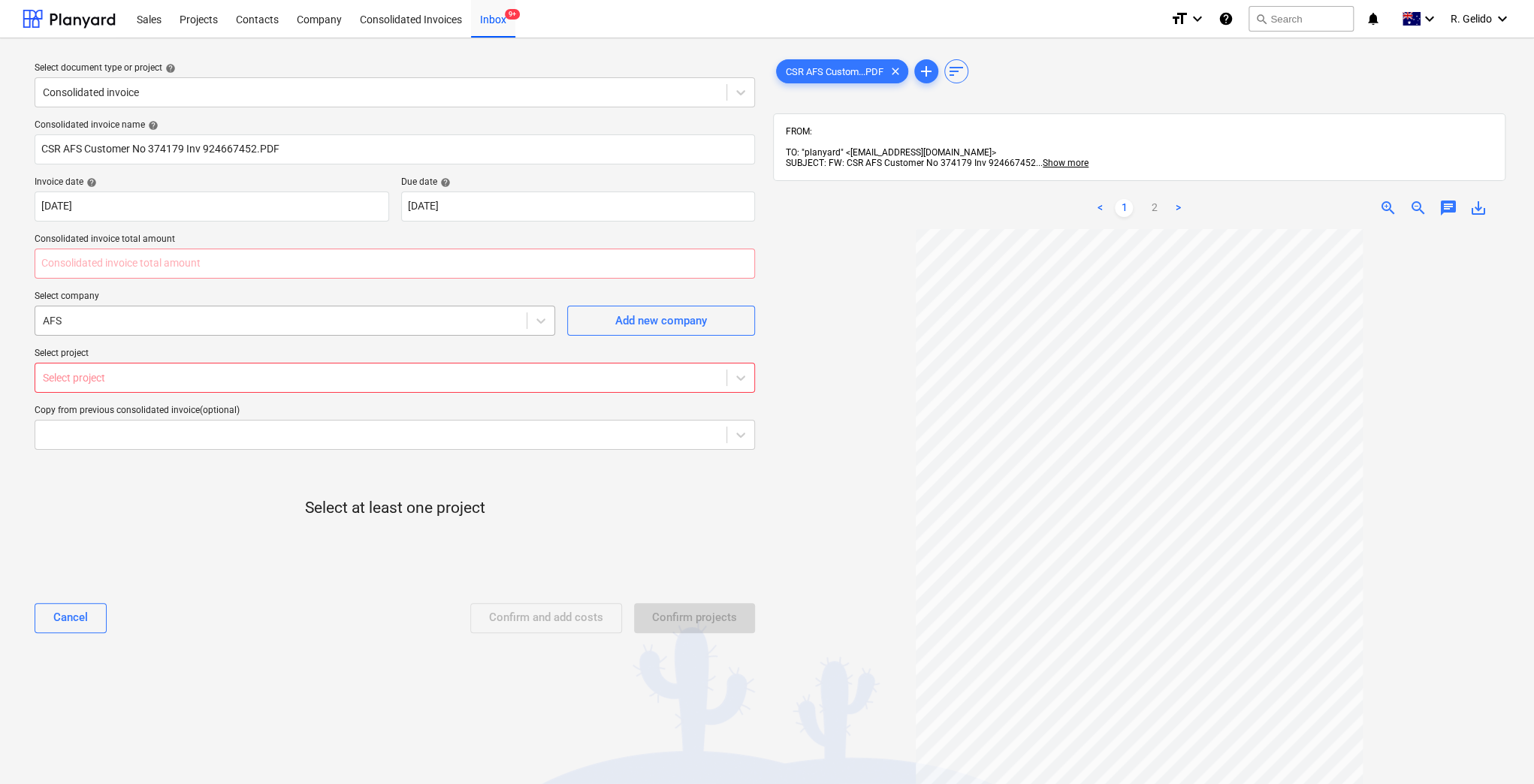
type input "0.00"
click at [132, 321] on div at bounding box center [281, 320] width 476 height 15
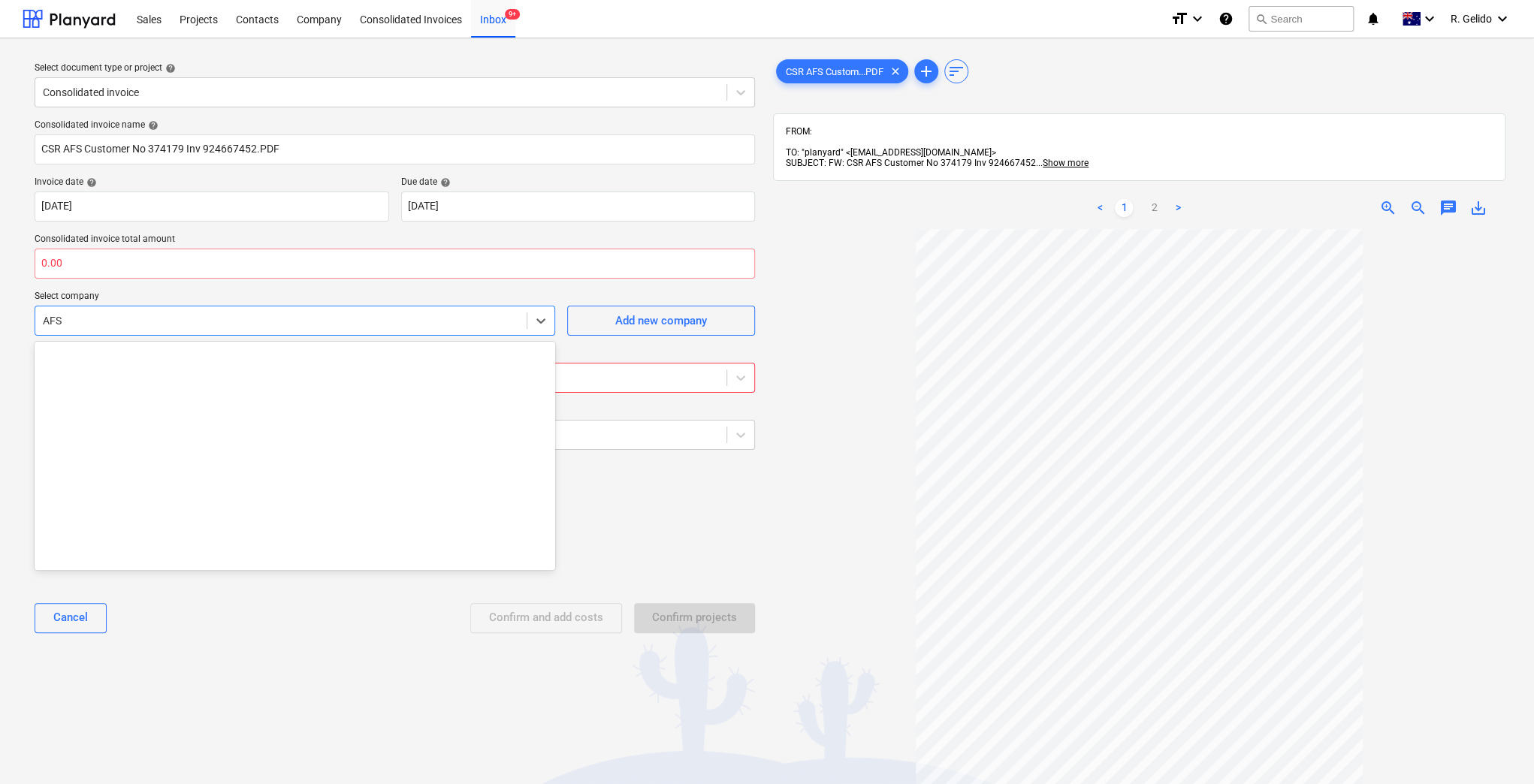
scroll to position [868, 0]
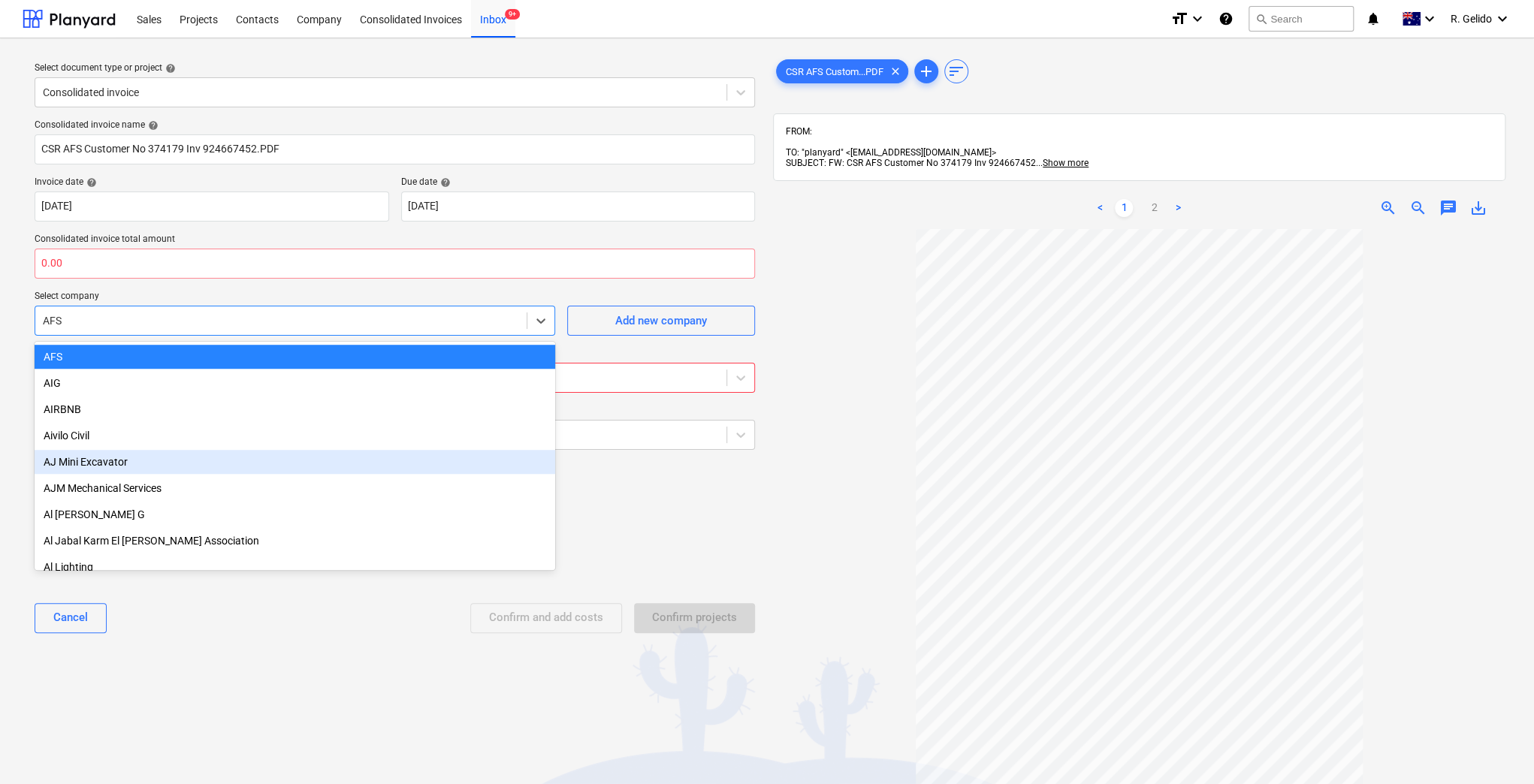
click at [736, 479] on div "Select at least one project" at bounding box center [395, 521] width 721 height 117
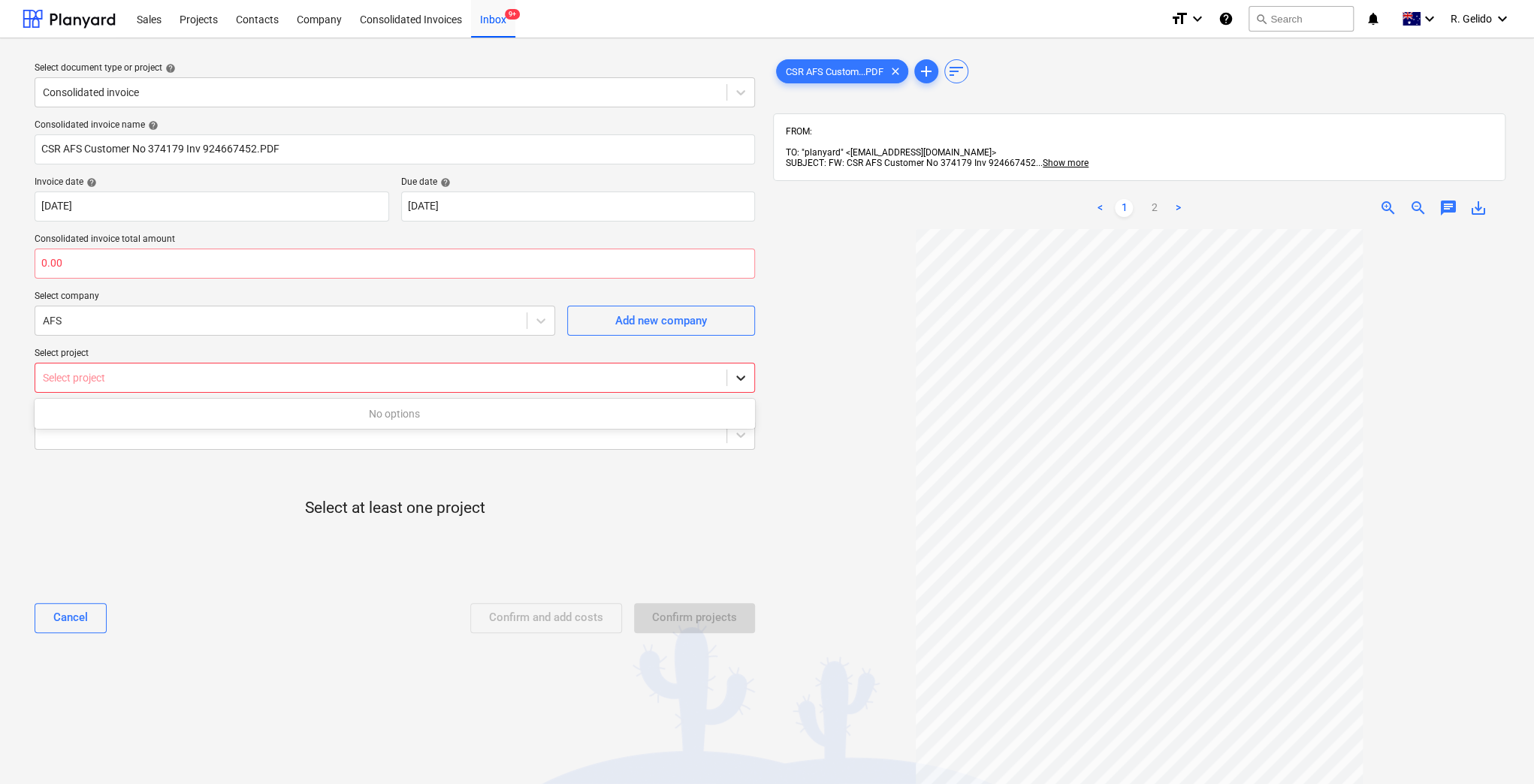
click at [739, 379] on icon at bounding box center [740, 378] width 9 height 6
click at [391, 412] on div "No options" at bounding box center [395, 414] width 721 height 24
click at [372, 438] on div at bounding box center [381, 434] width 676 height 15
click at [220, 508] on div "Select at least one project" at bounding box center [395, 521] width 721 height 117
click at [308, 432] on div at bounding box center [381, 434] width 676 height 15
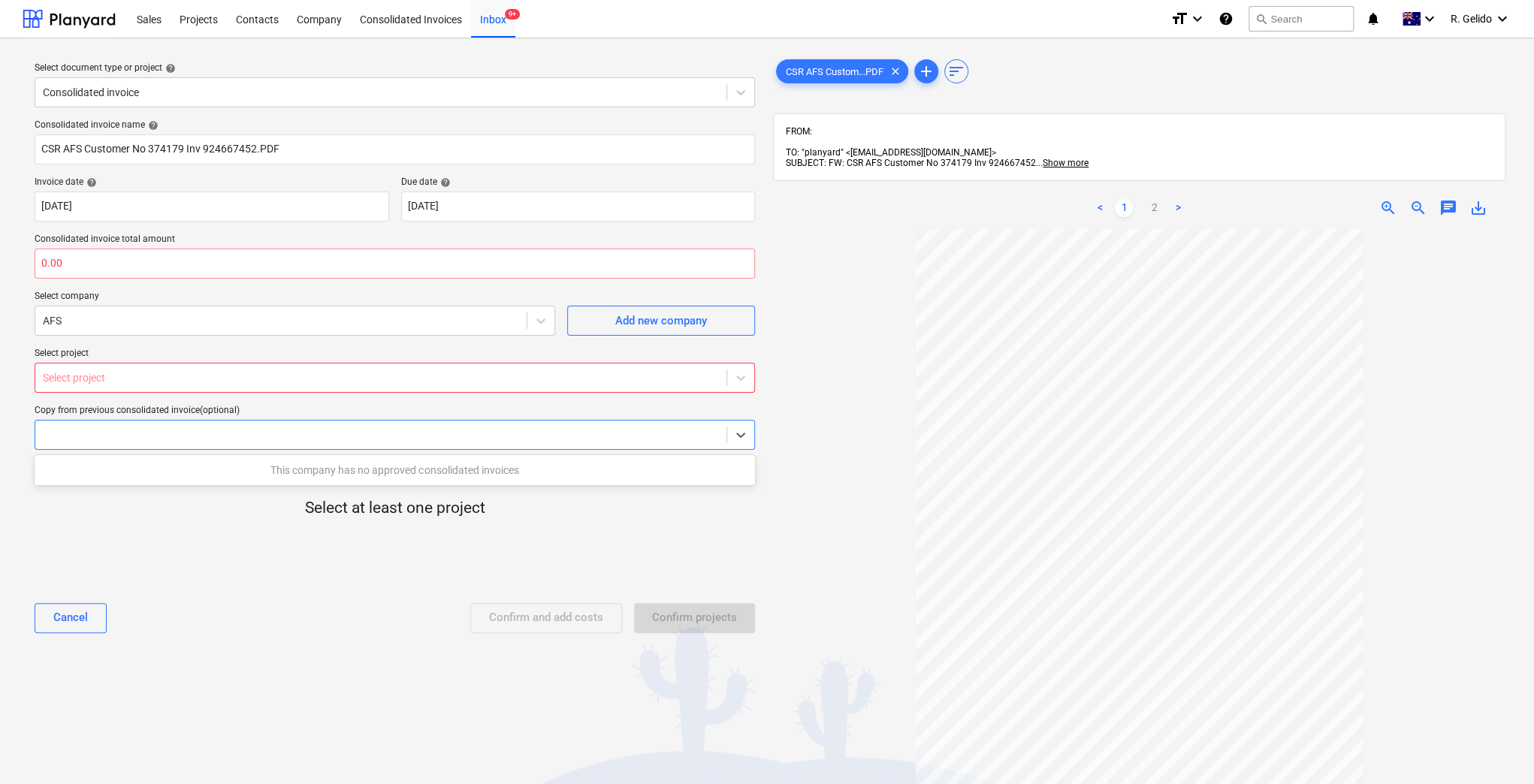
click at [149, 514] on div "Select at least one project" at bounding box center [395, 521] width 721 height 117
drag, startPoint x: 179, startPoint y: 411, endPoint x: 121, endPoint y: 413, distance: 58.0
click at [121, 413] on div "Copy from previous consolidated invoice (optional)" at bounding box center [395, 411] width 721 height 12
click at [213, 402] on div "Consolidated invoice name help CSR AFS Customer No 374179 Inv 924667452.PDF Inv…" at bounding box center [395, 382] width 733 height 538
click at [739, 436] on icon at bounding box center [740, 435] width 9 height 6
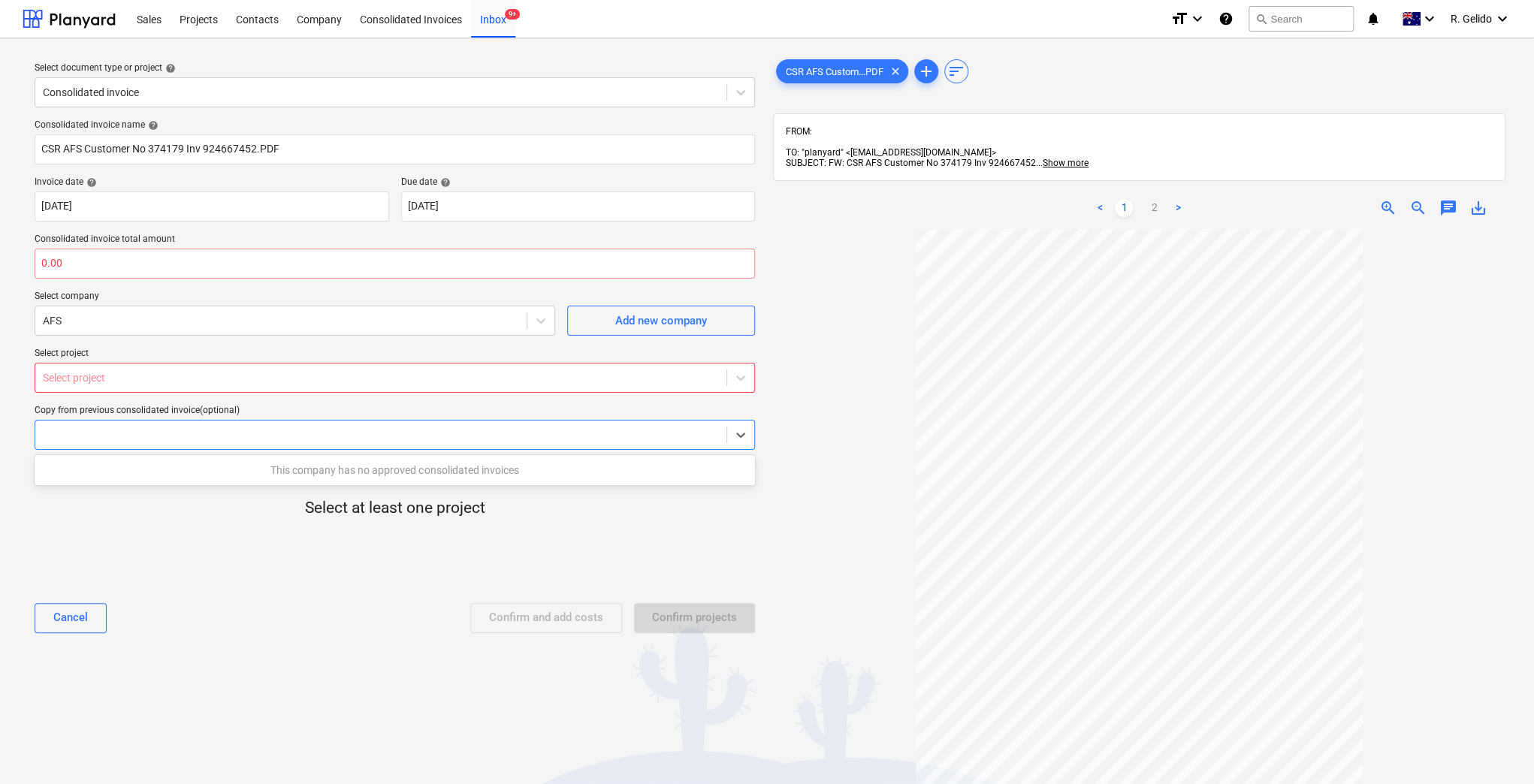
click at [281, 531] on div at bounding box center [395, 534] width 721 height 30
click at [748, 379] on div at bounding box center [740, 378] width 27 height 27
click at [220, 468] on div "Select at least one project" at bounding box center [395, 521] width 721 height 117
click at [136, 378] on div at bounding box center [381, 377] width 676 height 15
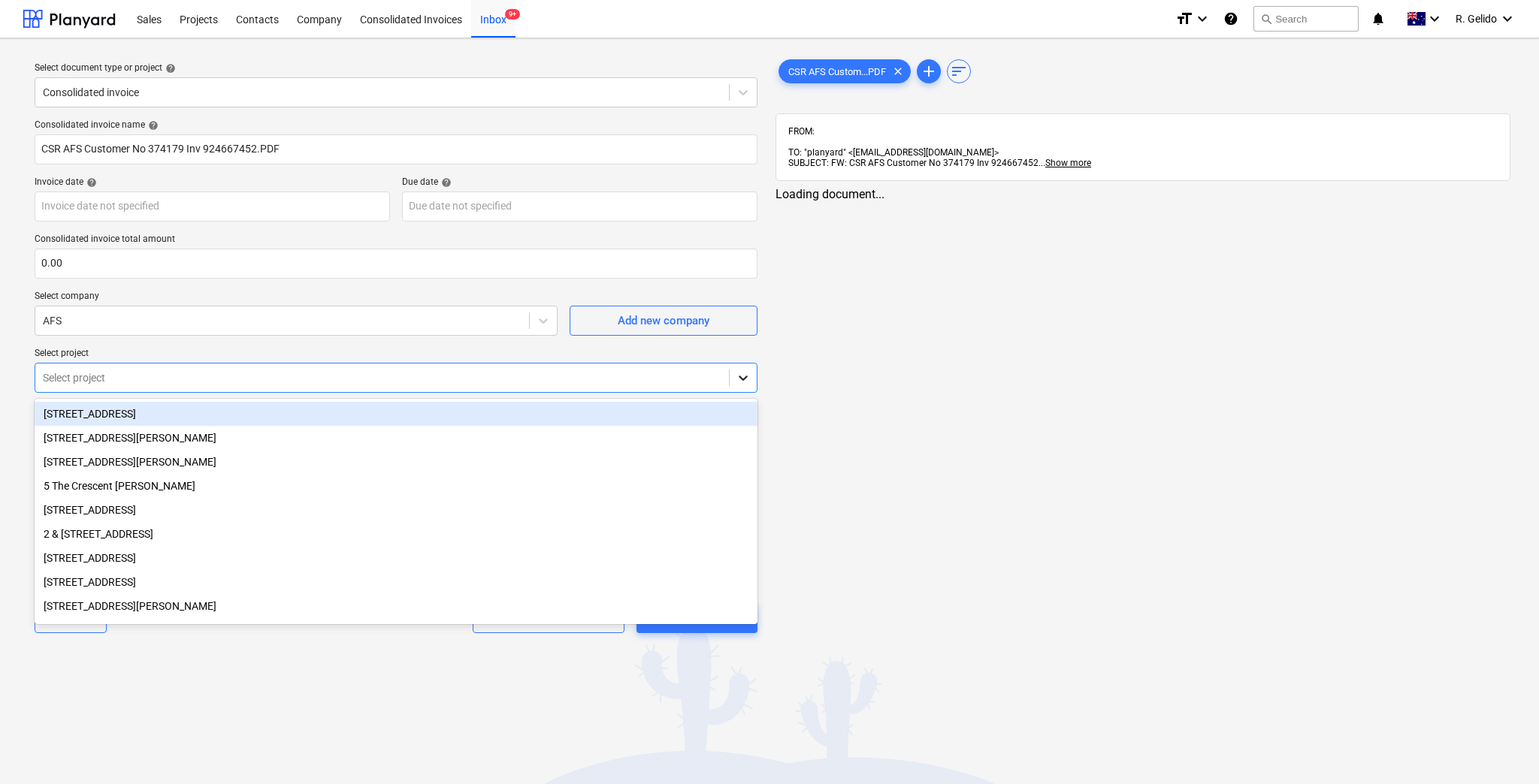
click at [745, 381] on icon at bounding box center [743, 377] width 15 height 15
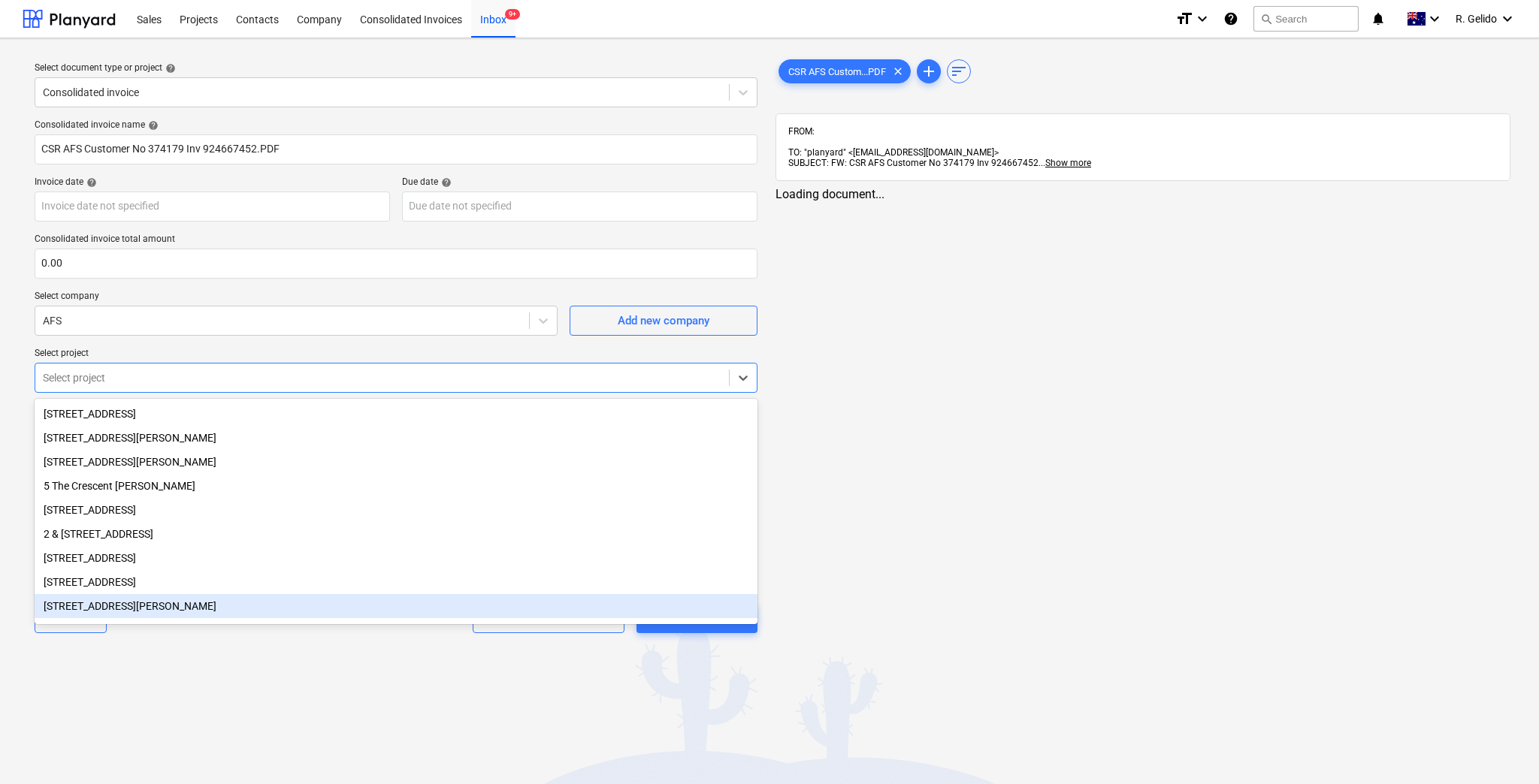
click at [222, 702] on div "Select document type or project help Consolidated invoice Consolidated invoice …" at bounding box center [769, 411] width 1539 height 746
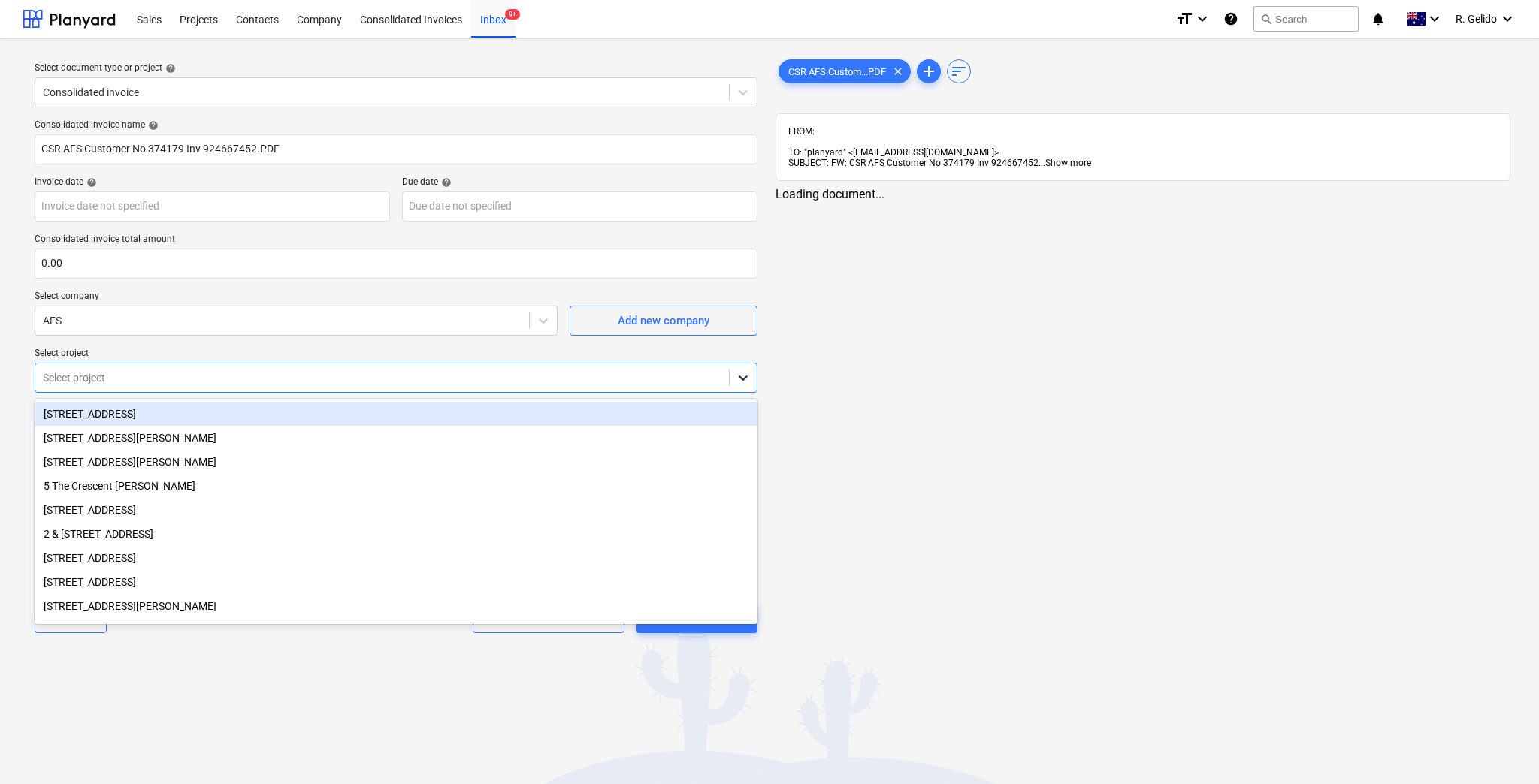
click at [744, 374] on icon at bounding box center [743, 377] width 15 height 15
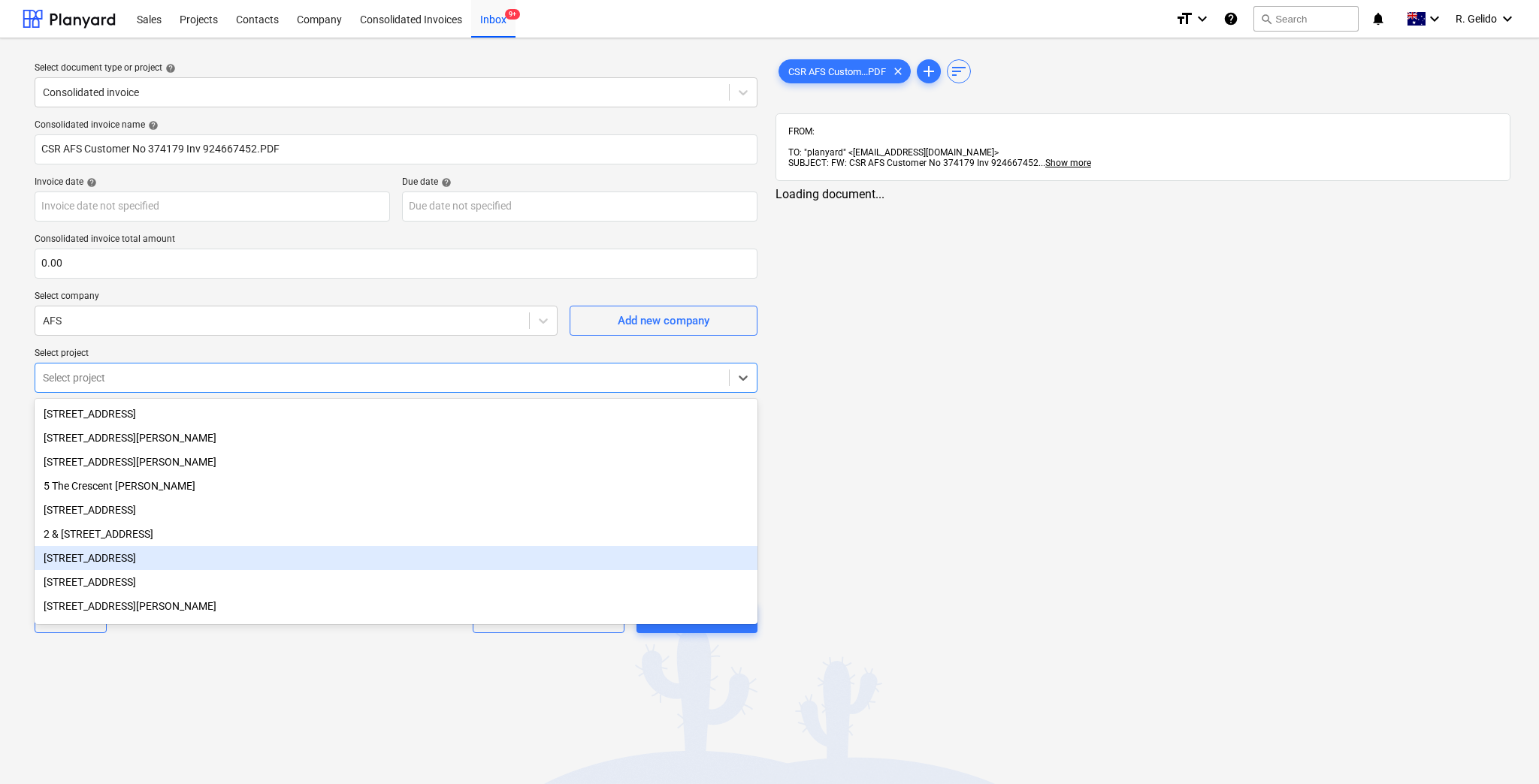
scroll to position [51, 0]
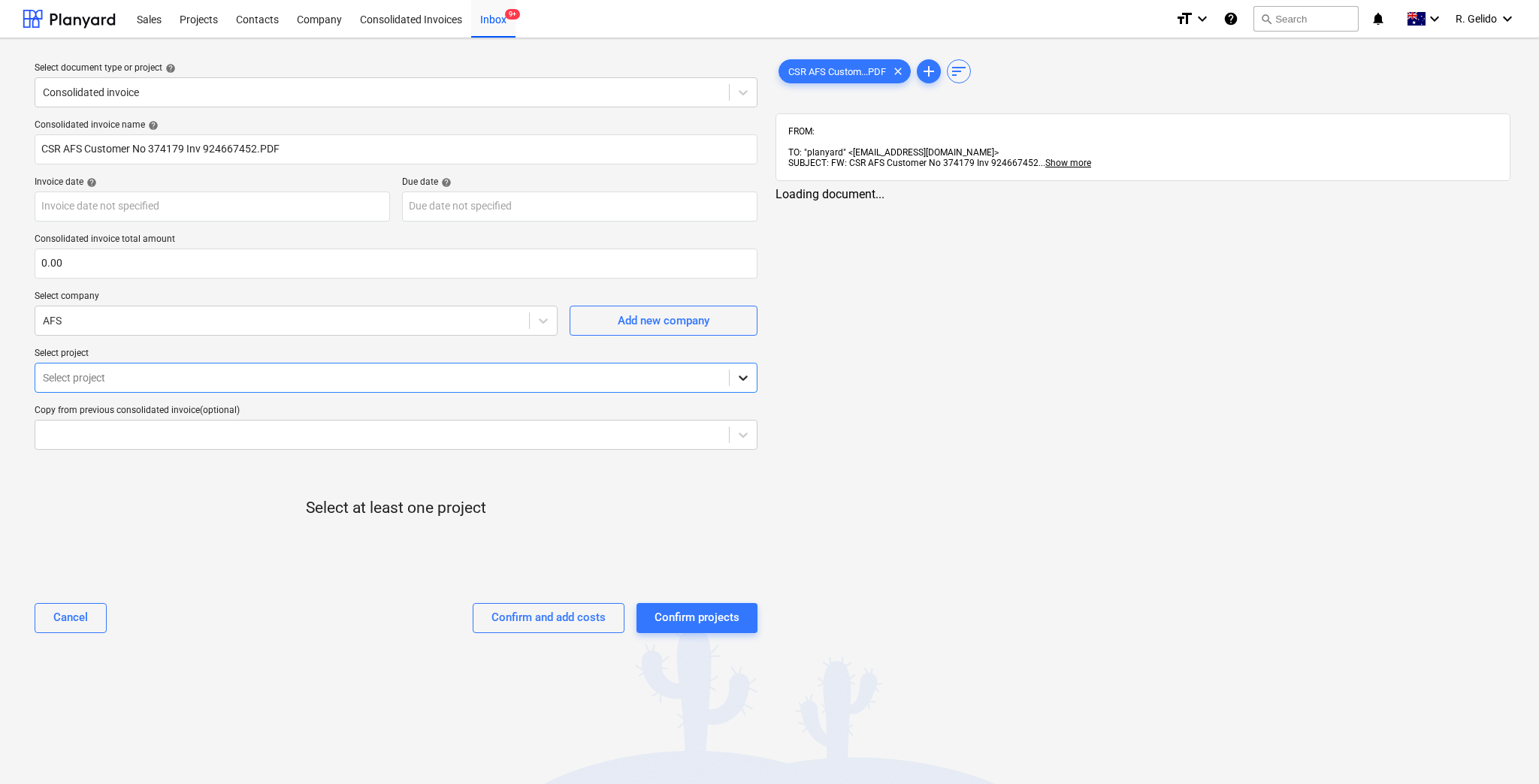
click at [756, 385] on div "Consolidated invoice name help CSR AFS Customer No 374179 Inv 924667452.PDF Inv…" at bounding box center [396, 382] width 735 height 538
click at [753, 384] on div at bounding box center [743, 378] width 27 height 27
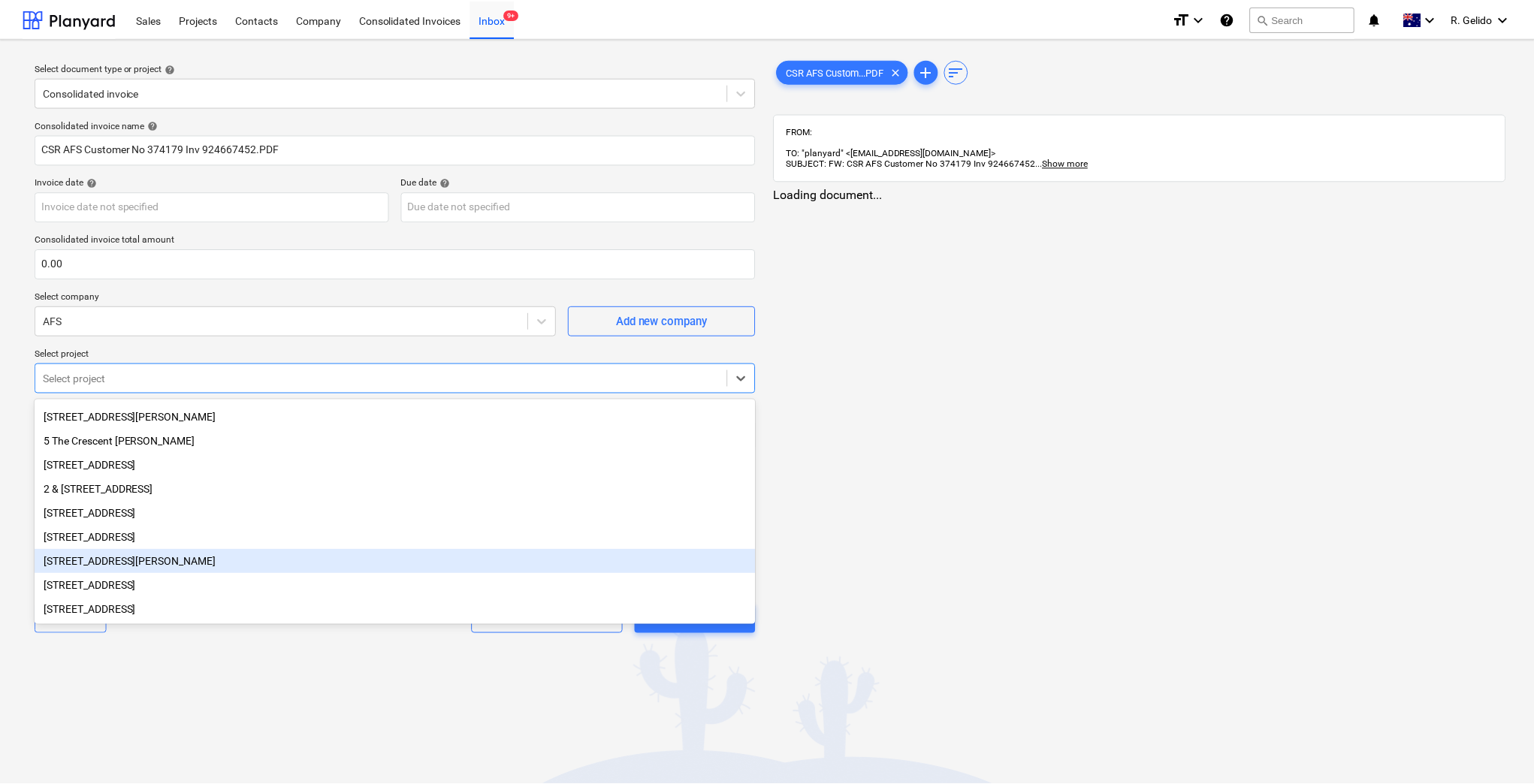
scroll to position [0, 0]
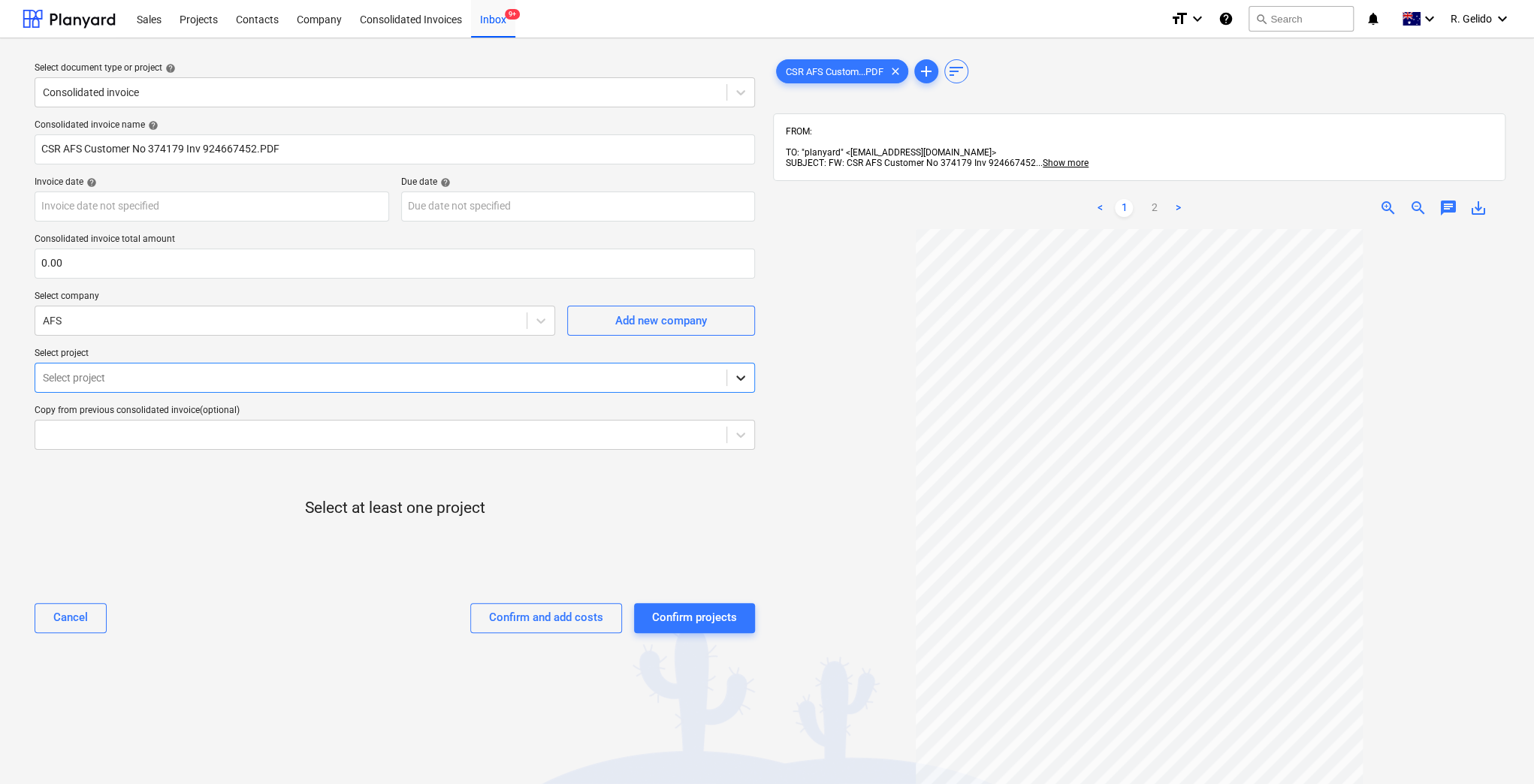
click at [744, 373] on icon at bounding box center [740, 377] width 15 height 15
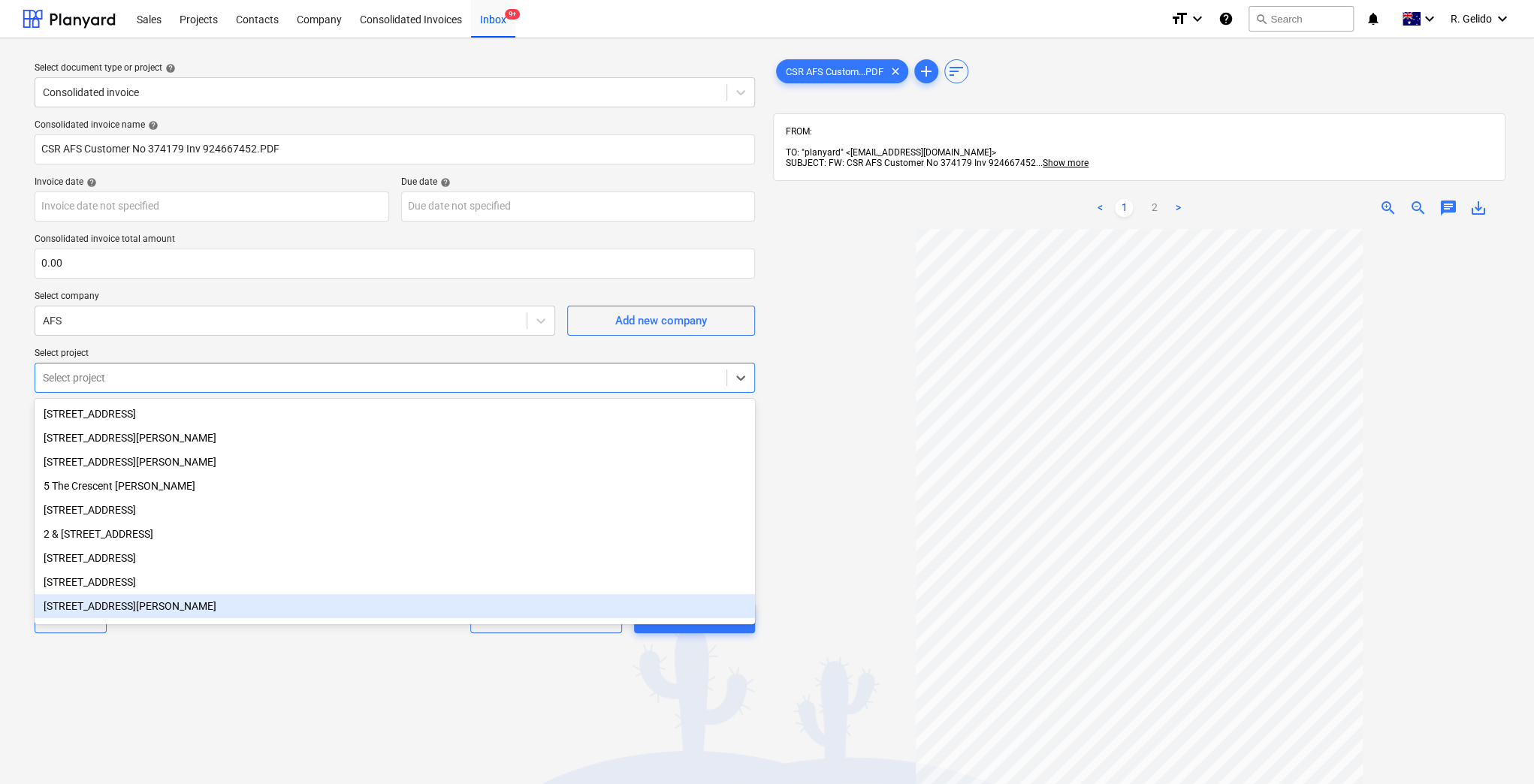
drag, startPoint x: 422, startPoint y: 696, endPoint x: 548, endPoint y: 718, distance: 127.9
click at [420, 696] on div "Select document type or project help Consolidated invoice Consolidated invoice …" at bounding box center [394, 513] width 744 height 927
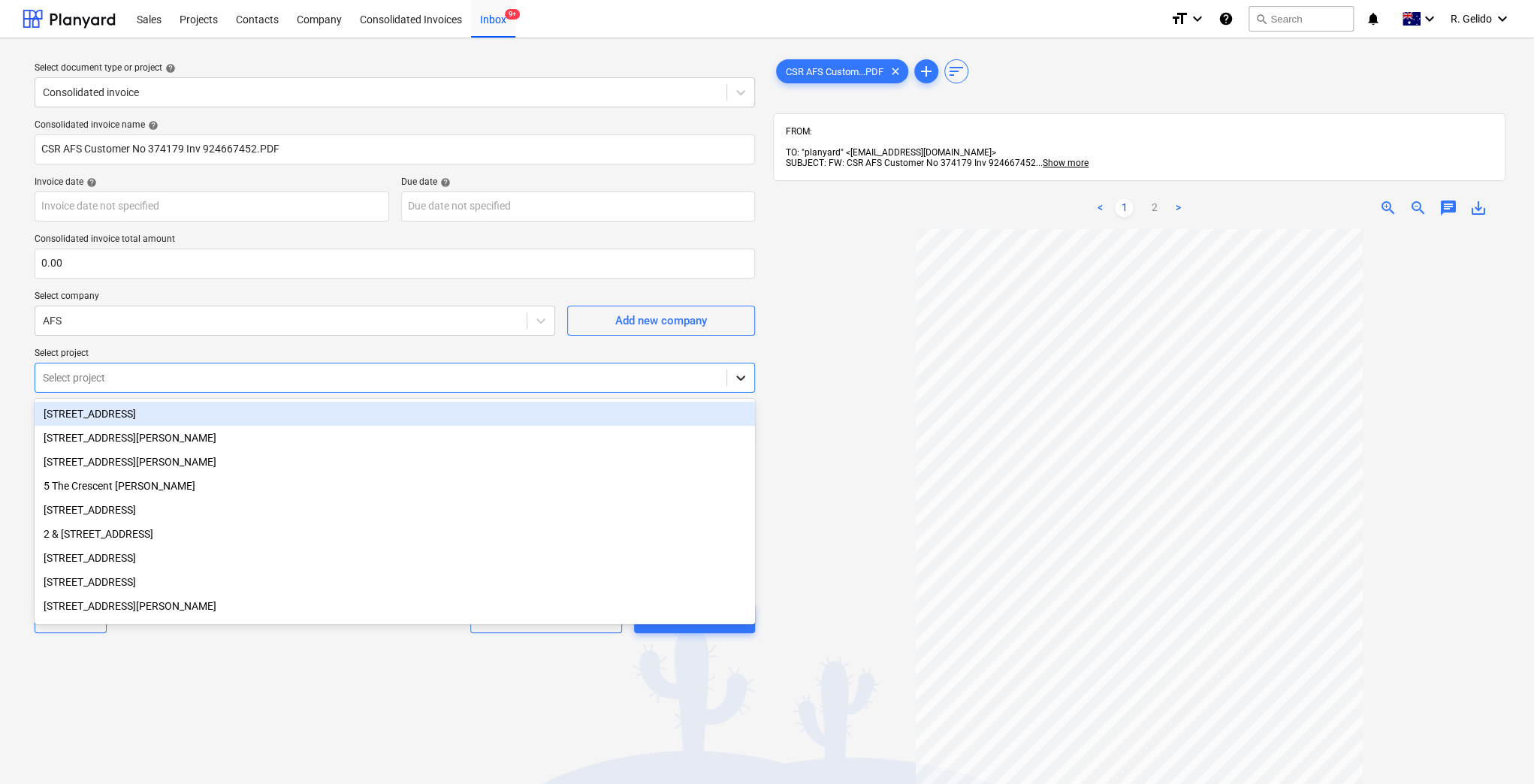
click at [735, 377] on icon at bounding box center [740, 377] width 15 height 15
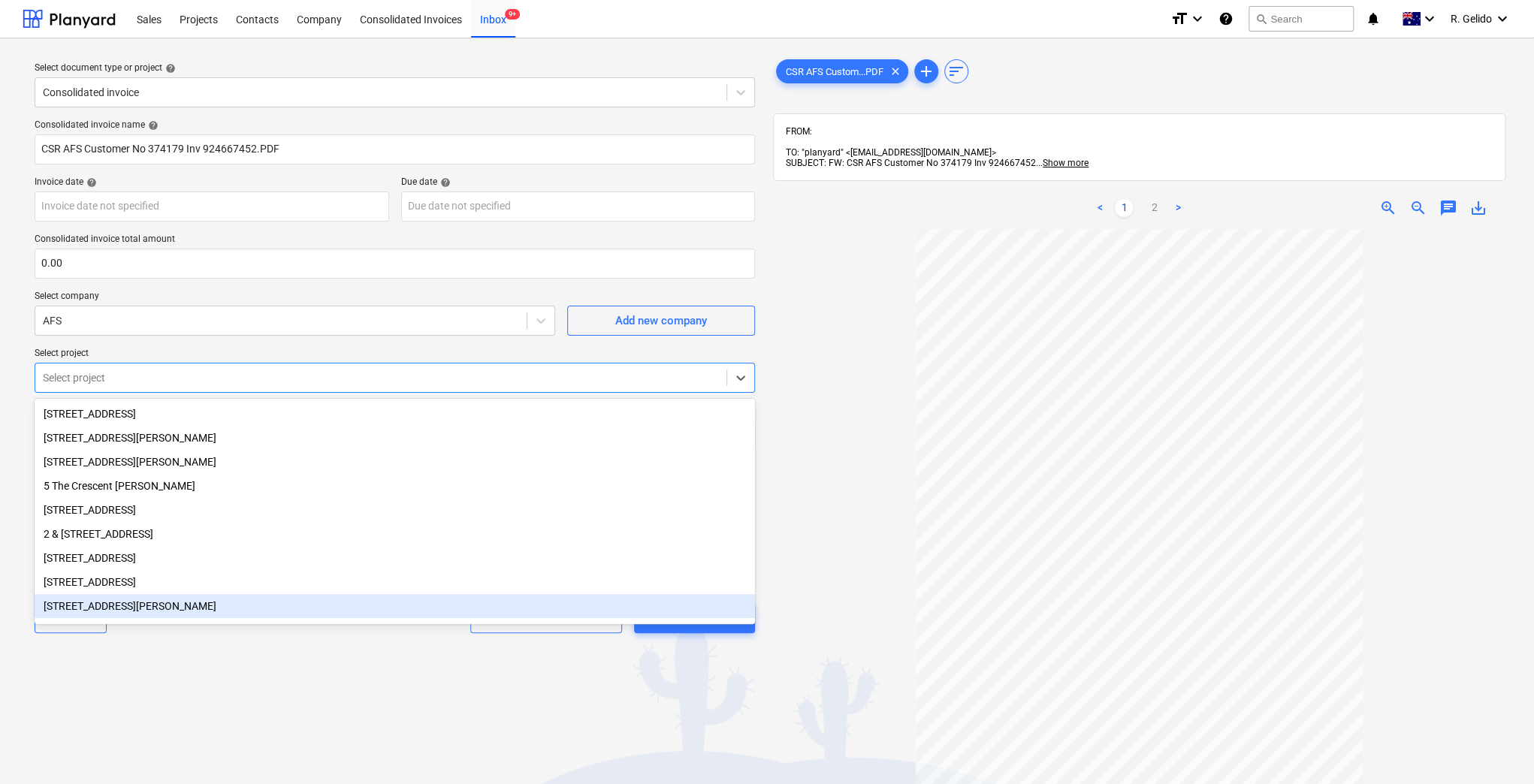
click at [427, 664] on div "Select document type or project help Consolidated invoice Consolidated invoice …" at bounding box center [394, 513] width 744 height 927
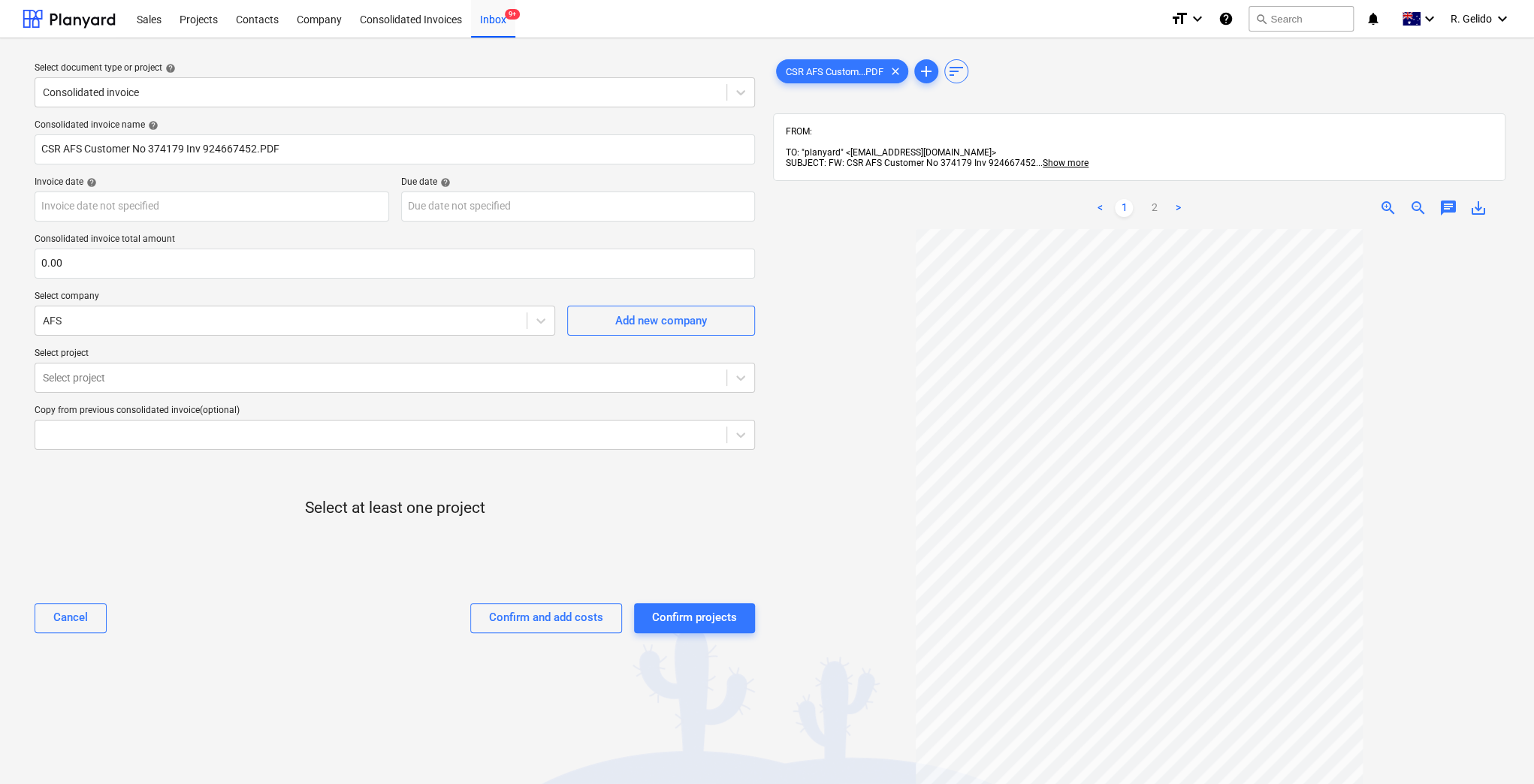
drag, startPoint x: 280, startPoint y: 559, endPoint x: 271, endPoint y: 511, distance: 48.8
click at [280, 558] on div at bounding box center [395, 564] width 721 height 30
click at [307, 151] on input "CSR AFS Customer No 374179 Inv 924667452.PDF" at bounding box center [395, 150] width 721 height 30
click at [144, 140] on input "CSR AFS Customer No 374179 Inv 924667452.PDF" at bounding box center [395, 150] width 721 height 30
click at [224, 537] on div at bounding box center [395, 534] width 721 height 30
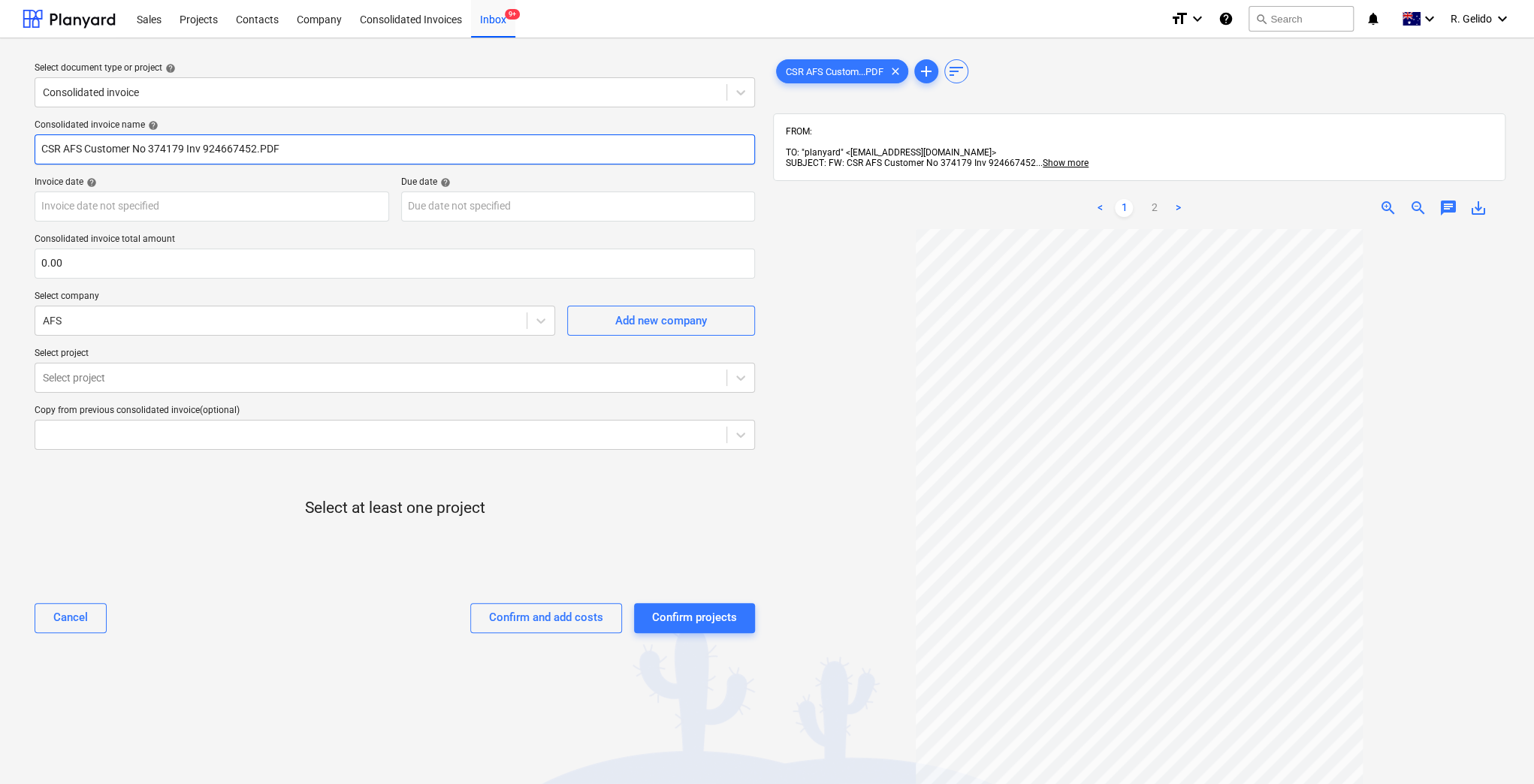
drag, startPoint x: 185, startPoint y: 148, endPoint x: 29, endPoint y: 149, distance: 156.0
click at [29, 149] on div "Consolidated invoice name help CSR AFS Customer No 374179 Inv 924667452.PDF Inv…" at bounding box center [395, 382] width 733 height 538
type input "AFS Inv 924667452.PDF"
click at [155, 508] on div "Select at least one project" at bounding box center [395, 521] width 721 height 117
click at [243, 216] on body "Sales Projects Contacts Company Consolidated Invoices Inbox 9+ format_size keyb…" at bounding box center [767, 392] width 1534 height 784
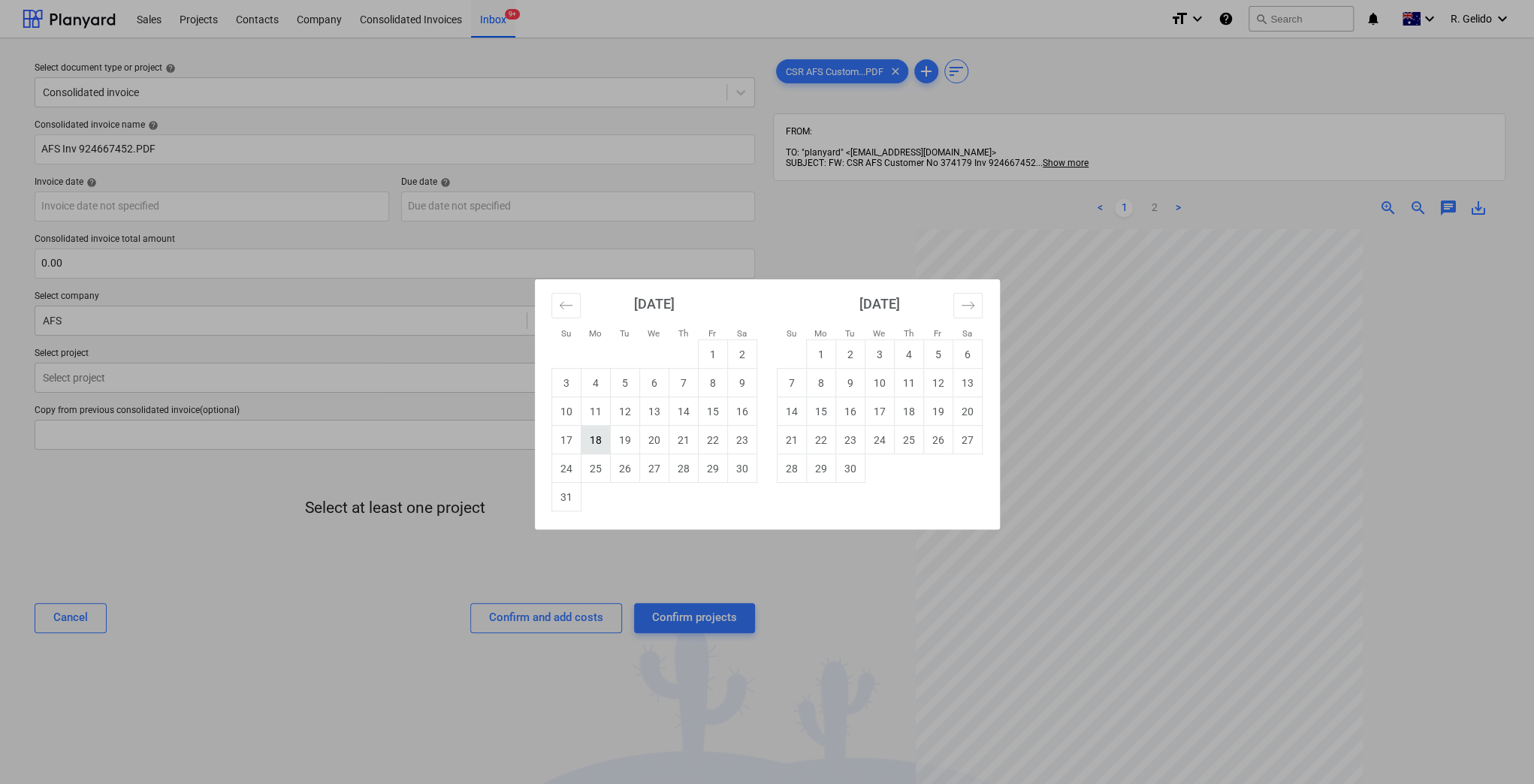
click at [589, 433] on td "18" at bounding box center [595, 440] width 29 height 29
type input "18 Aug 2025"
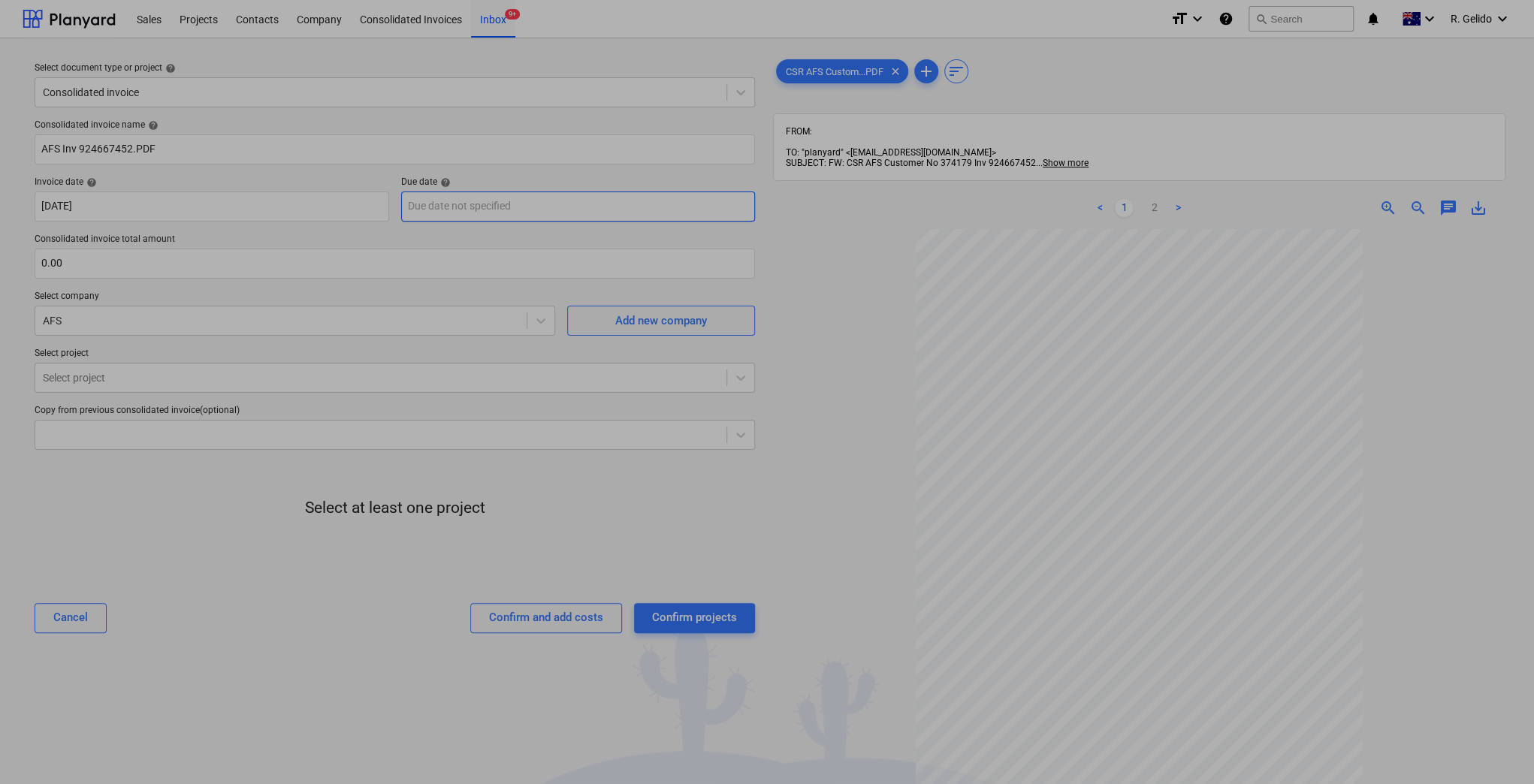
click at [445, 208] on body "Sales Projects Contacts Company Consolidated Invoices Inbox 9+ format_size keyb…" at bounding box center [767, 392] width 1534 height 784
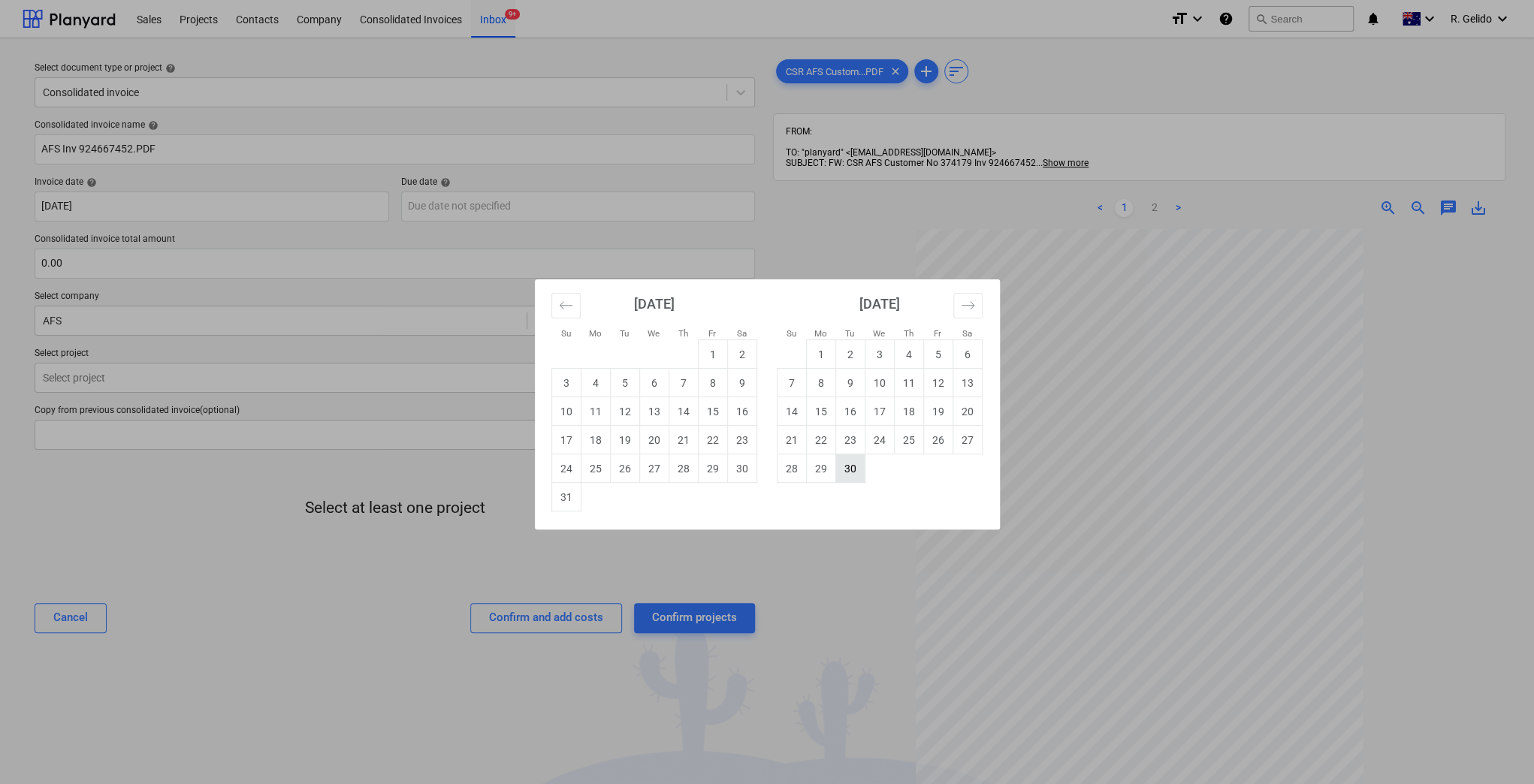
click at [844, 472] on td "30" at bounding box center [850, 468] width 29 height 29
type input "30 Sep 2025"
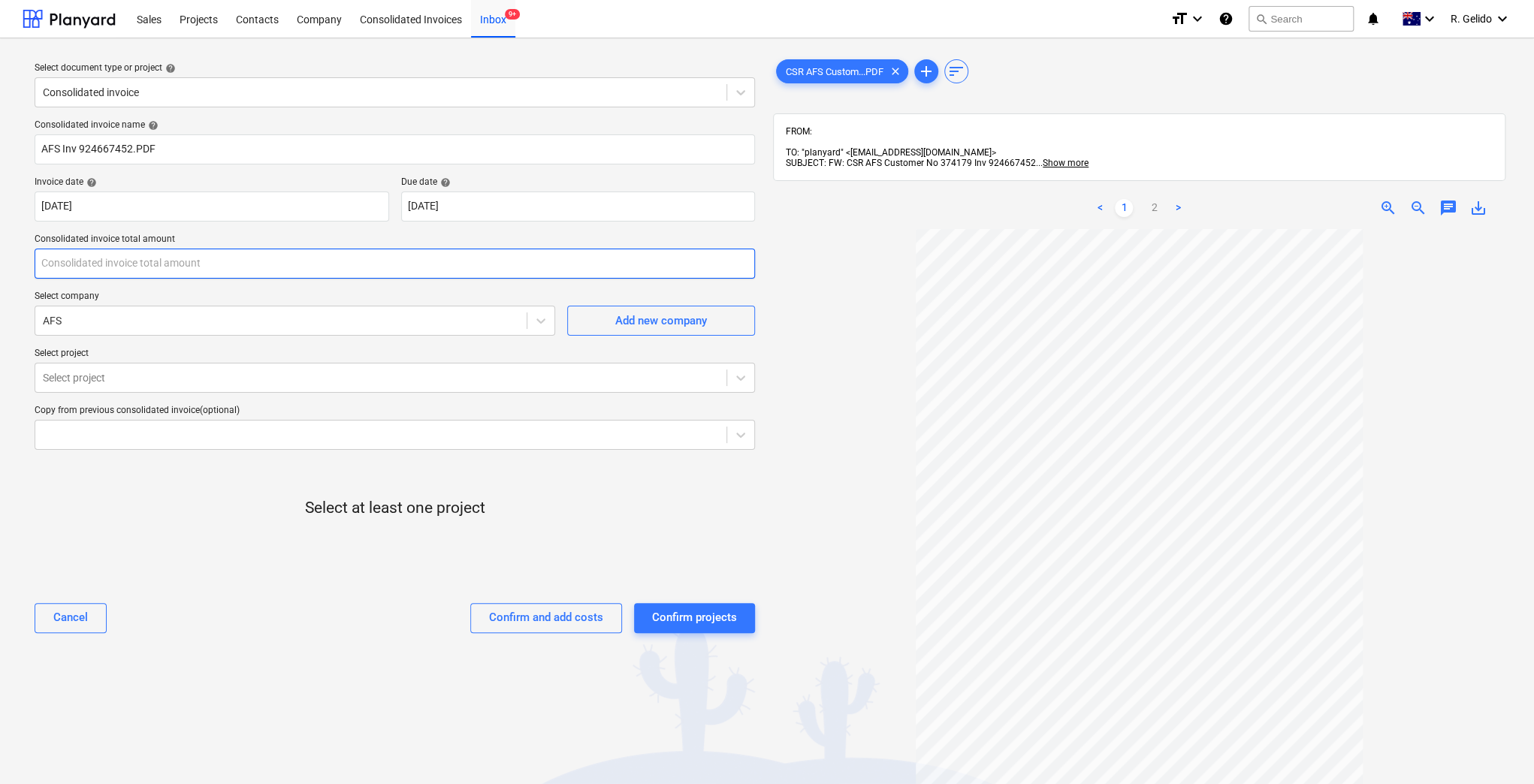
click at [251, 250] on input "text" at bounding box center [395, 264] width 721 height 30
type input "0.00"
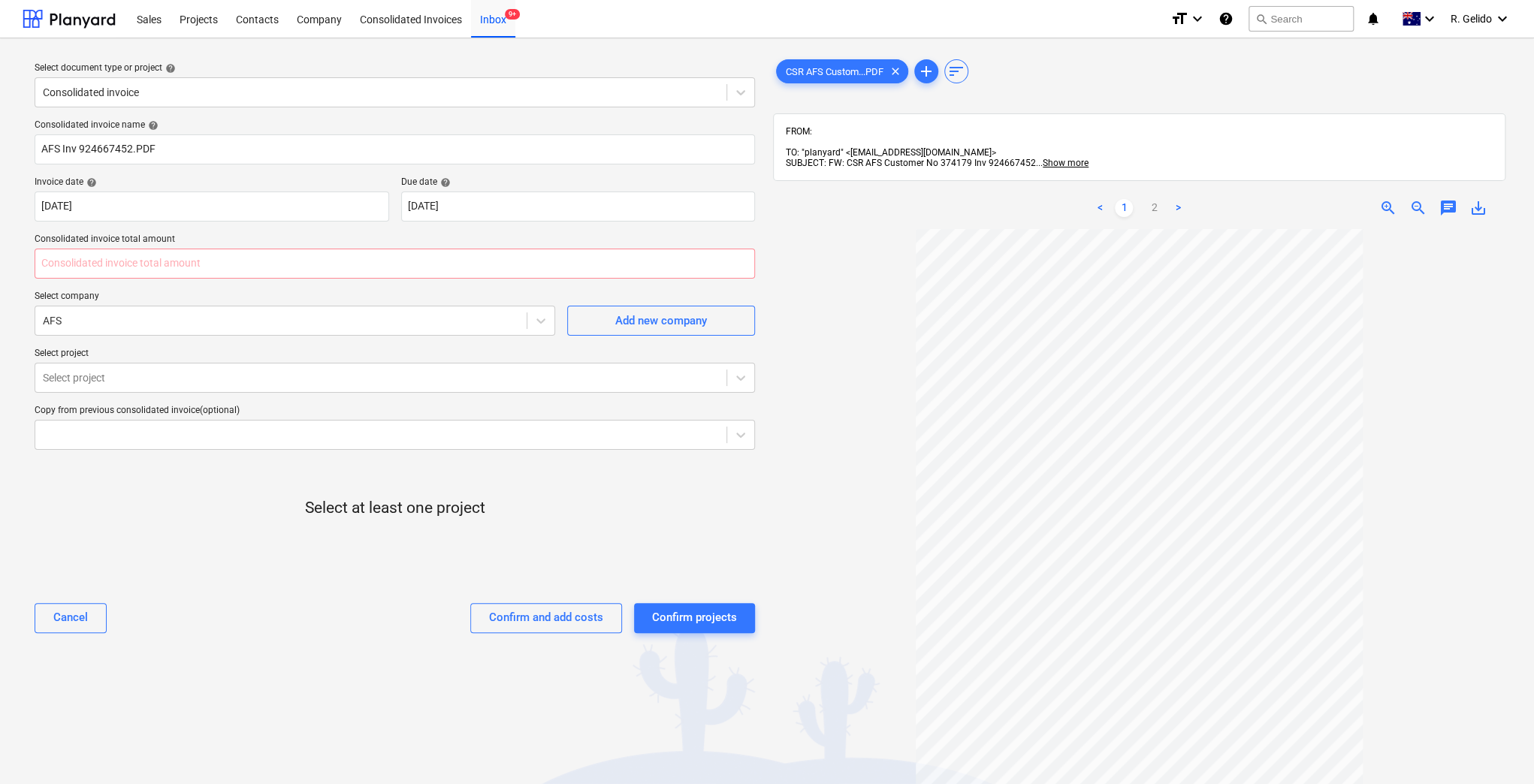
type input "0.00"
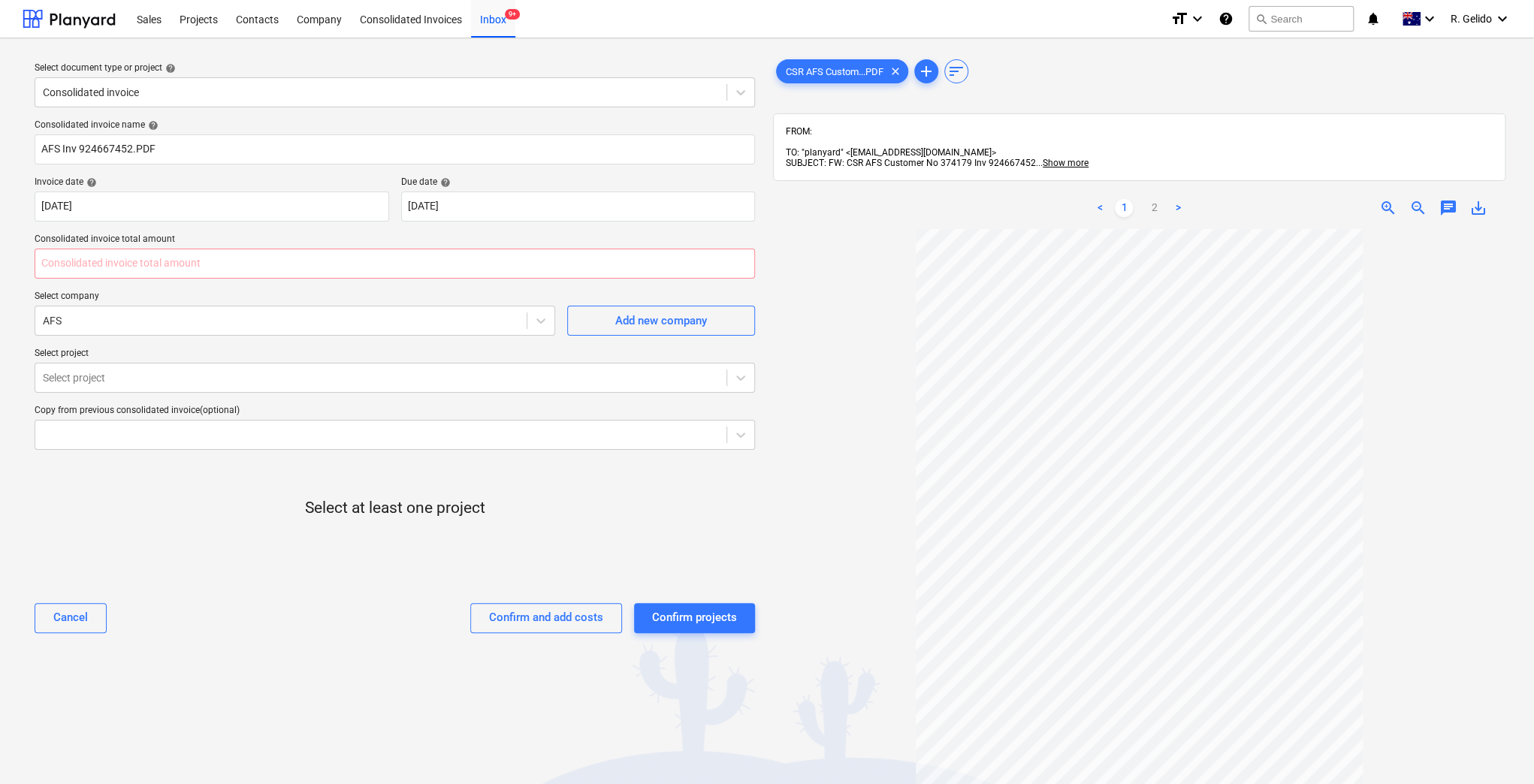
type input "0.00"
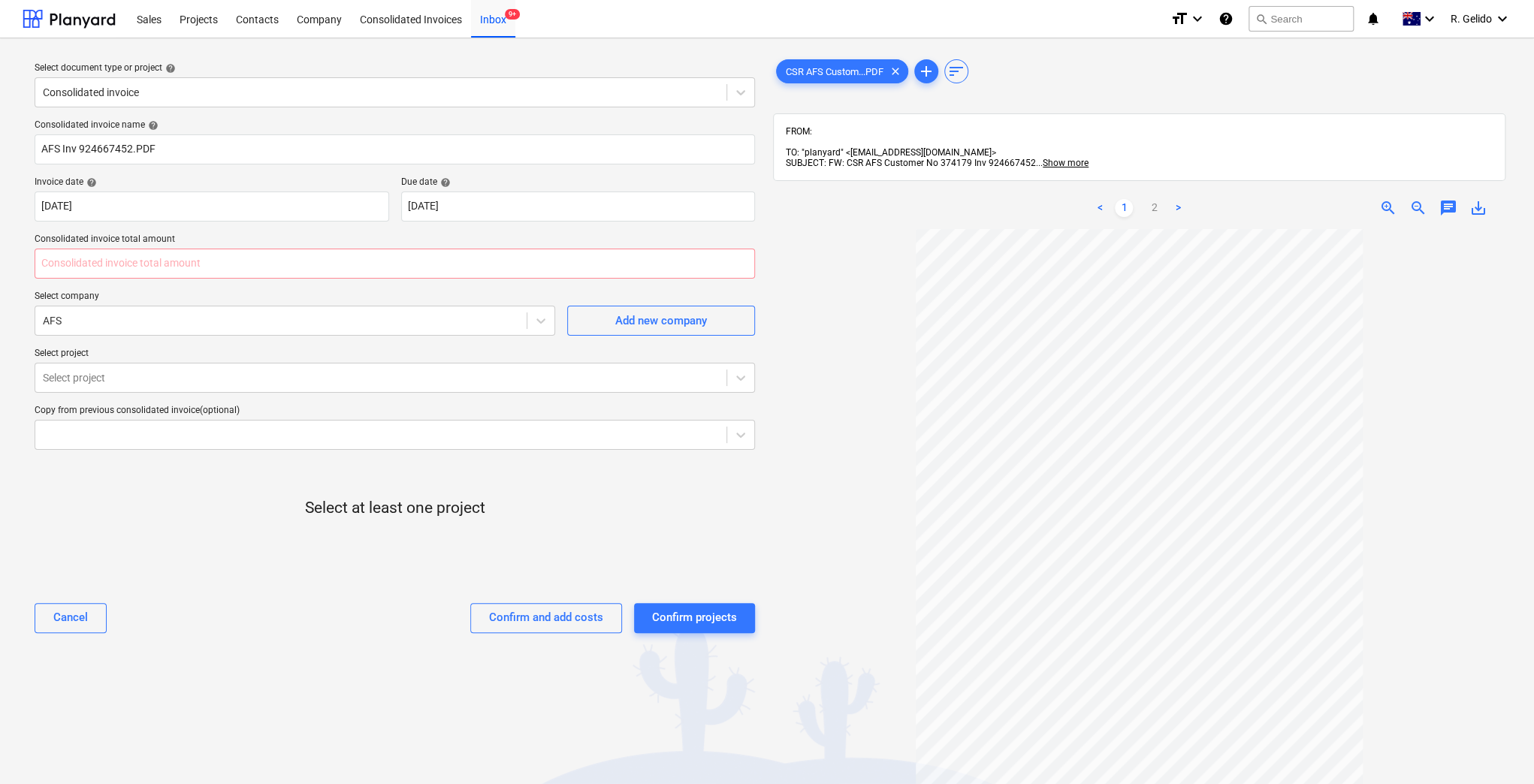
type input "0.00"
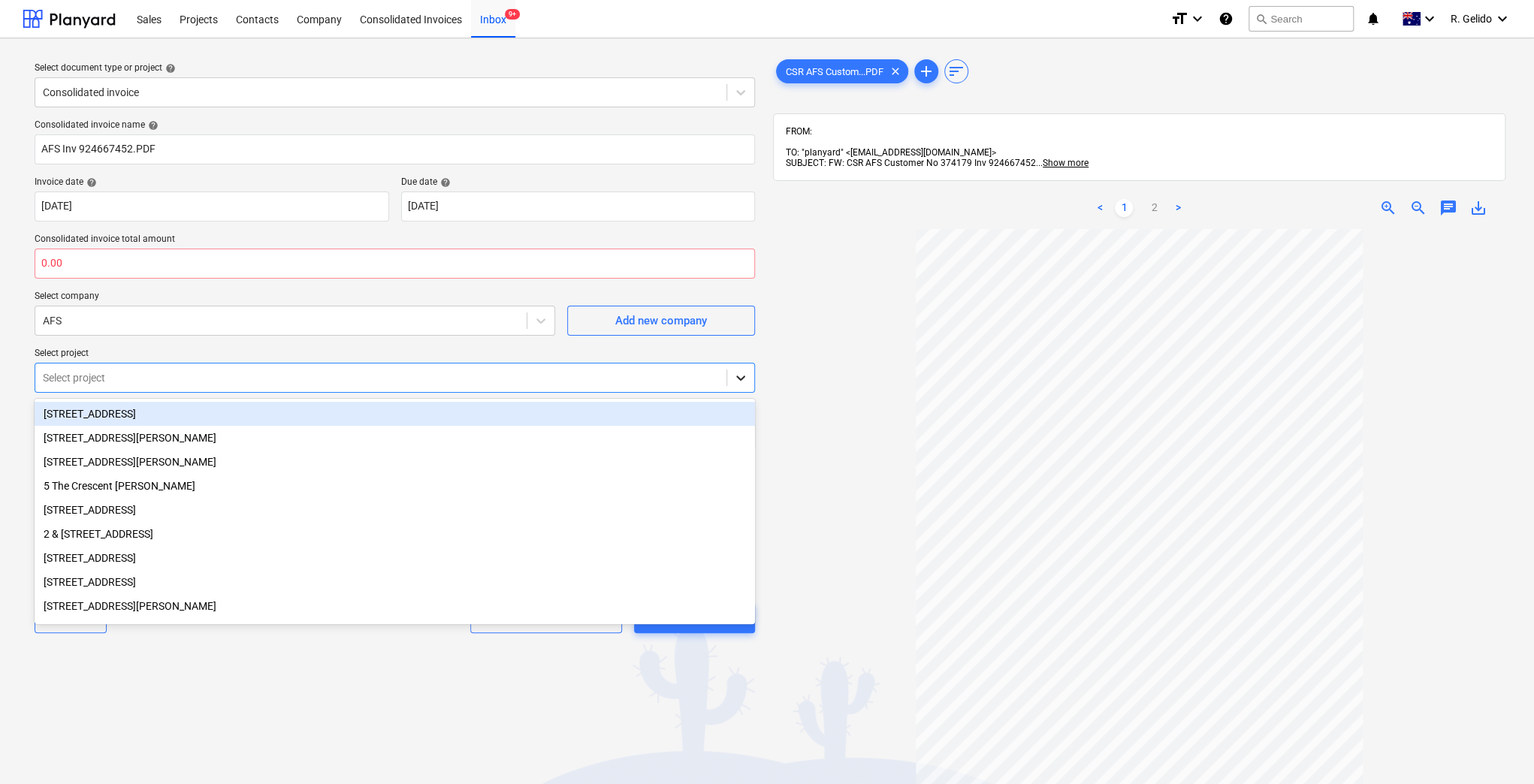
click at [727, 381] on div at bounding box center [740, 378] width 27 height 27
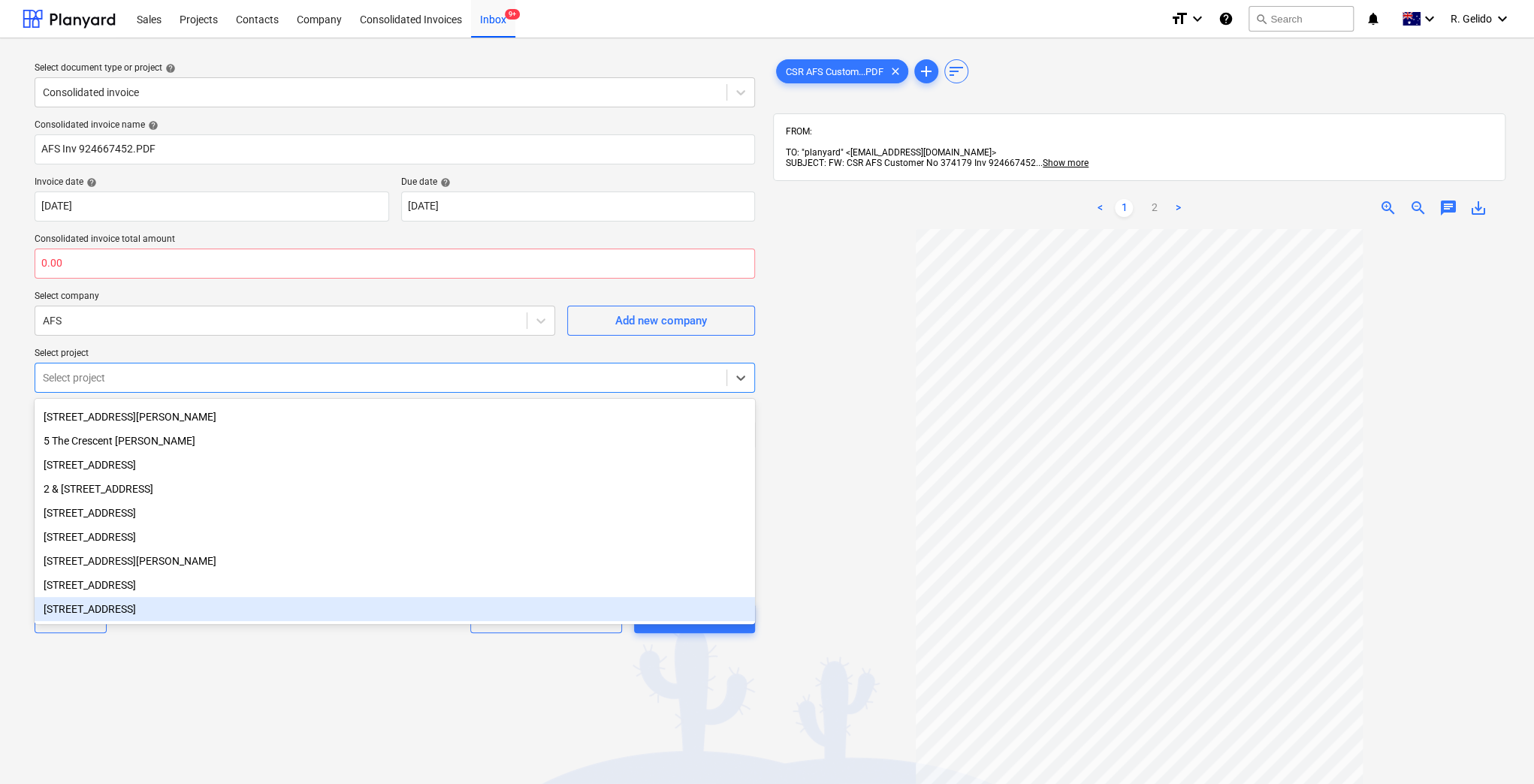
click at [267, 715] on div "Select document type or project help Consolidated invoice Consolidated invoice …" at bounding box center [394, 513] width 744 height 927
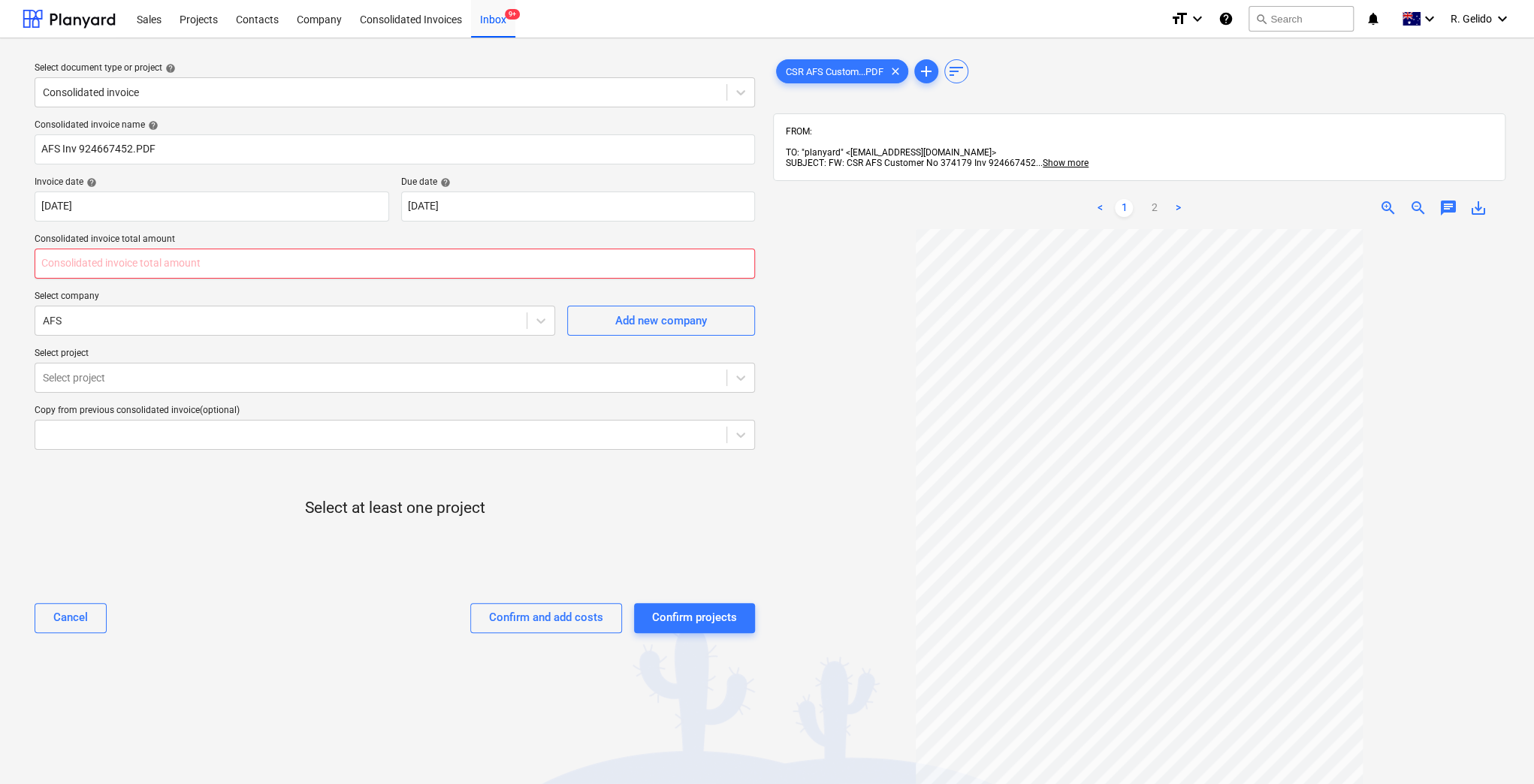
click at [86, 257] on input "text" at bounding box center [395, 264] width 721 height 30
click at [115, 260] on input "text" at bounding box center [395, 264] width 721 height 30
type input "0.00"
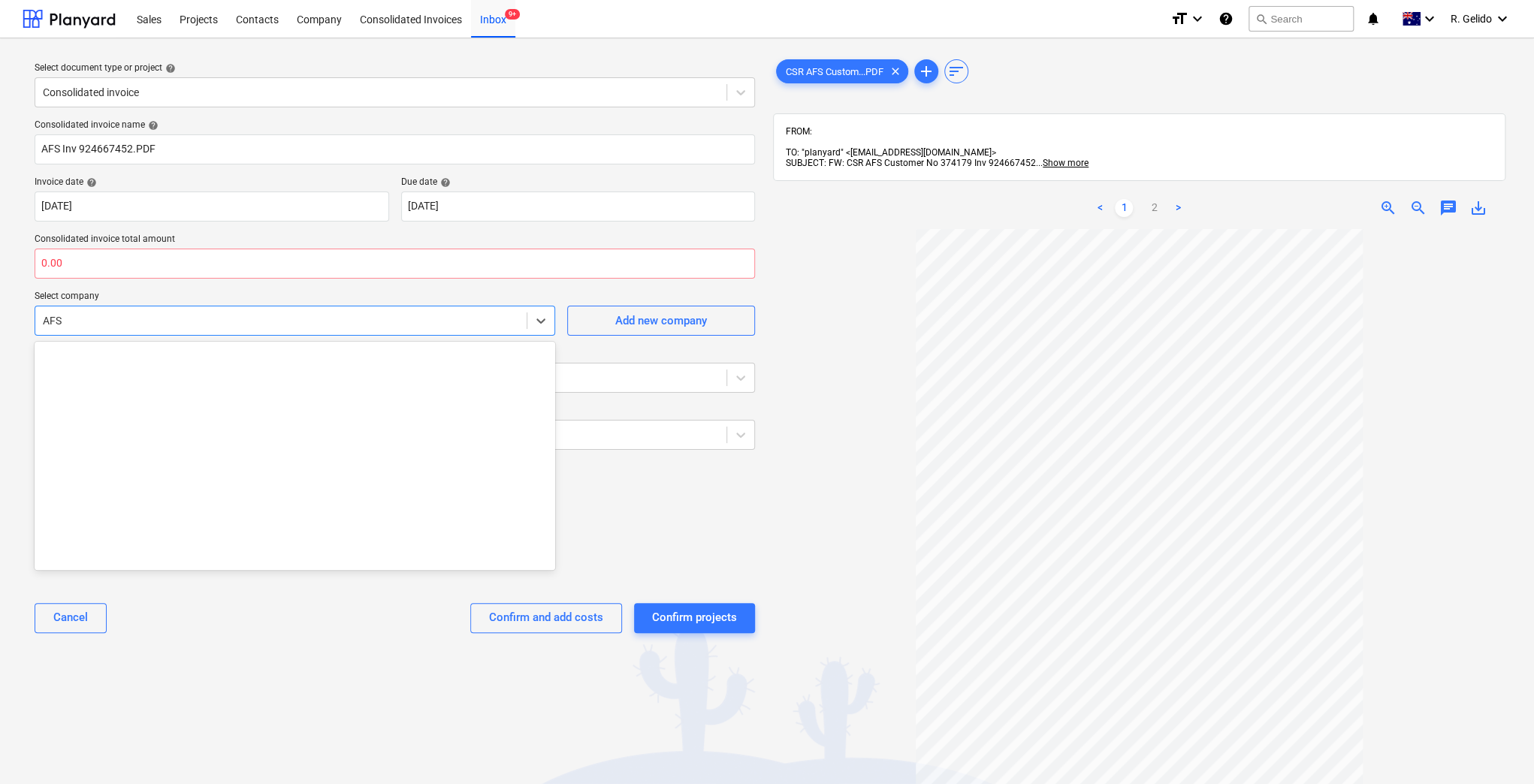
click at [193, 318] on div at bounding box center [281, 320] width 476 height 15
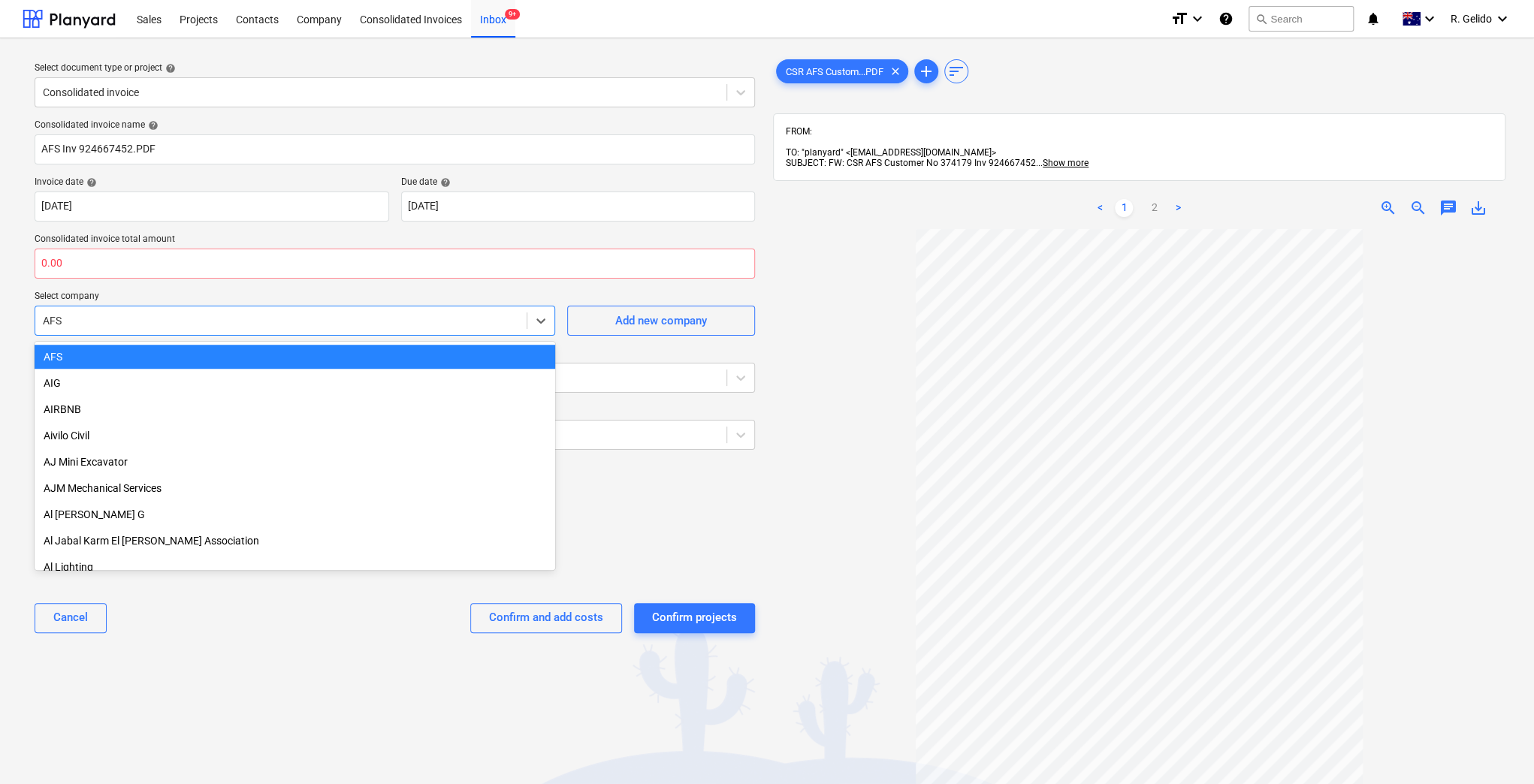
click at [200, 358] on div "AFS" at bounding box center [295, 357] width 521 height 24
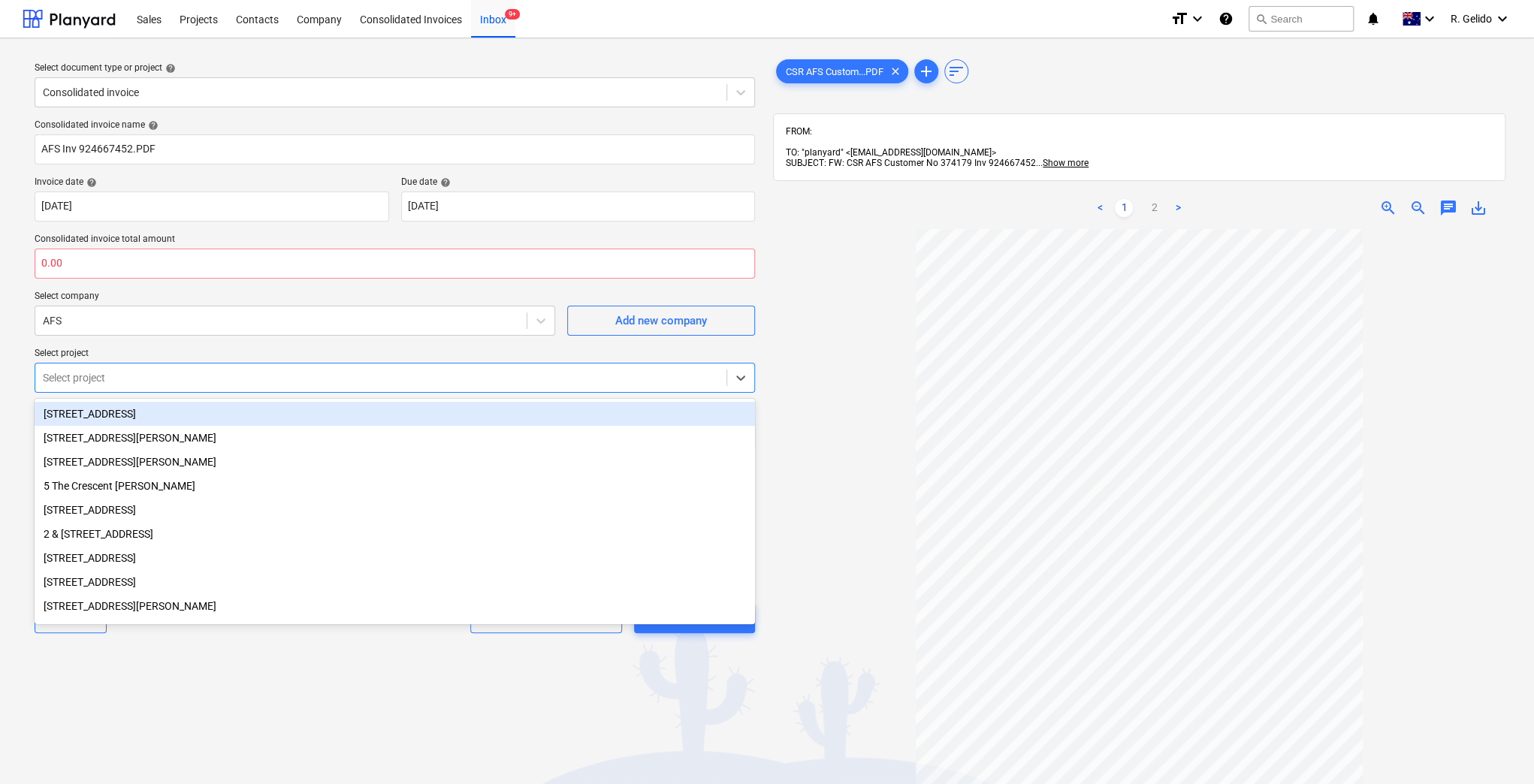
click at [324, 387] on div "Select project" at bounding box center [381, 377] width 691 height 21
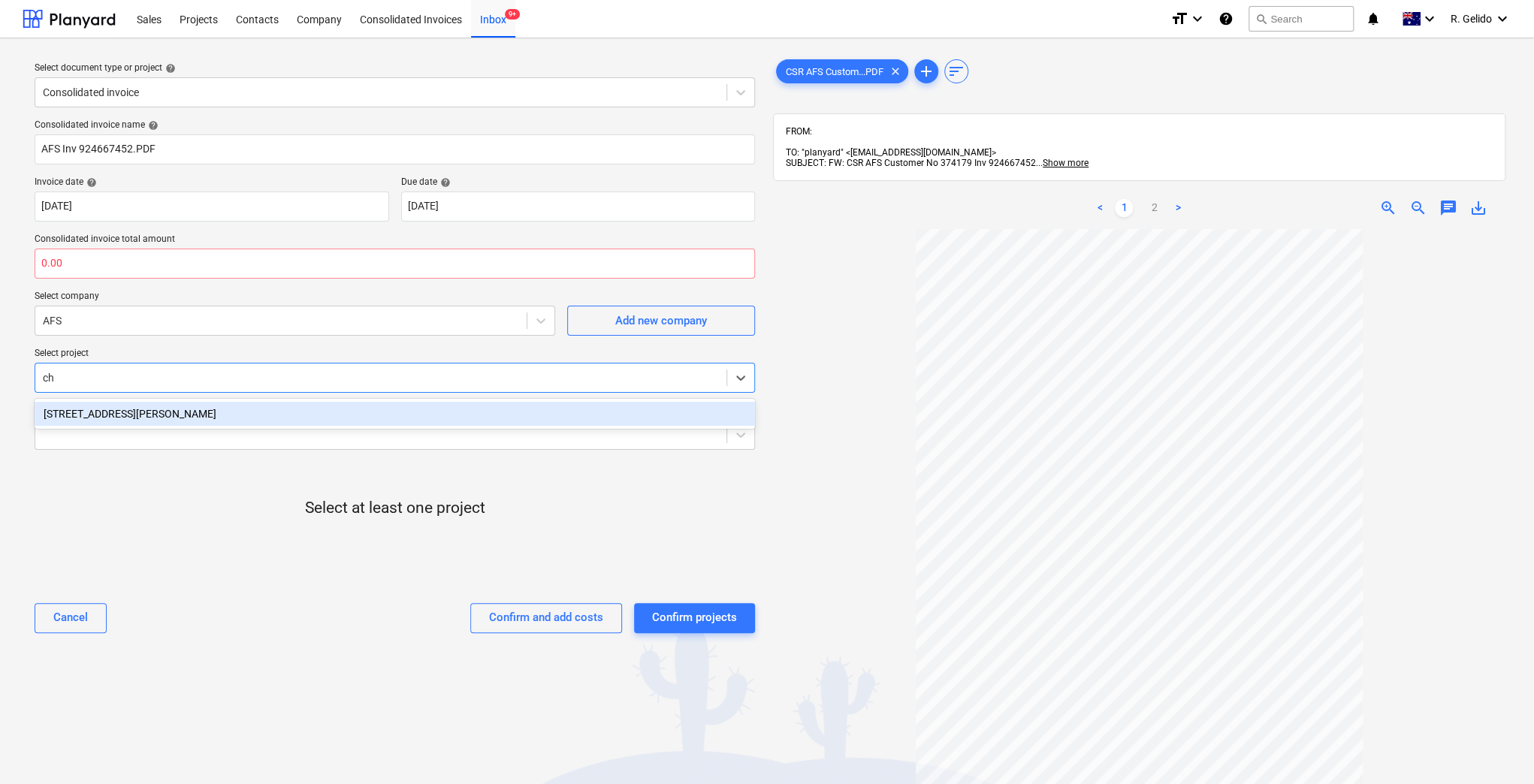
type input "cha"
click at [342, 416] on div "8 Chapman Street, Gladesville" at bounding box center [395, 414] width 721 height 24
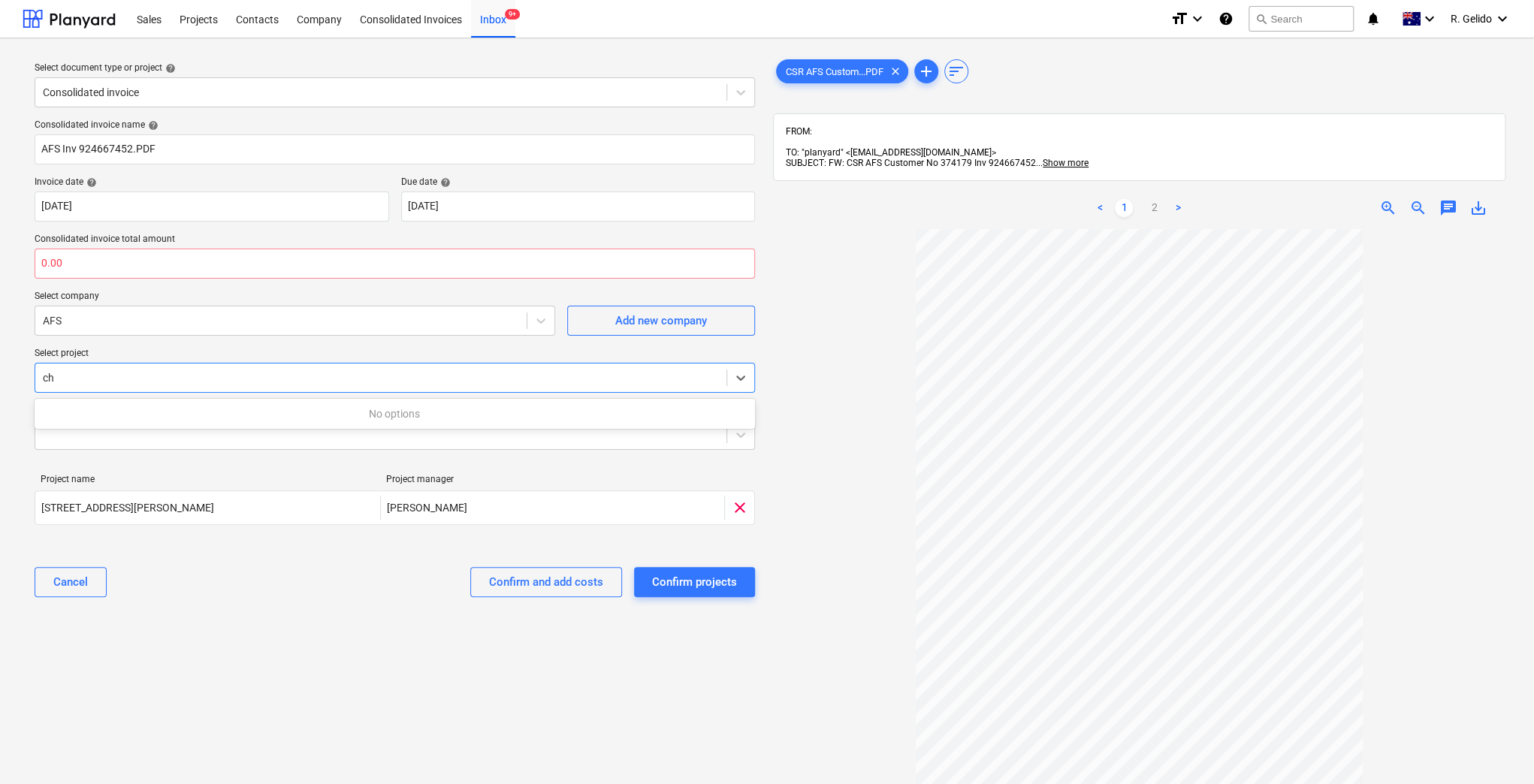
type input "c"
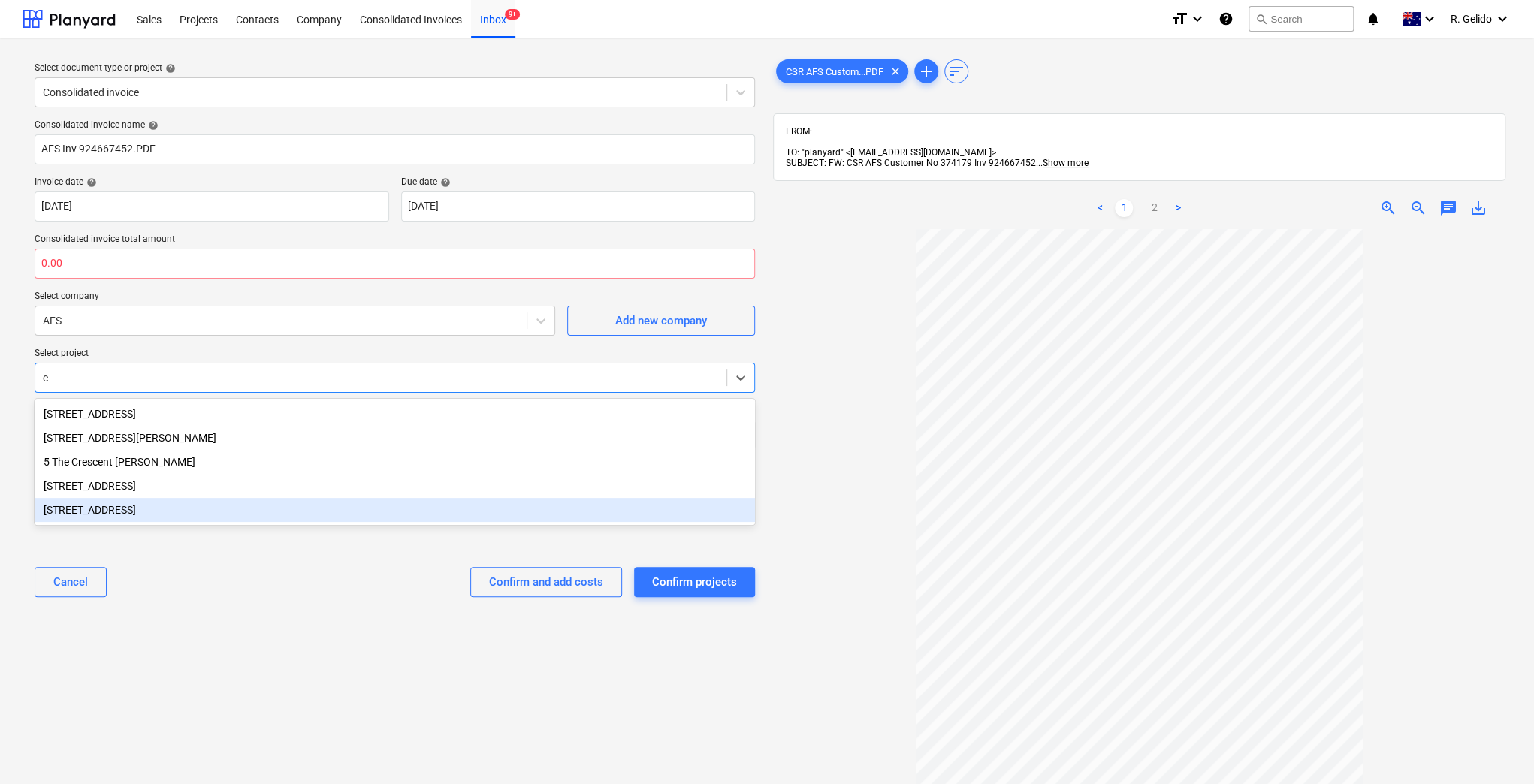
type input "c"
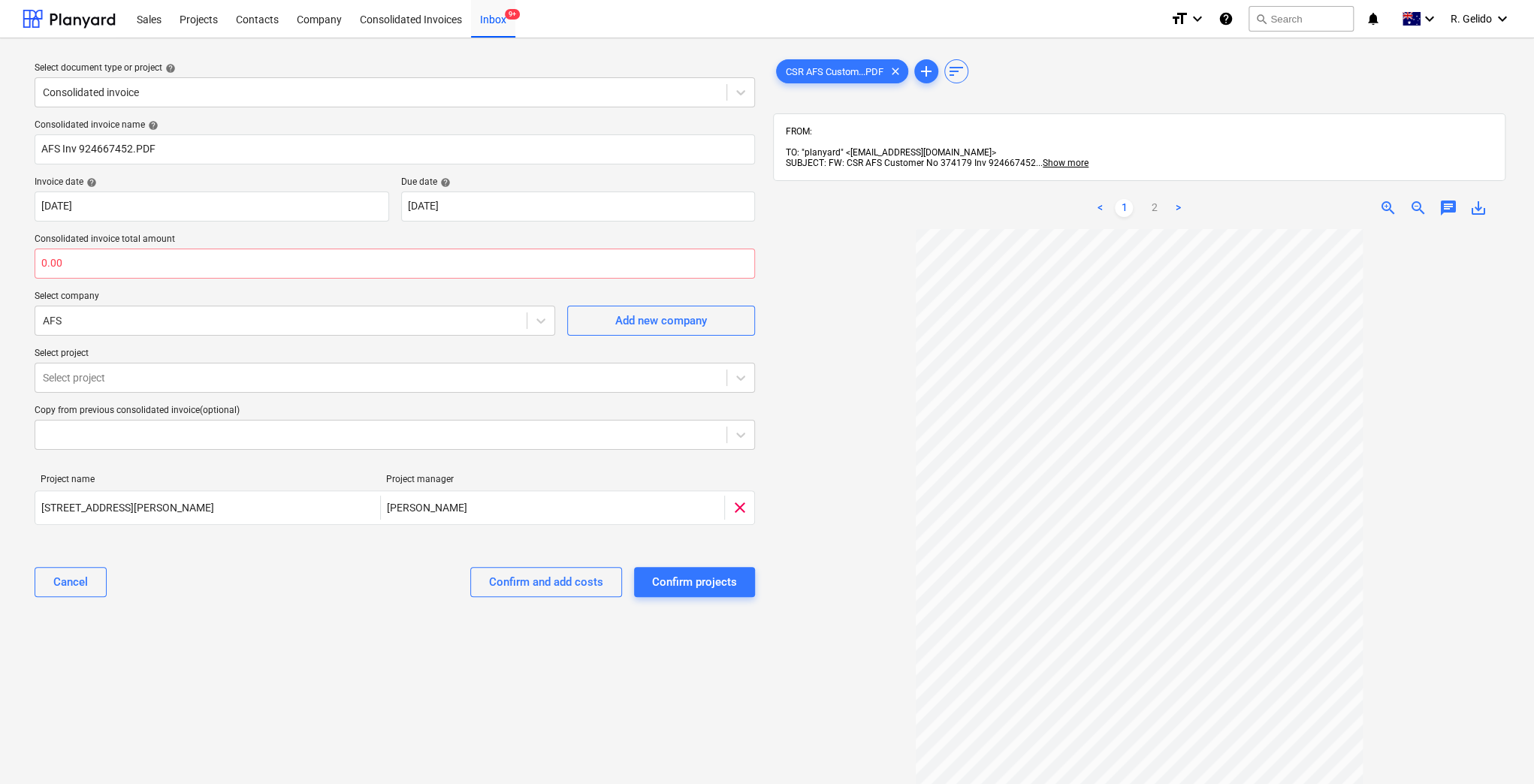
click at [274, 600] on div "Cancel Confirm and add costs Confirm projects" at bounding box center [395, 582] width 721 height 54
click at [205, 425] on div at bounding box center [381, 434] width 691 height 21
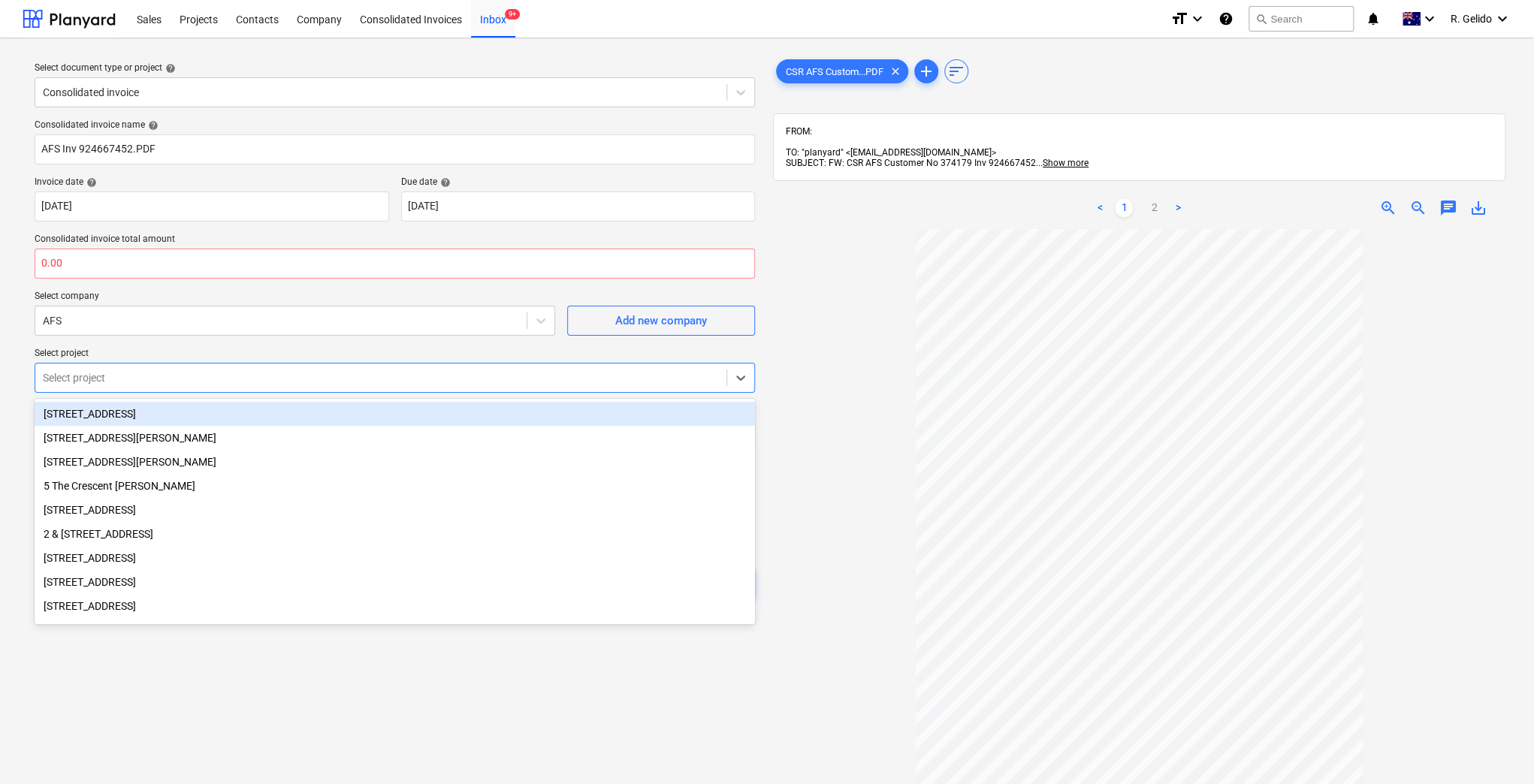
click at [367, 376] on div at bounding box center [381, 377] width 676 height 15
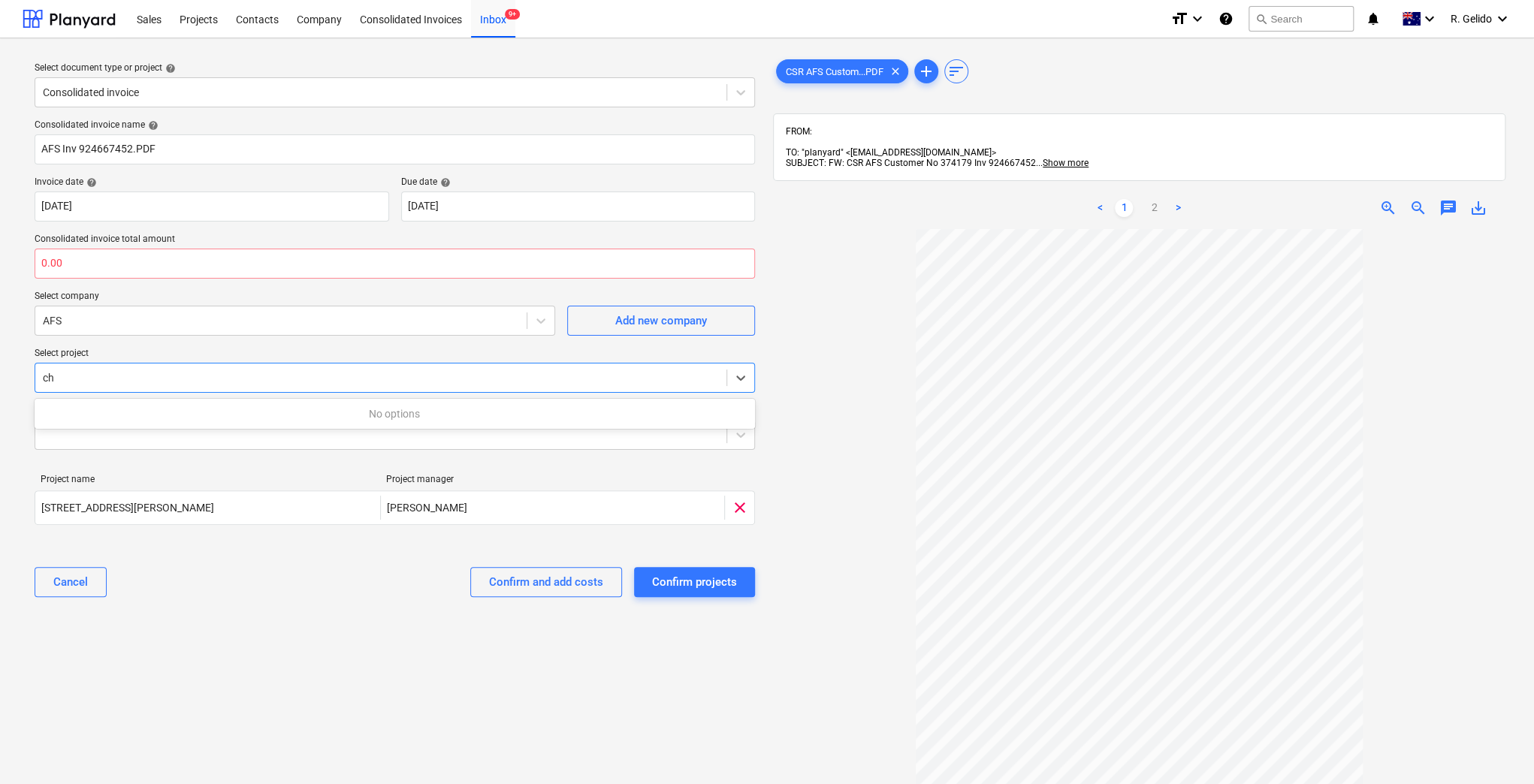
type input "c"
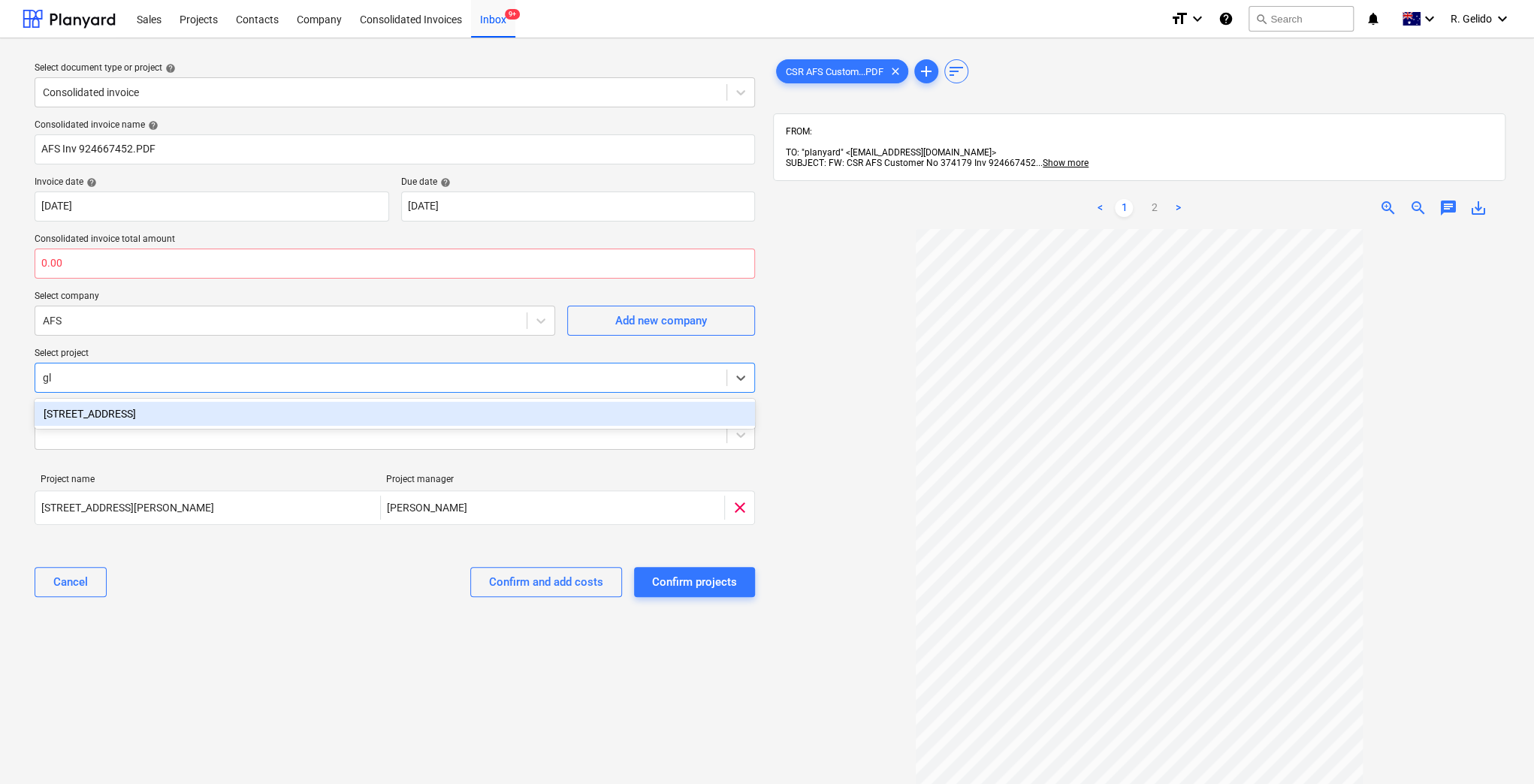
type input "g"
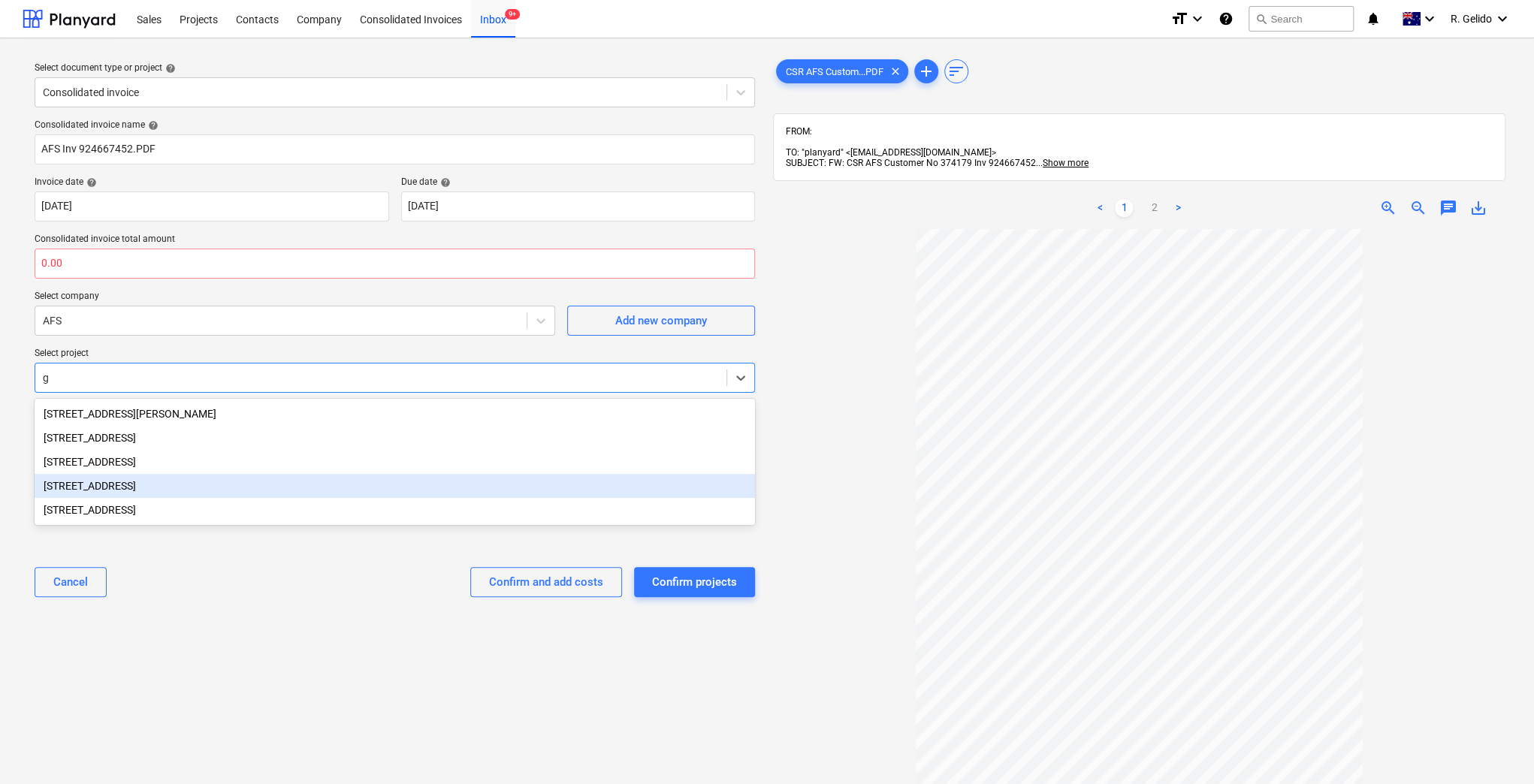
click at [174, 495] on div "38 Murralong Avenue Five Dock" at bounding box center [395, 486] width 721 height 24
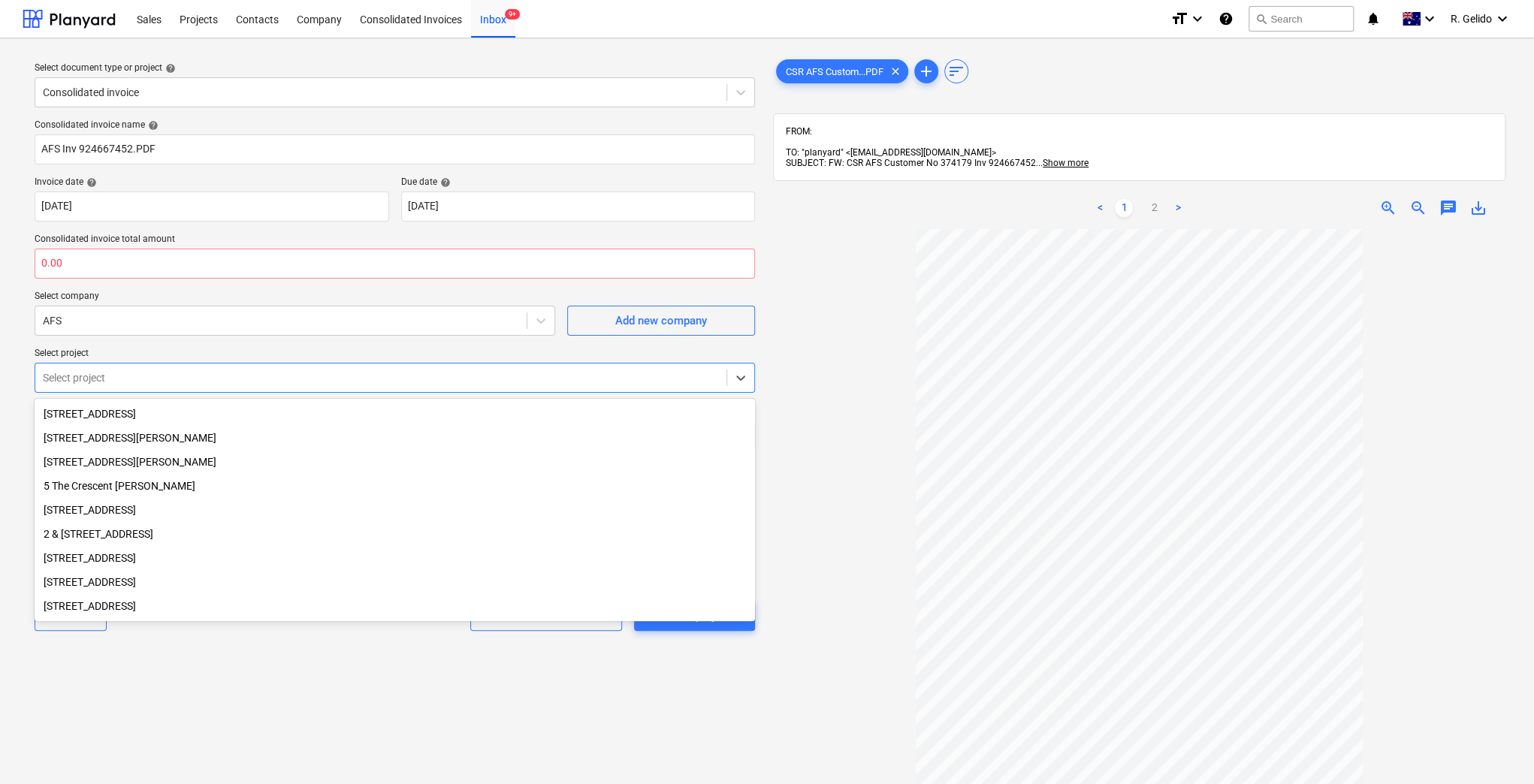
scroll to position [2, 0]
click at [193, 551] on div "10 Kiola Road, Northbridge" at bounding box center [395, 558] width 721 height 24
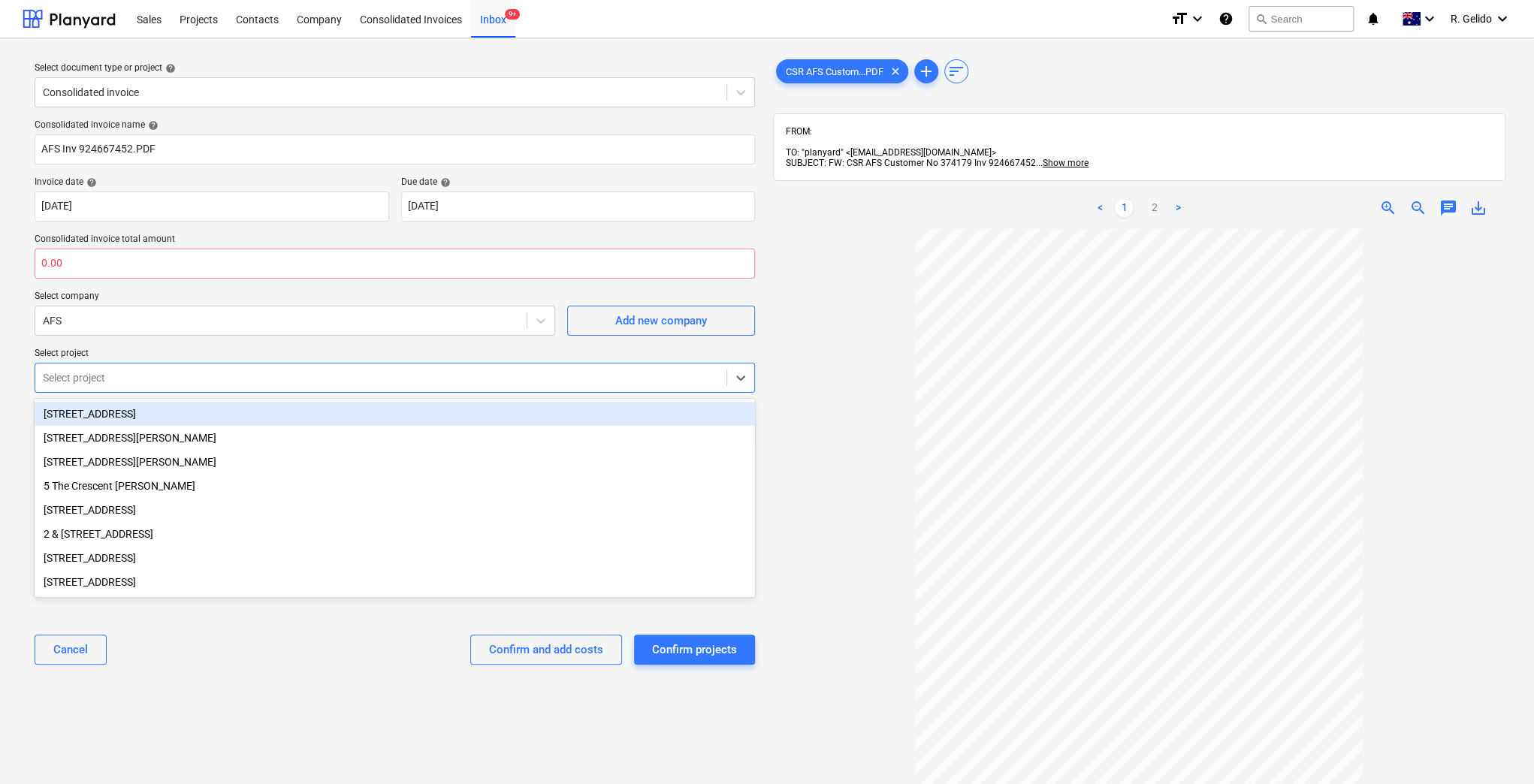
click at [166, 410] on div "37 Mackenzie Street, Revesby" at bounding box center [395, 414] width 721 height 24
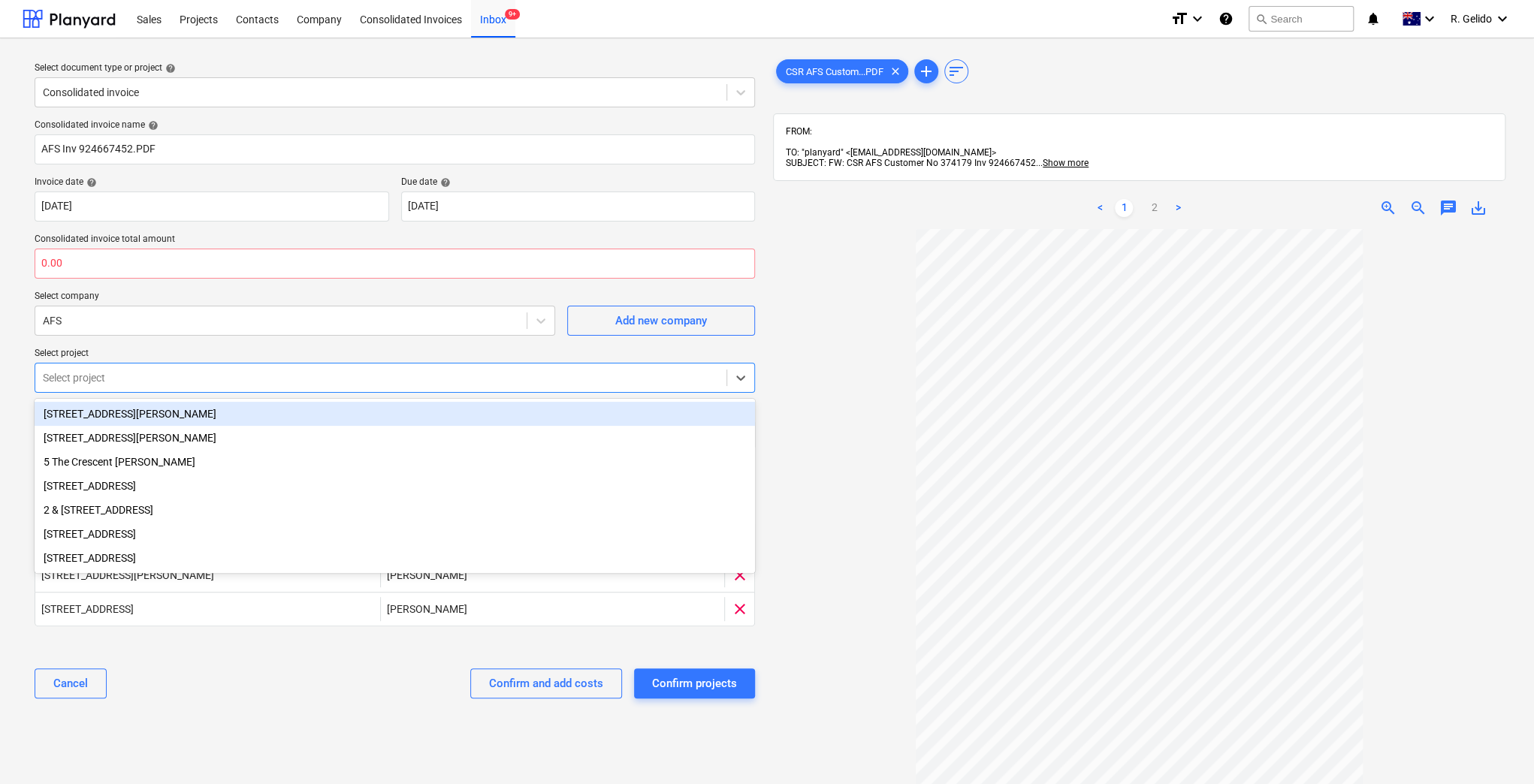
click at [111, 414] on div "3 Emmerick Street, Lilyfield" at bounding box center [395, 414] width 721 height 24
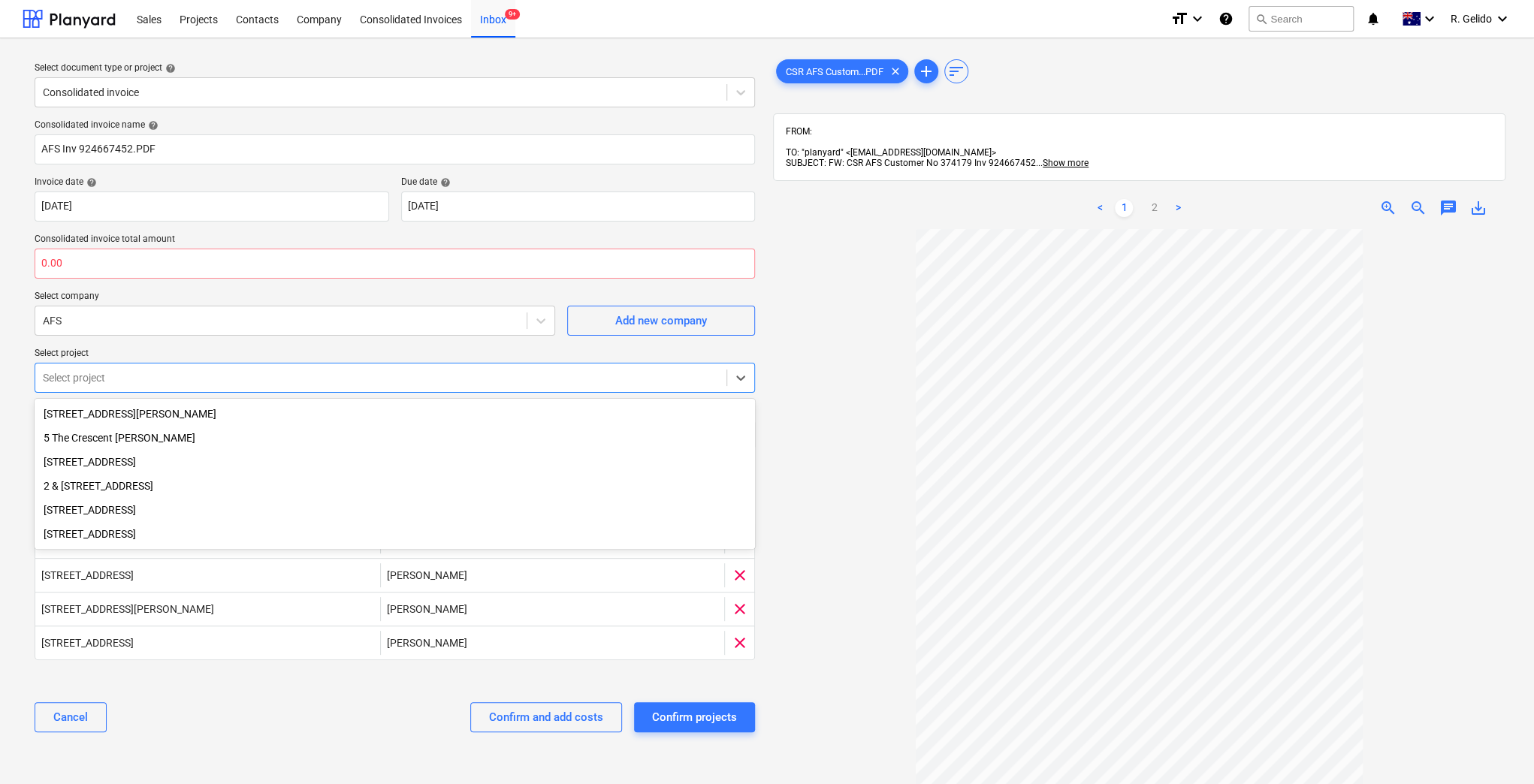
click at [258, 753] on div "Select document type or project help Consolidated invoice Consolidated invoice …" at bounding box center [394, 513] width 744 height 927
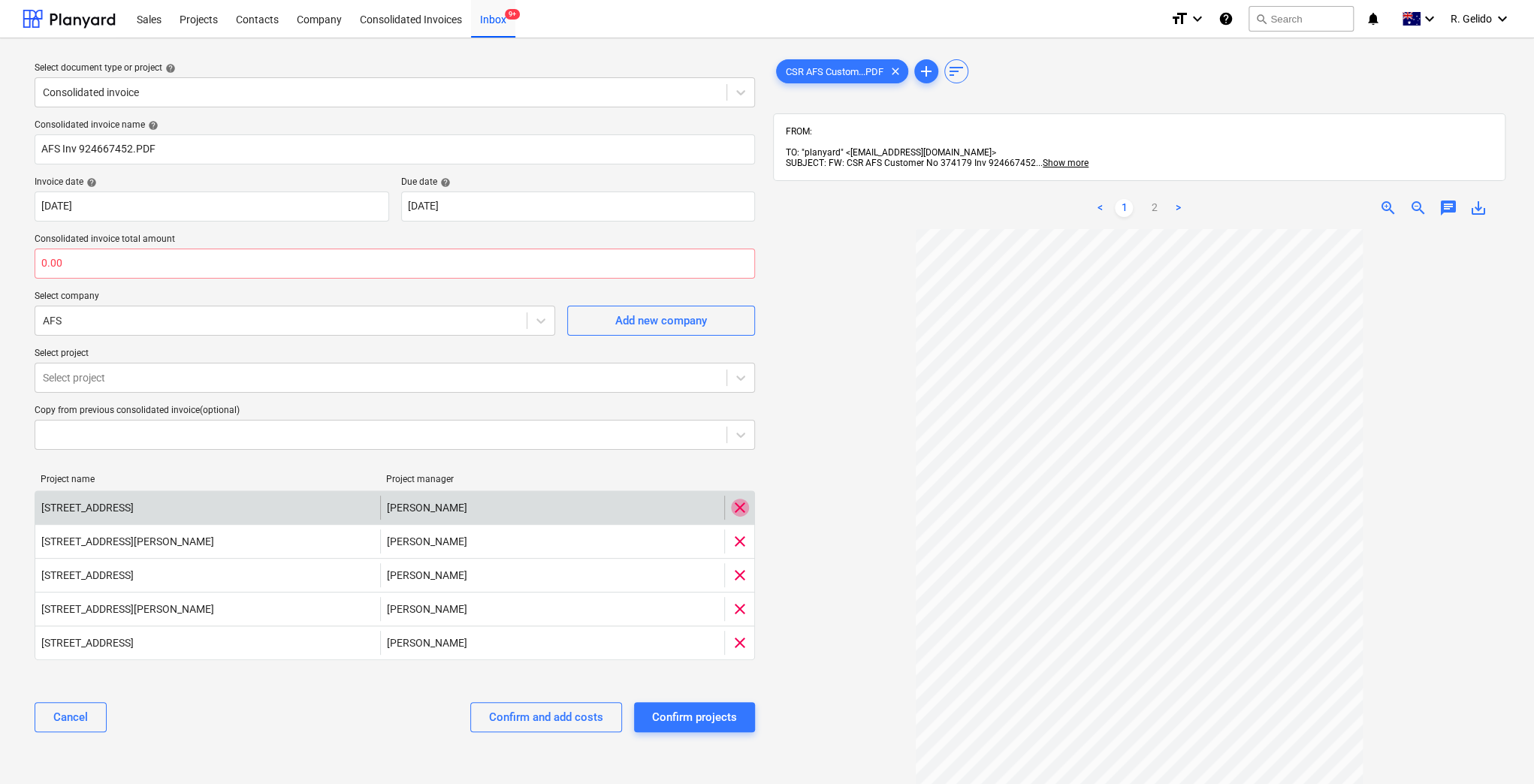
click at [739, 499] on span "clear" at bounding box center [740, 507] width 18 height 18
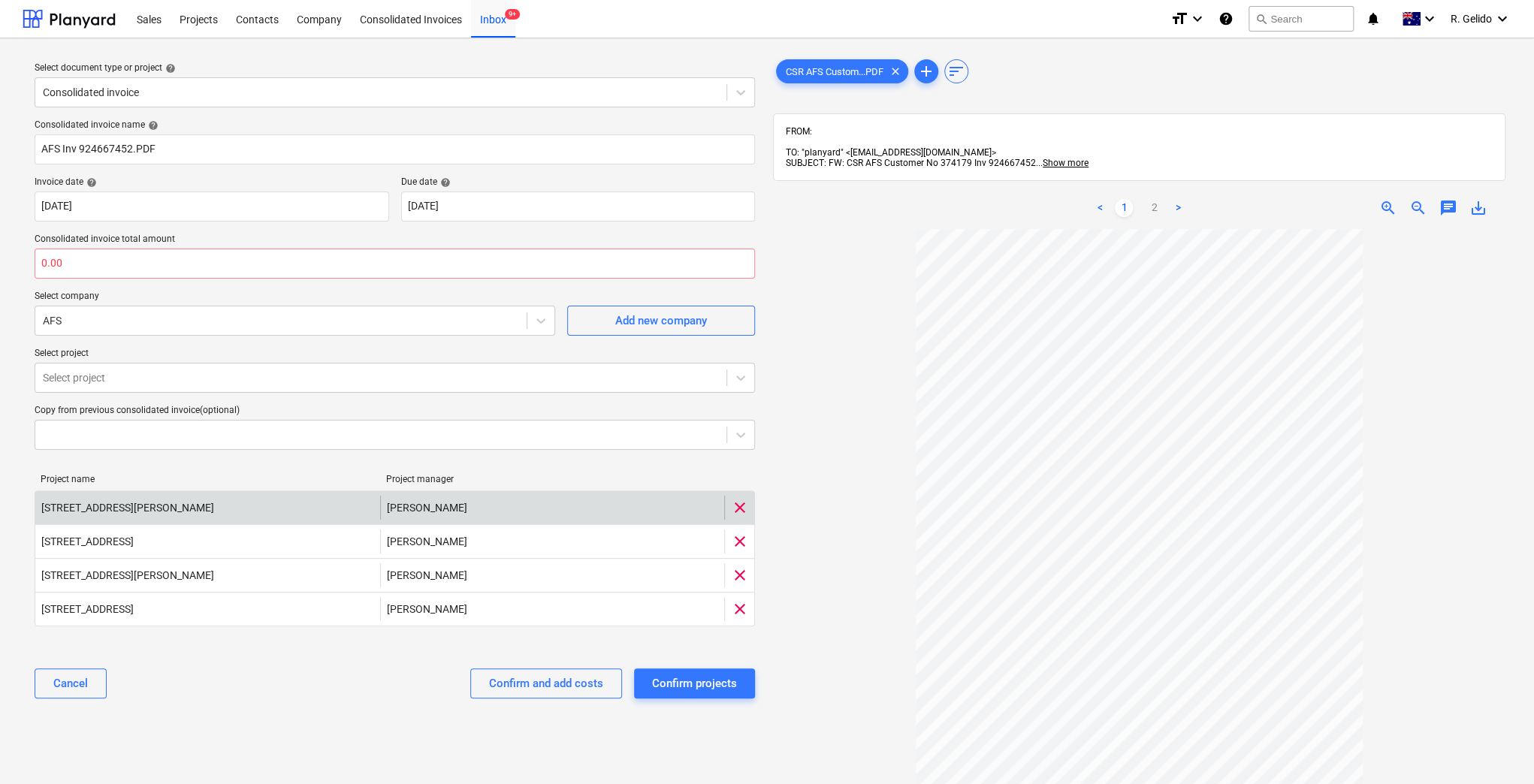
click at [739, 499] on span "clear" at bounding box center [740, 507] width 18 height 18
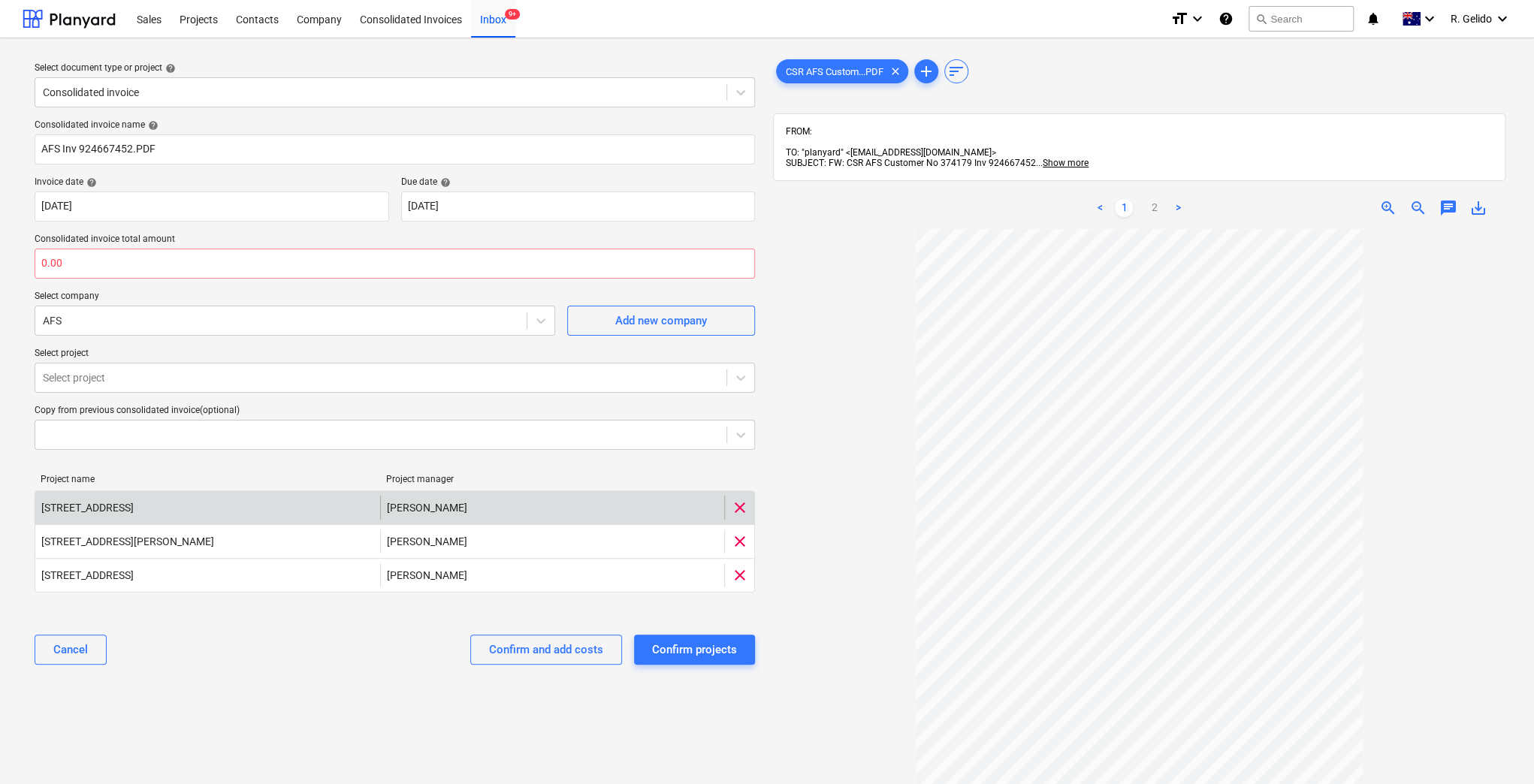
click at [739, 499] on span "clear" at bounding box center [740, 507] width 18 height 18
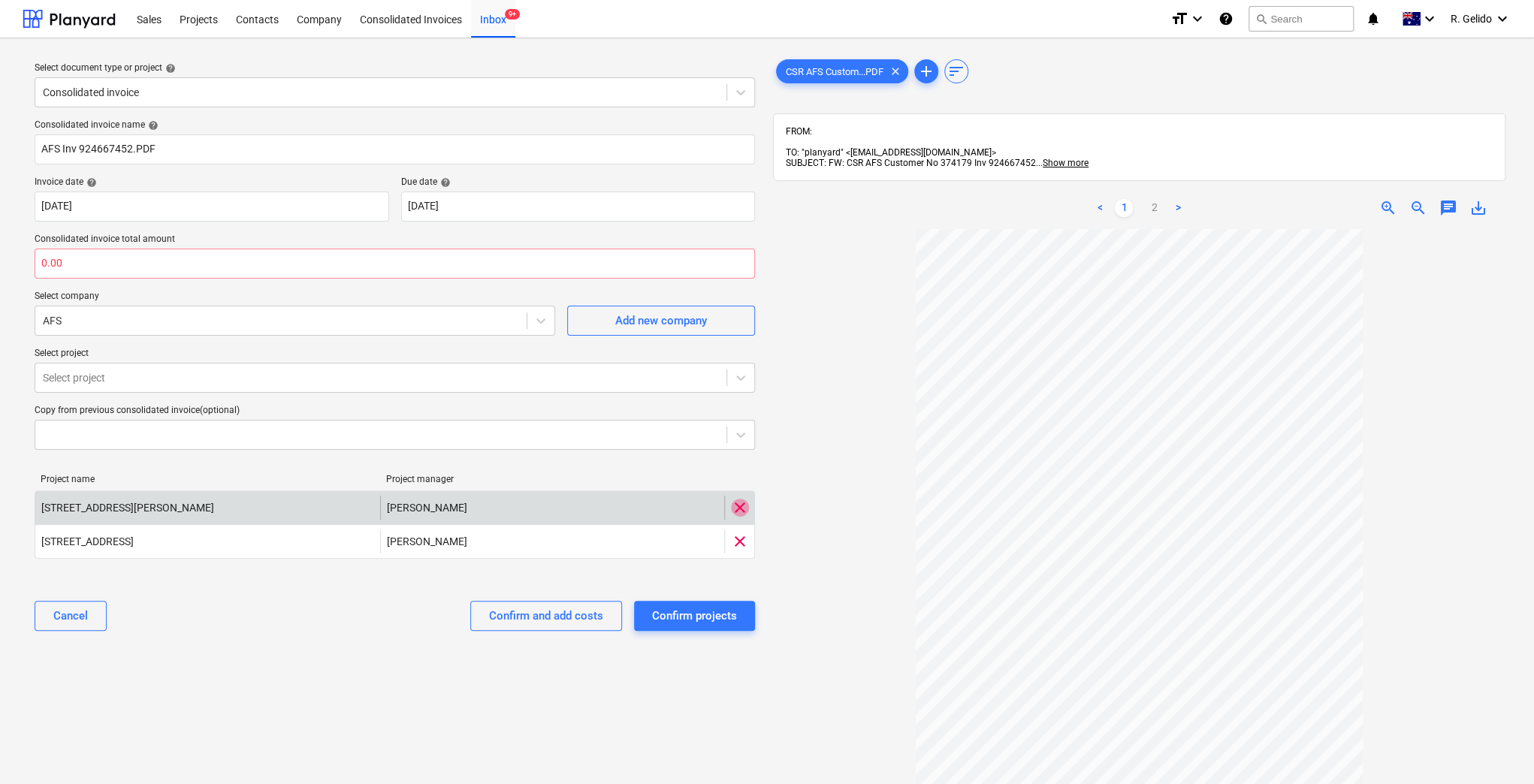
click at [739, 499] on span "clear" at bounding box center [740, 507] width 18 height 18
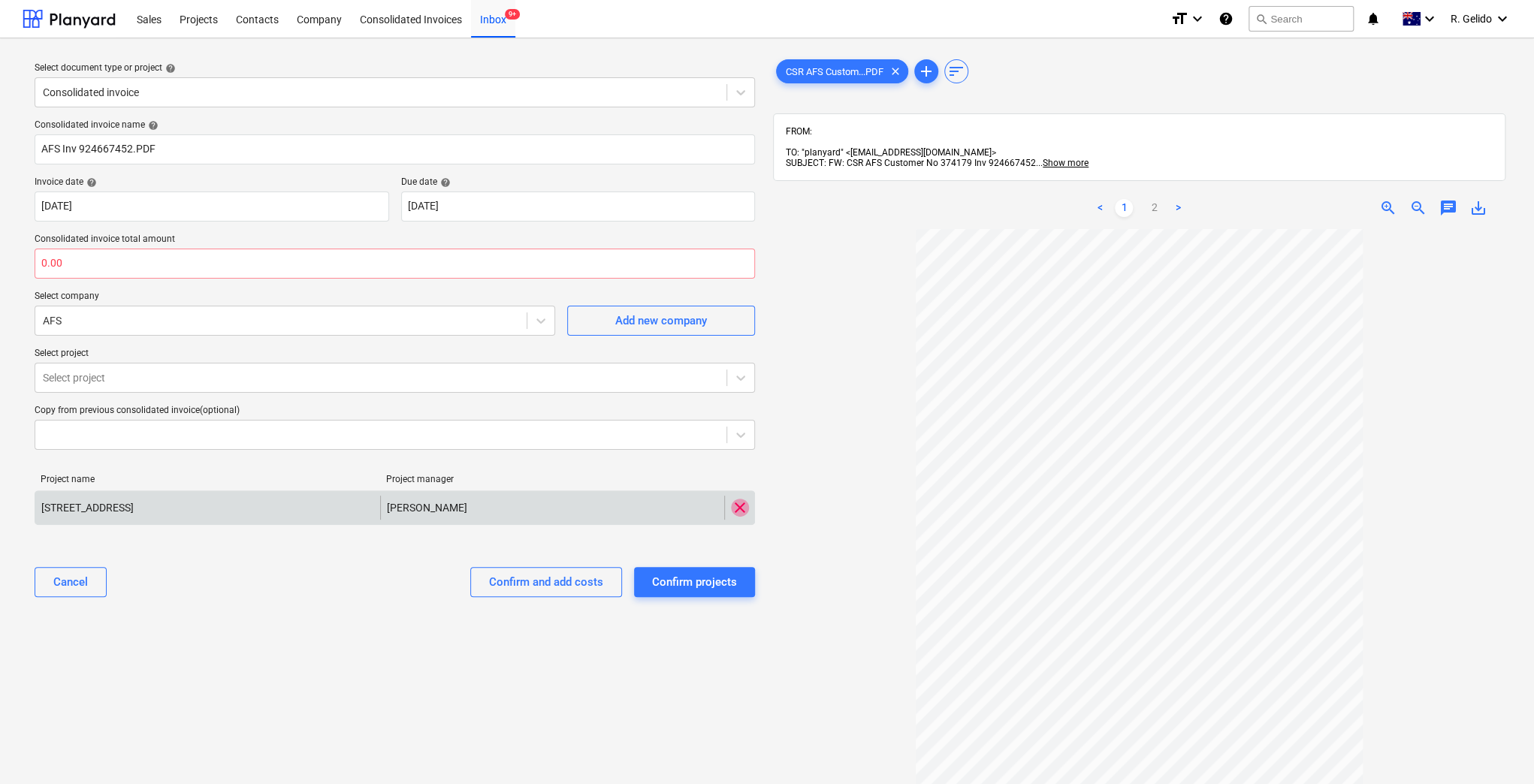
click at [739, 499] on span "clear" at bounding box center [740, 507] width 18 height 18
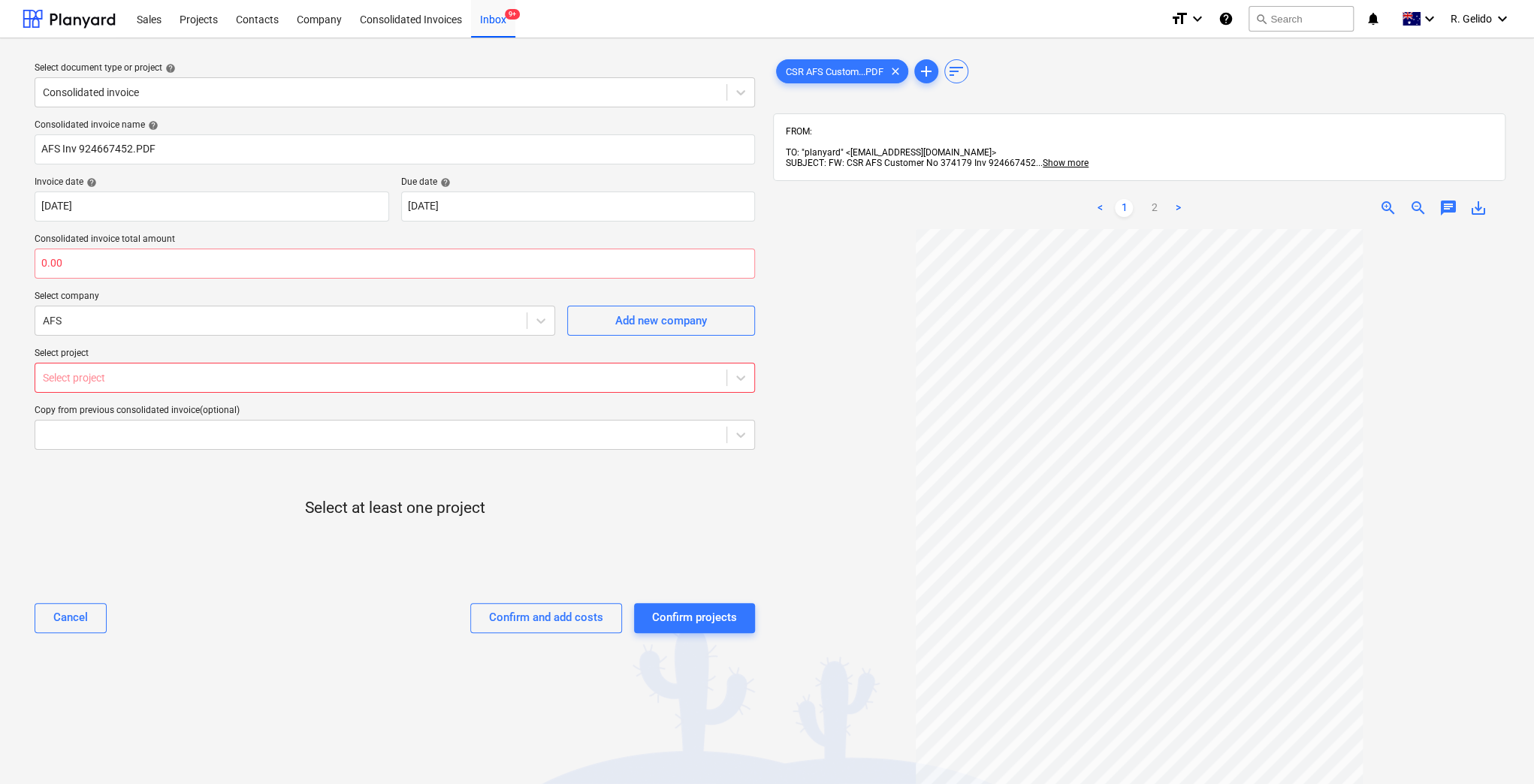
click at [262, 379] on div at bounding box center [381, 377] width 676 height 15
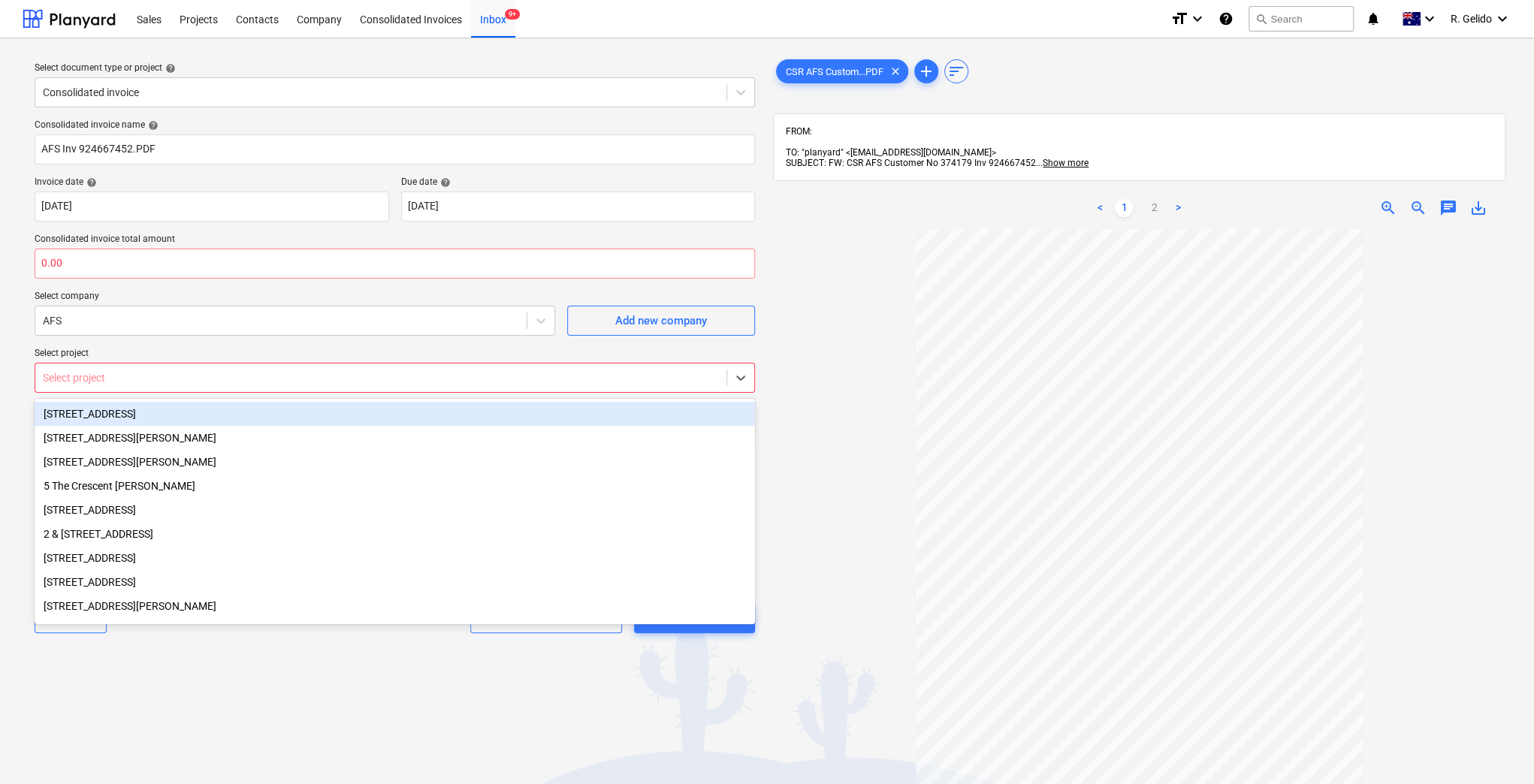
type input "c"
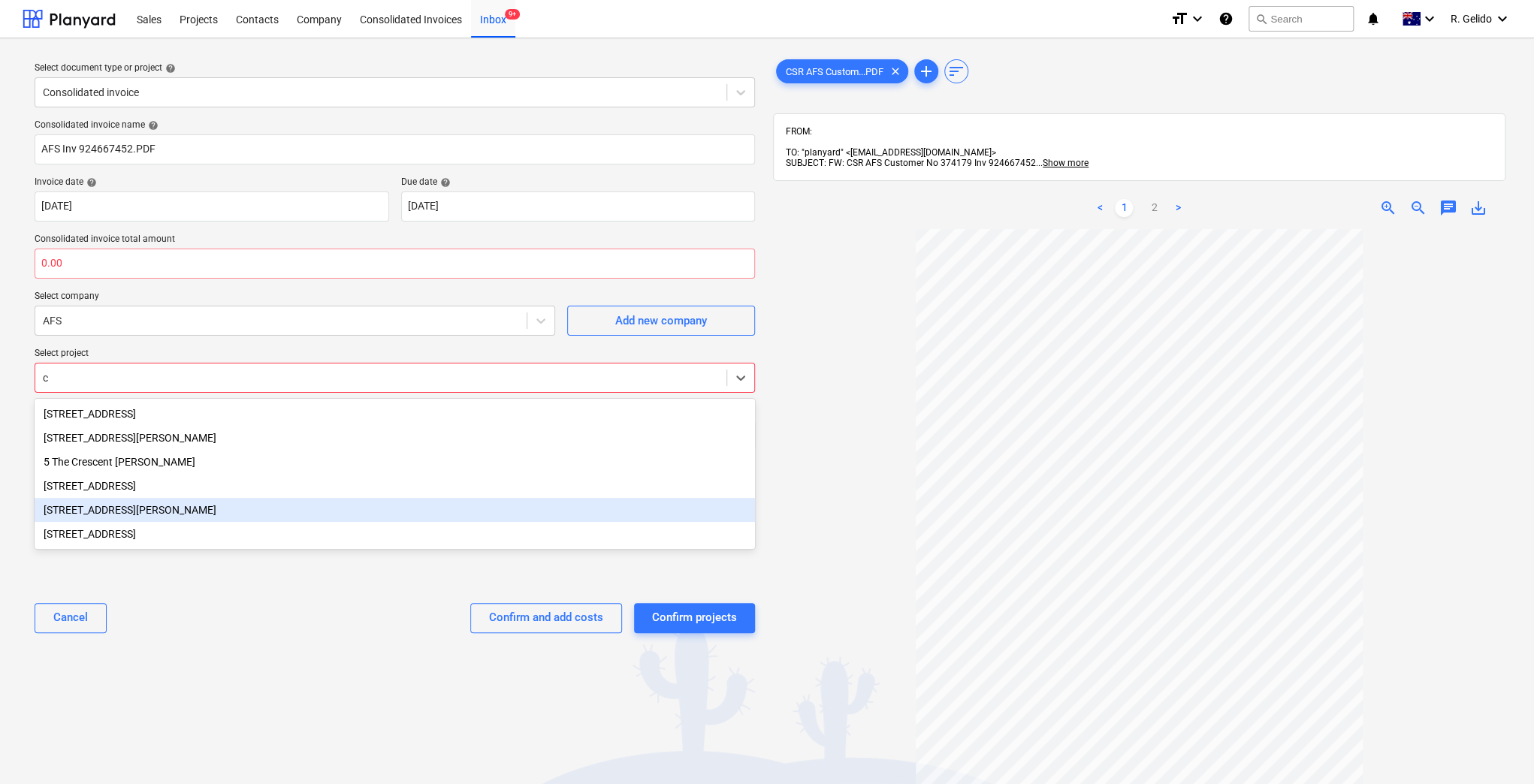
click at [198, 521] on div "8 Chapman Street, Gladesville" at bounding box center [395, 510] width 721 height 24
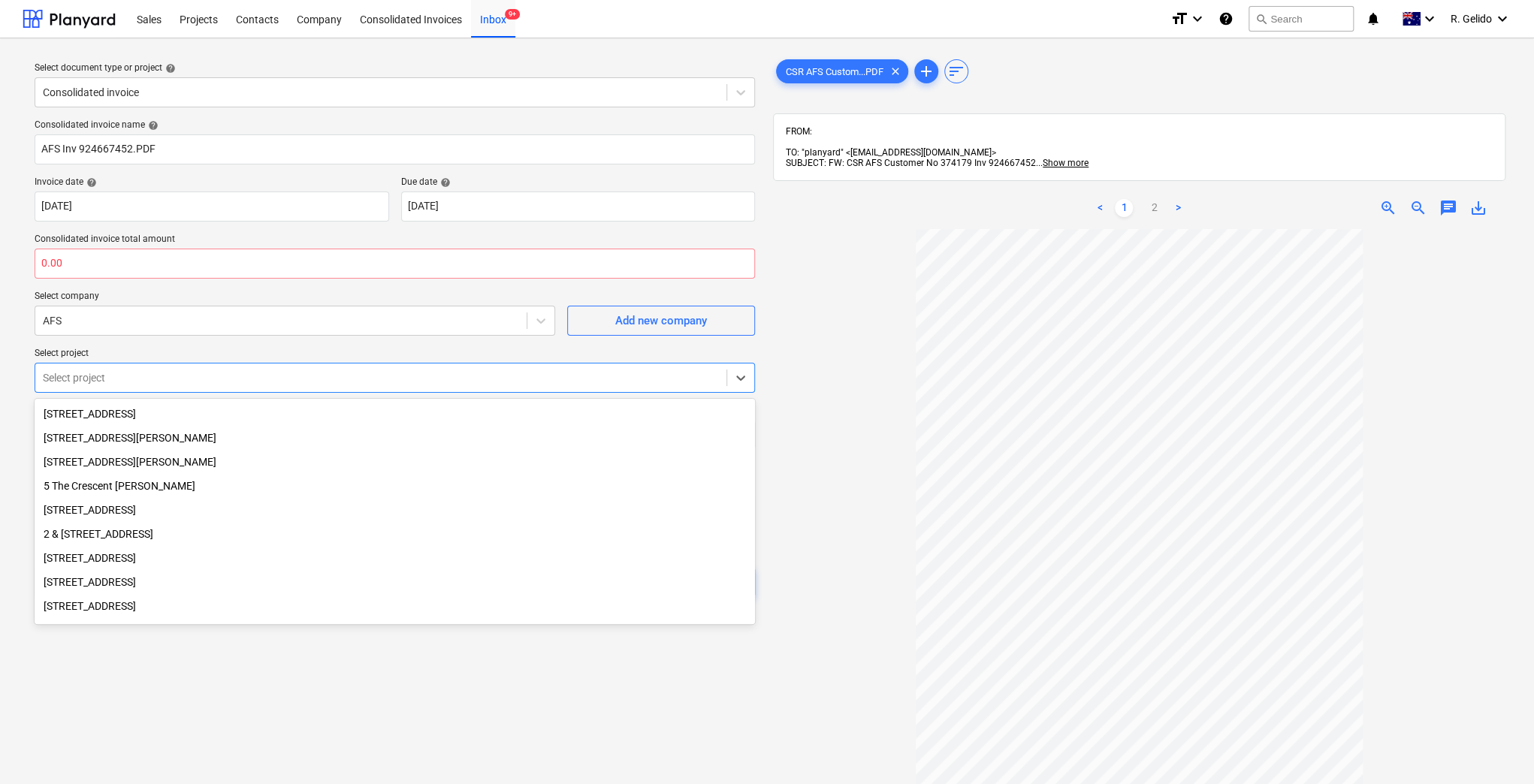
click at [244, 685] on div "Select document type or project help Consolidated invoice Consolidated invoice …" at bounding box center [394, 513] width 744 height 927
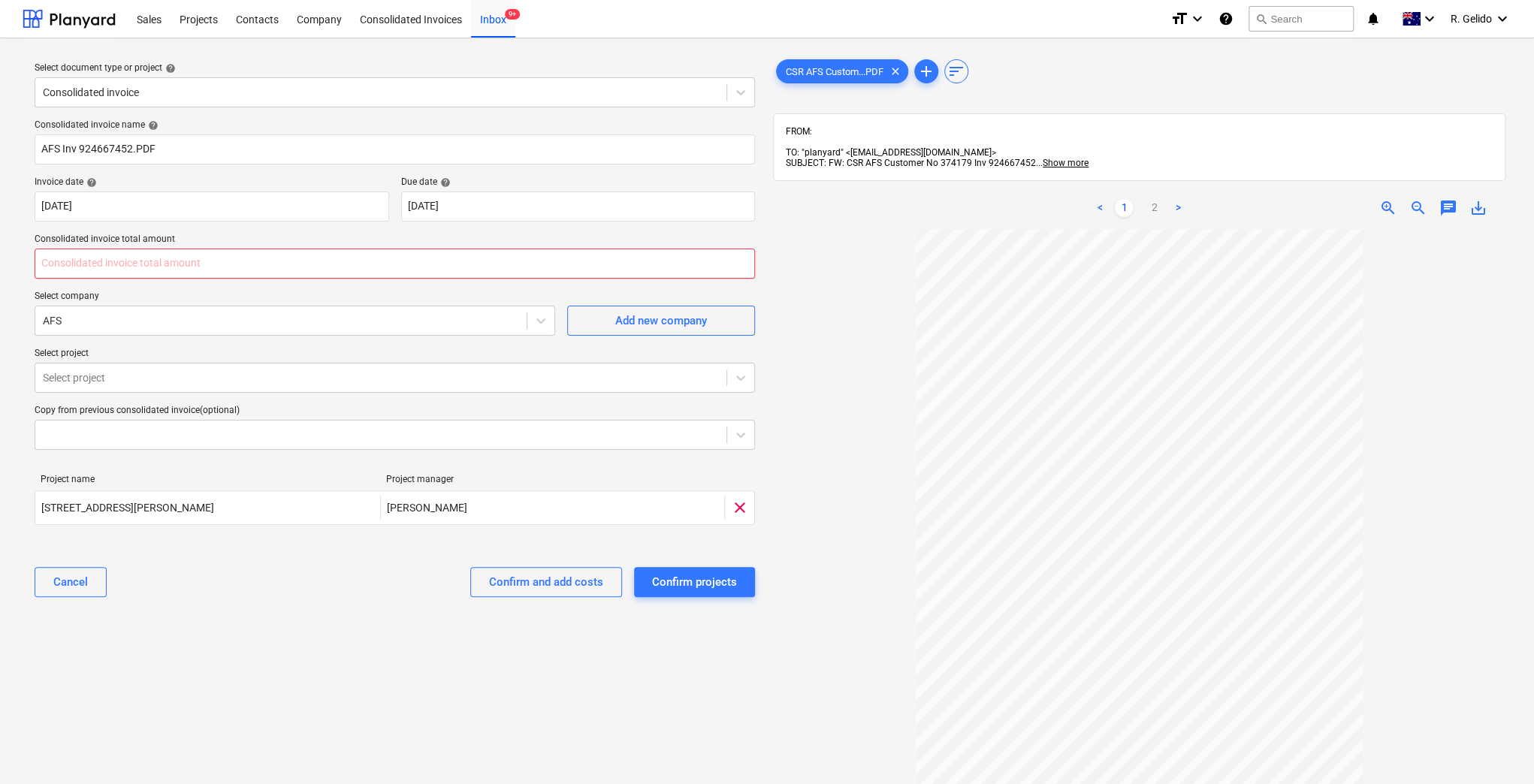
click at [201, 265] on input "text" at bounding box center [395, 264] width 721 height 30
type input "0.00"
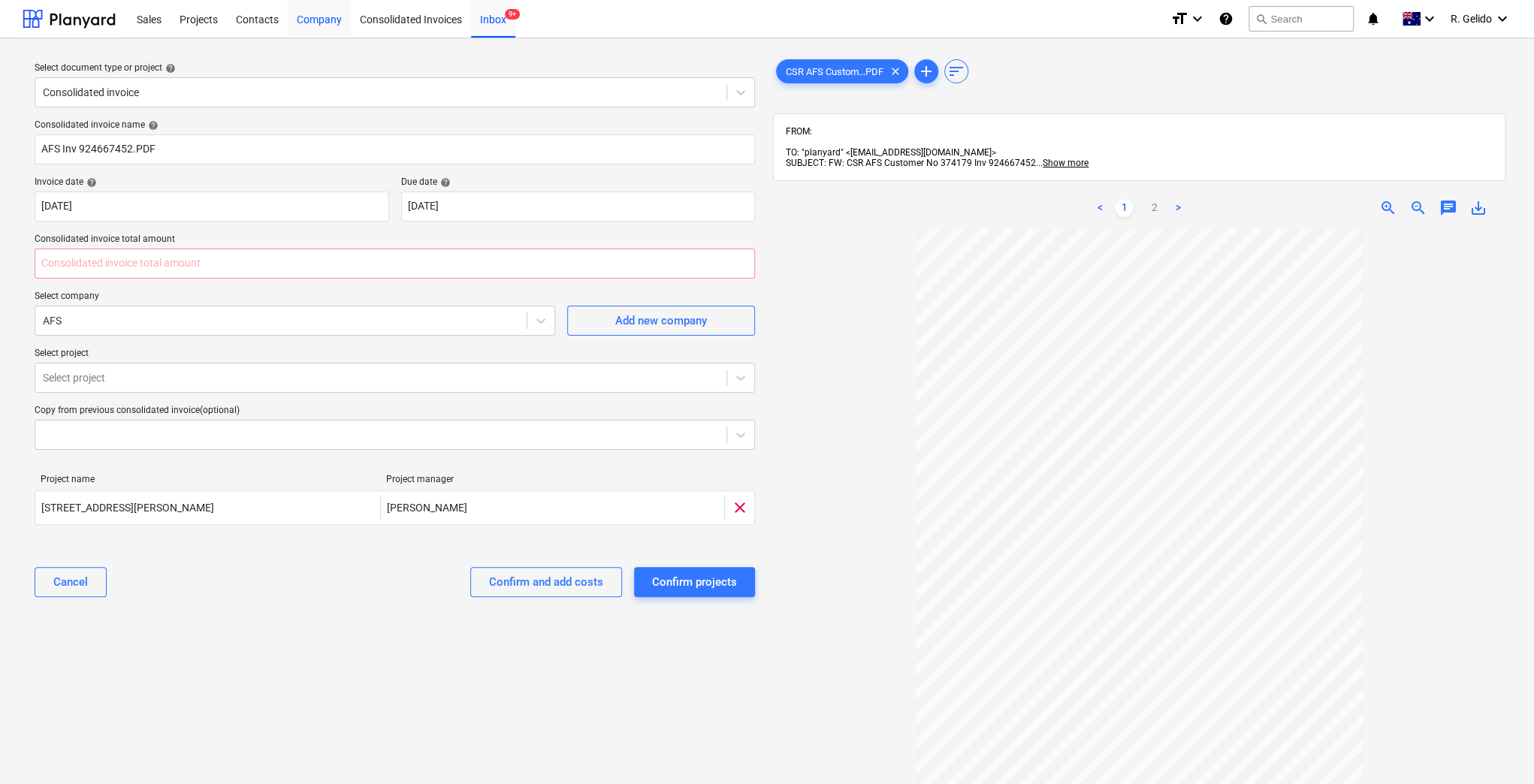
type input "0.00"
click at [118, 259] on input "text" at bounding box center [395, 264] width 721 height 30
type input "3,599.00"
click at [230, 613] on div "Consolidated invoice name help AFS Inv 924667452.PDF Invoice date help 18 Aug 2…" at bounding box center [395, 364] width 733 height 502
click at [359, 598] on div "Cancel Confirm and add costs Confirm projects" at bounding box center [395, 582] width 721 height 54
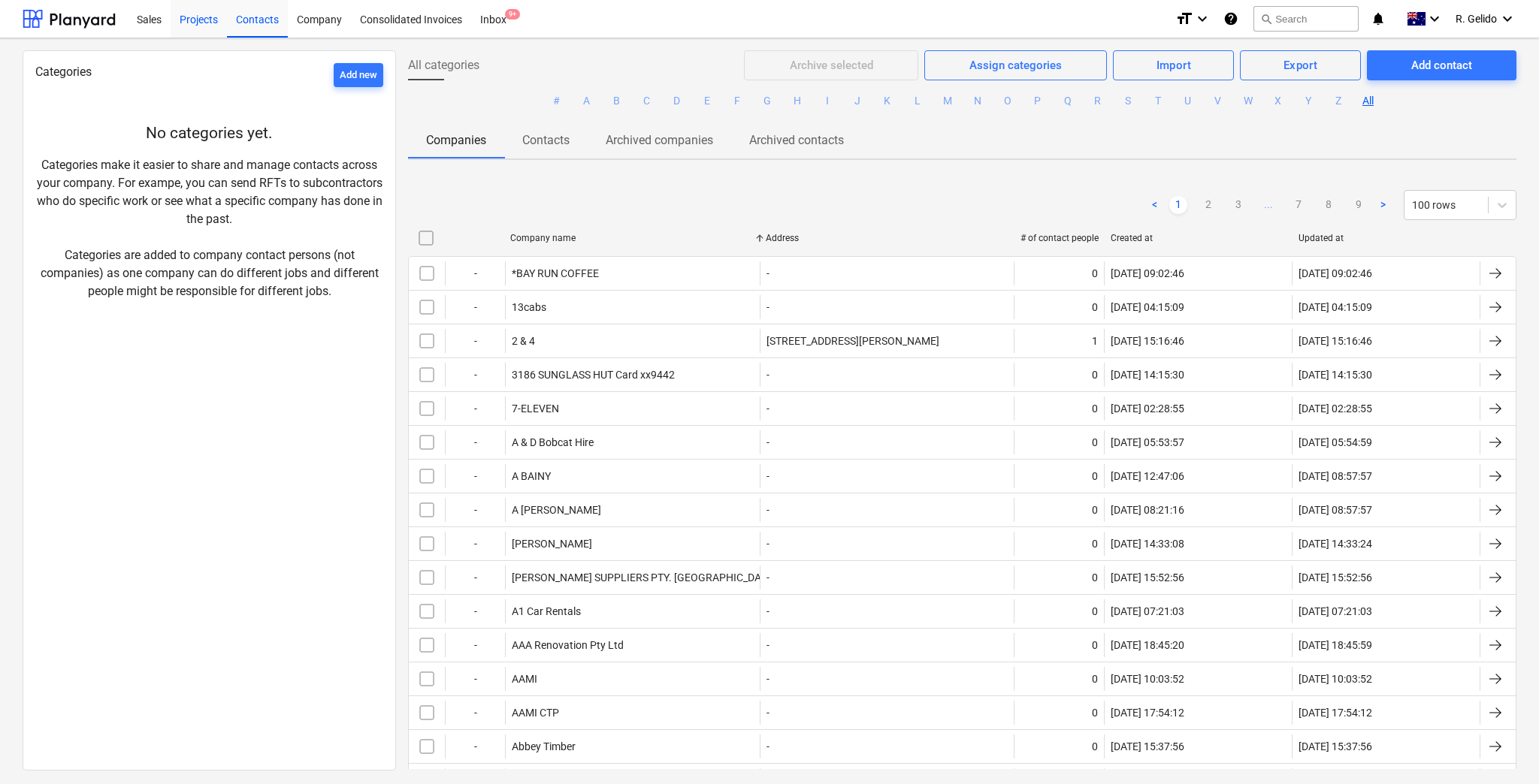
click at [205, 25] on div "Projects" at bounding box center [198, 18] width 56 height 38
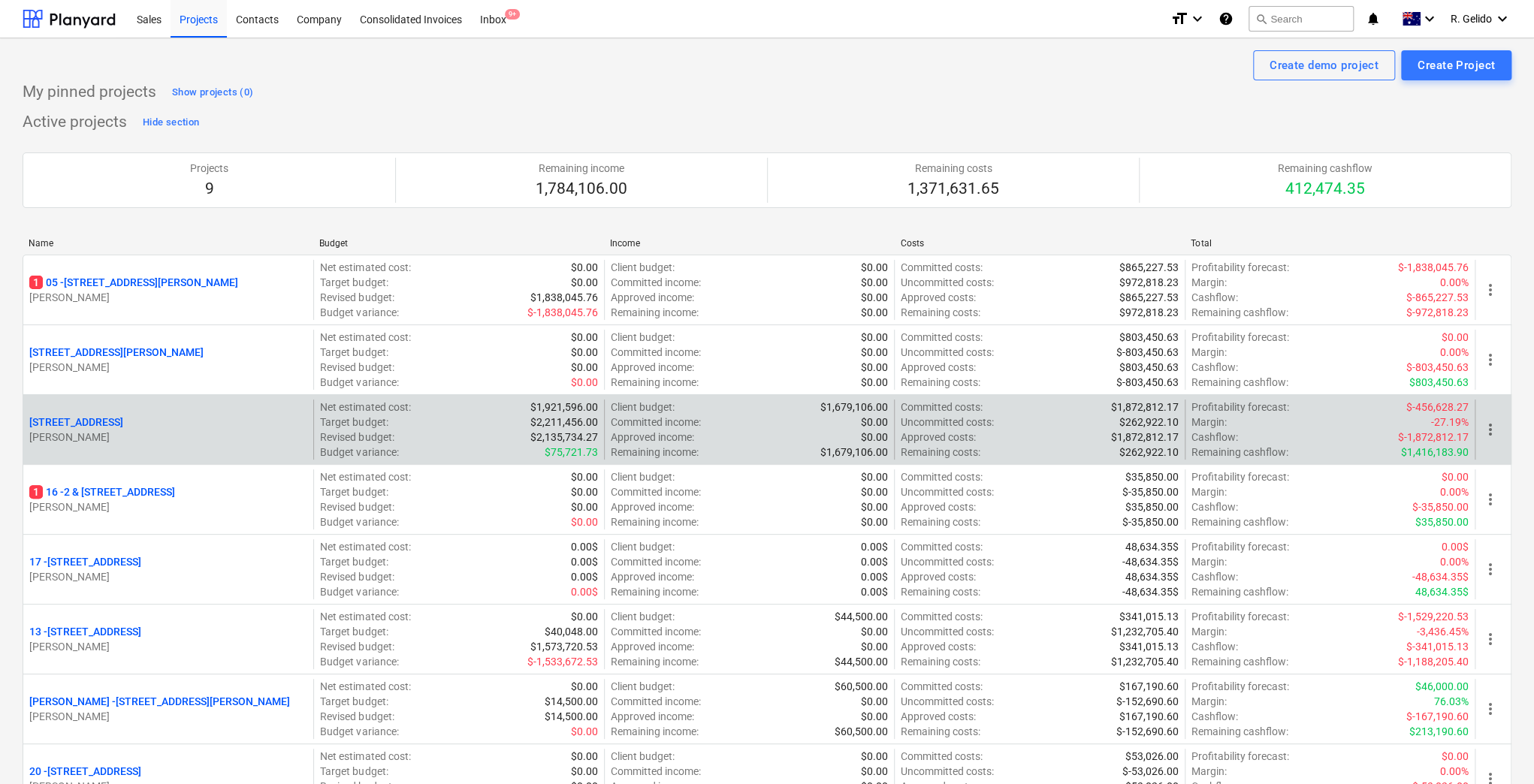
click at [104, 419] on p "16 Riverside Ave Putney" at bounding box center [76, 422] width 94 height 15
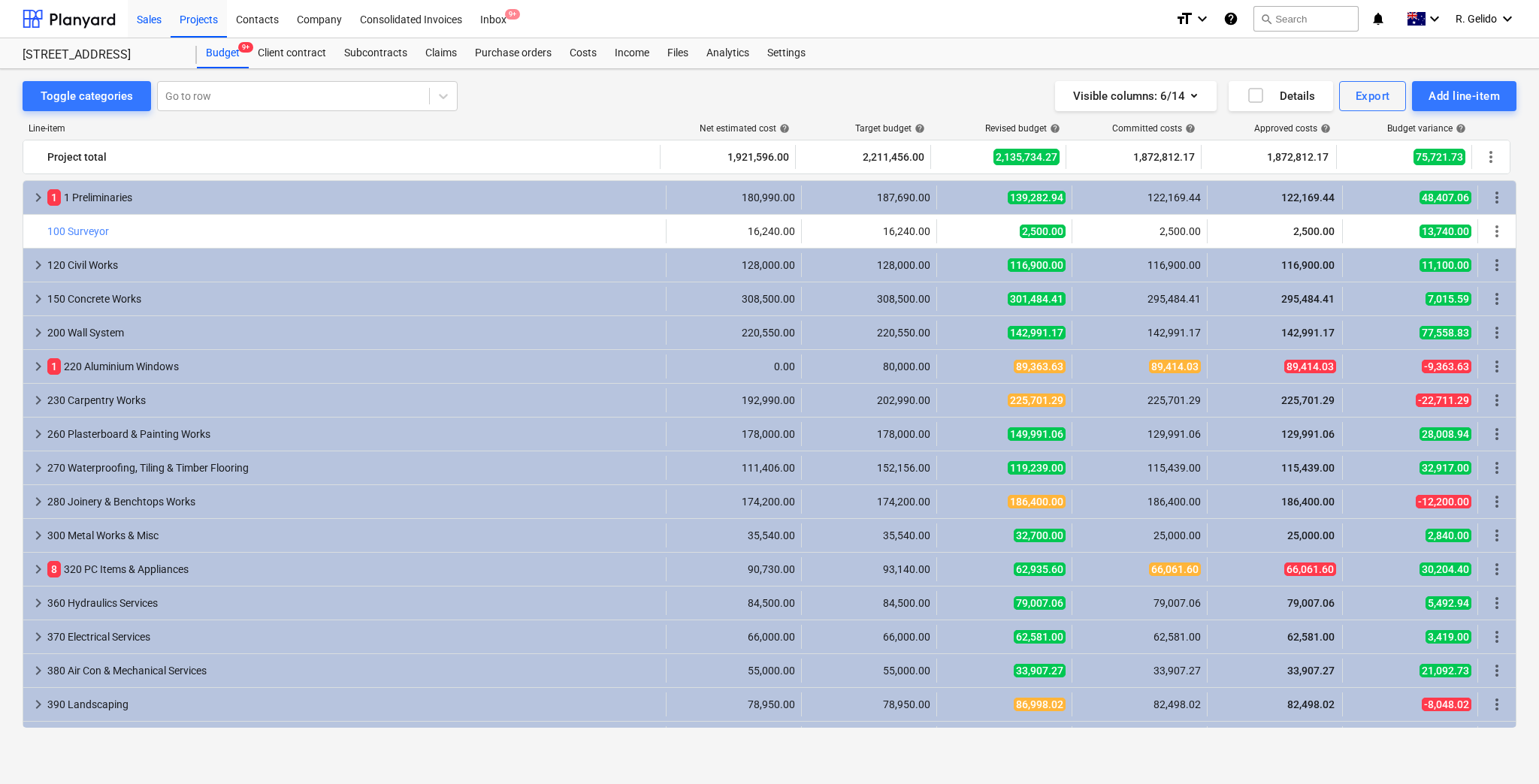
click at [145, 17] on div "Sales" at bounding box center [149, 18] width 43 height 38
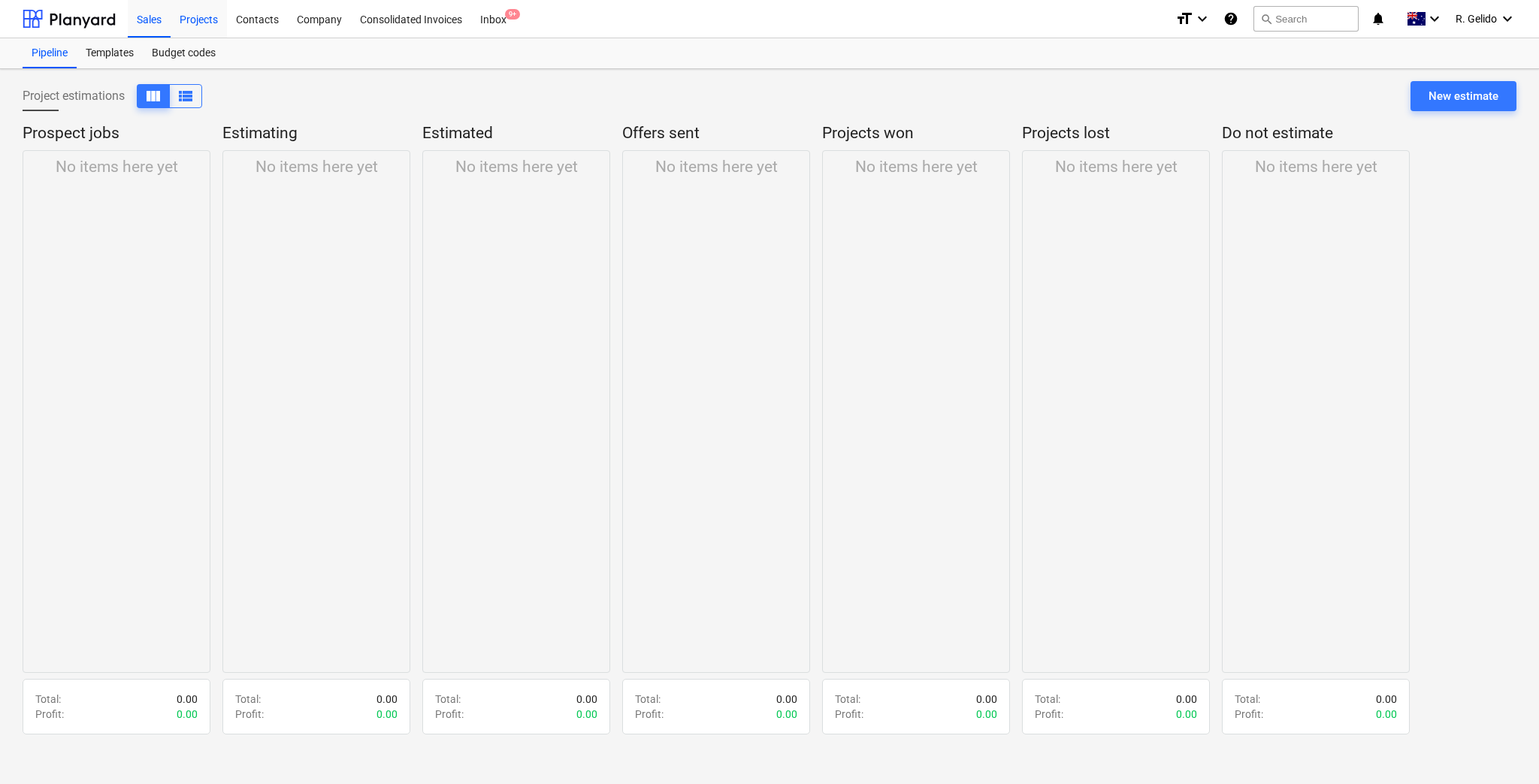
click at [199, 27] on div "Projects" at bounding box center [198, 18] width 56 height 38
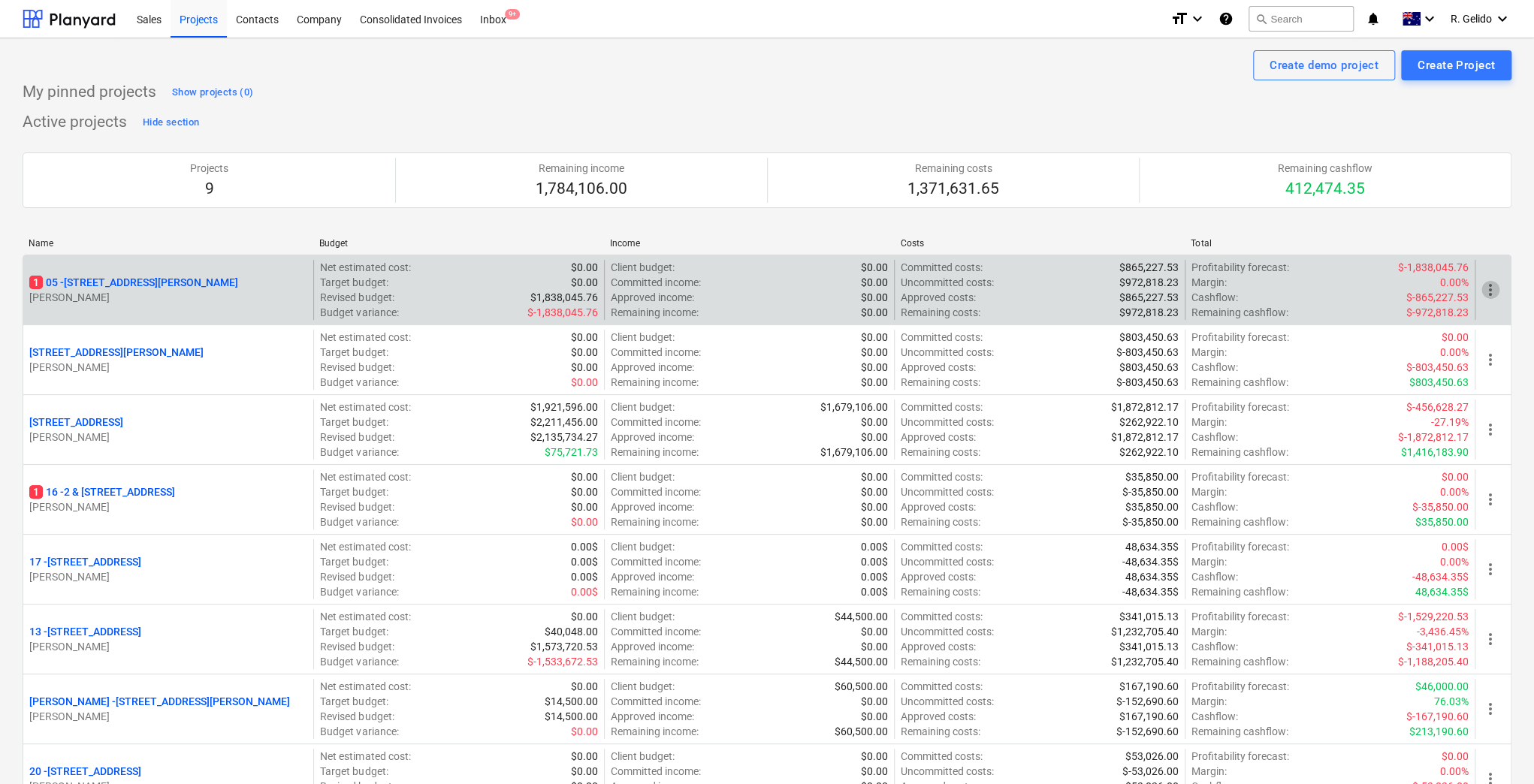
click at [1483, 284] on span "more_vert" at bounding box center [1490, 289] width 18 height 18
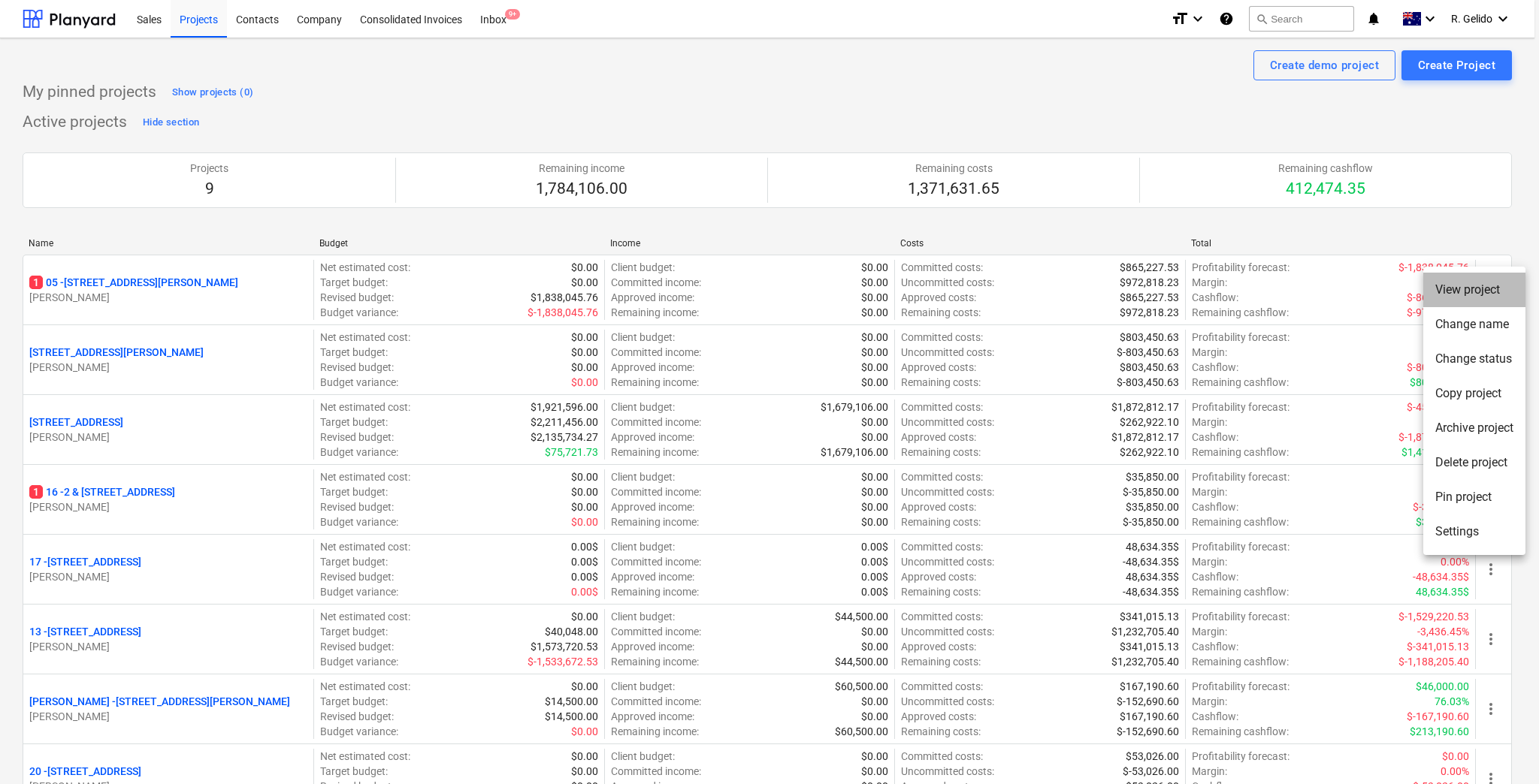
click at [1486, 287] on li "View project" at bounding box center [1474, 290] width 102 height 35
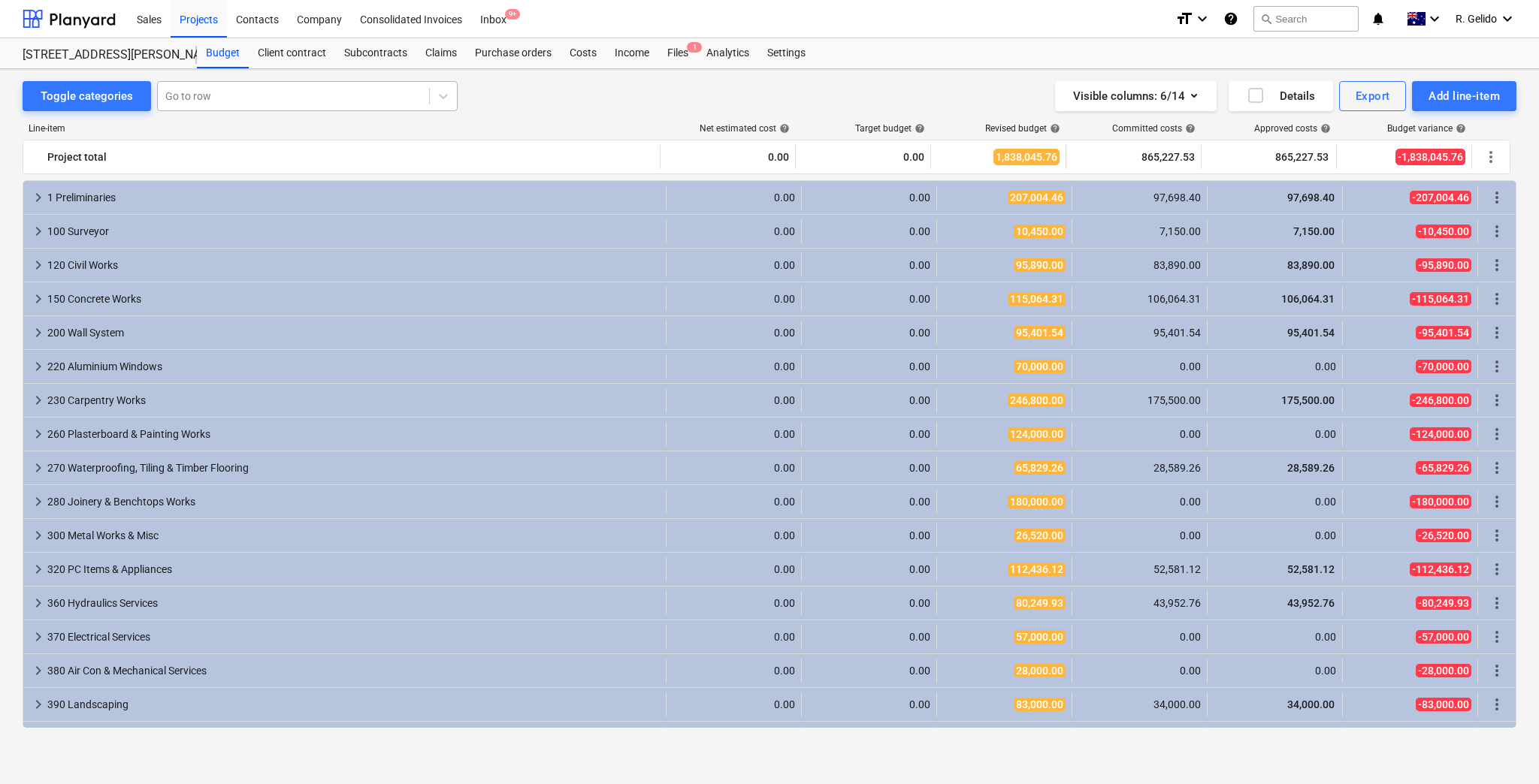
click at [375, 94] on div at bounding box center [293, 96] width 256 height 15
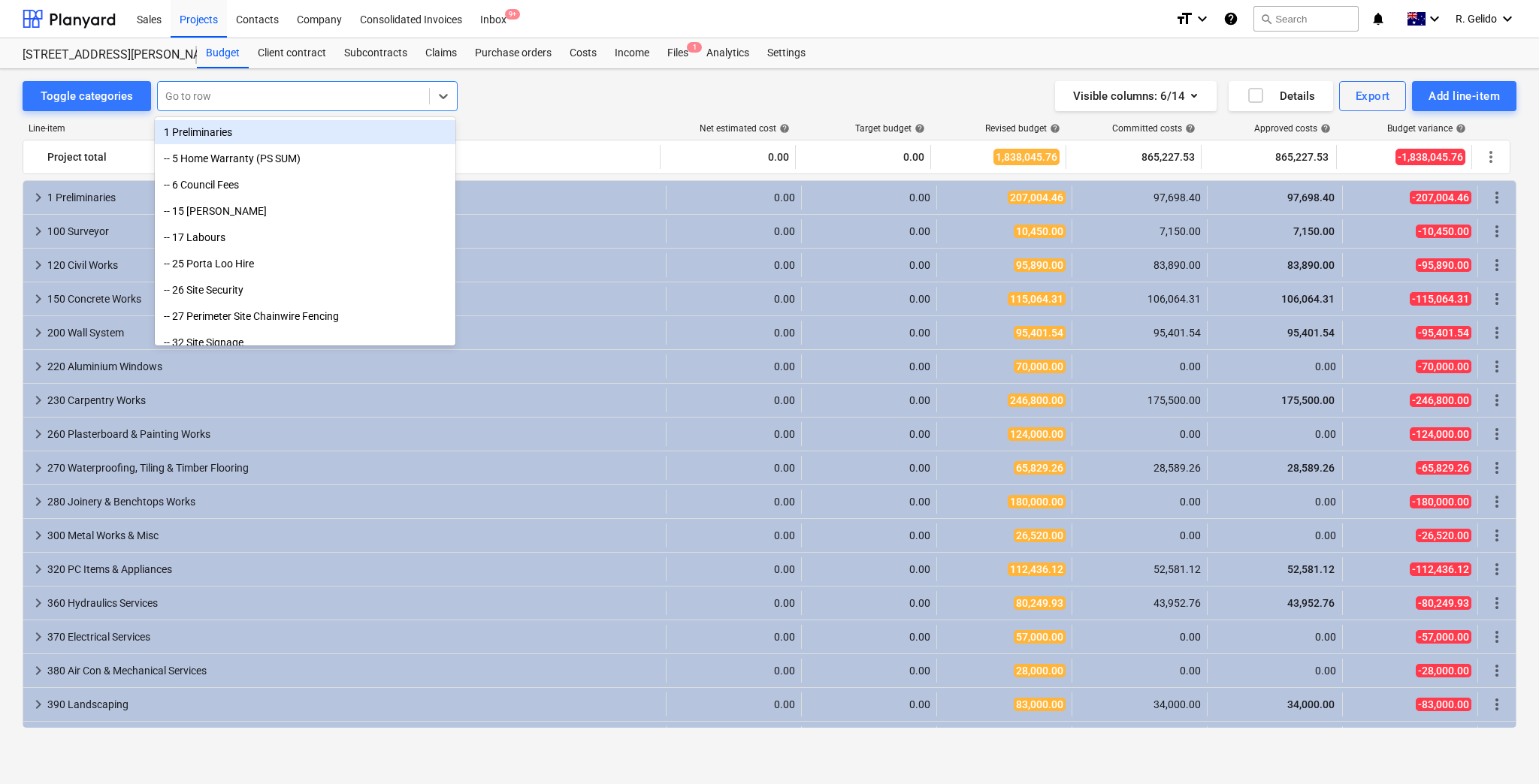
click at [606, 113] on div "Line-item Net estimated cost help Target budget help Revised budget help Commit…" at bounding box center [769, 428] width 1494 height 635
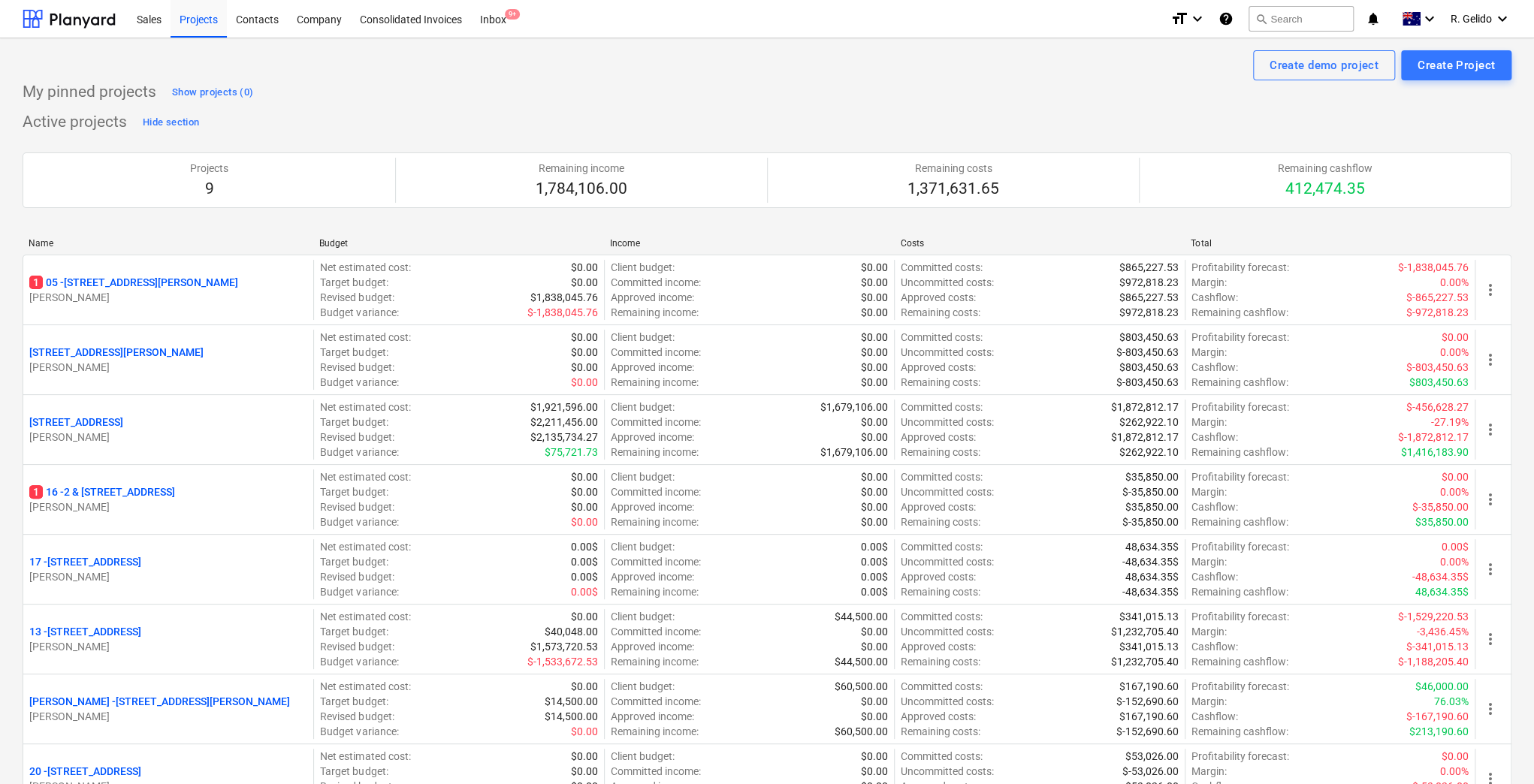
click at [1050, 94] on div "My pinned projects Show projects (0)" at bounding box center [767, 92] width 1489 height 24
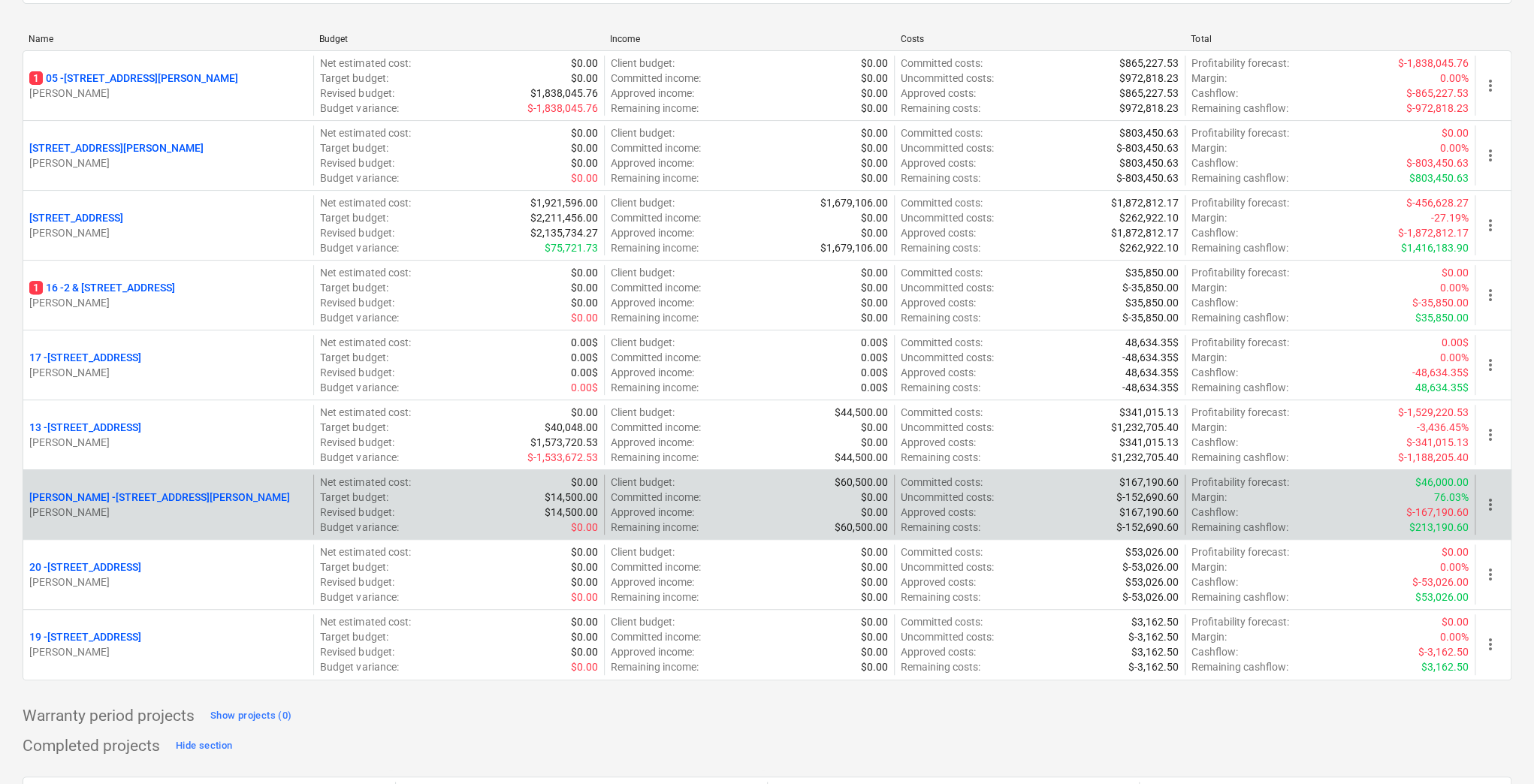
scroll to position [4, 0]
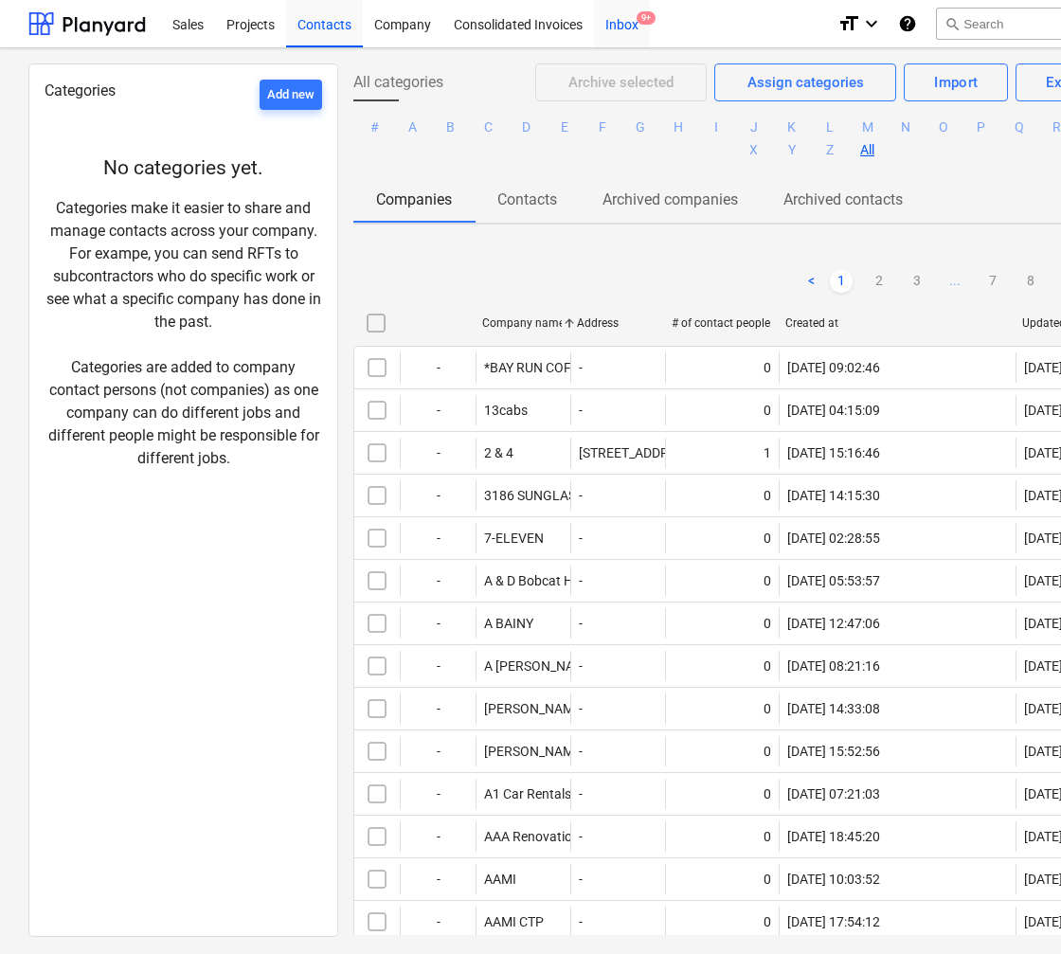
click at [622, 30] on div "Inbox 9+" at bounding box center [622, 23] width 56 height 48
